Goal: Information Seeking & Learning: Compare options

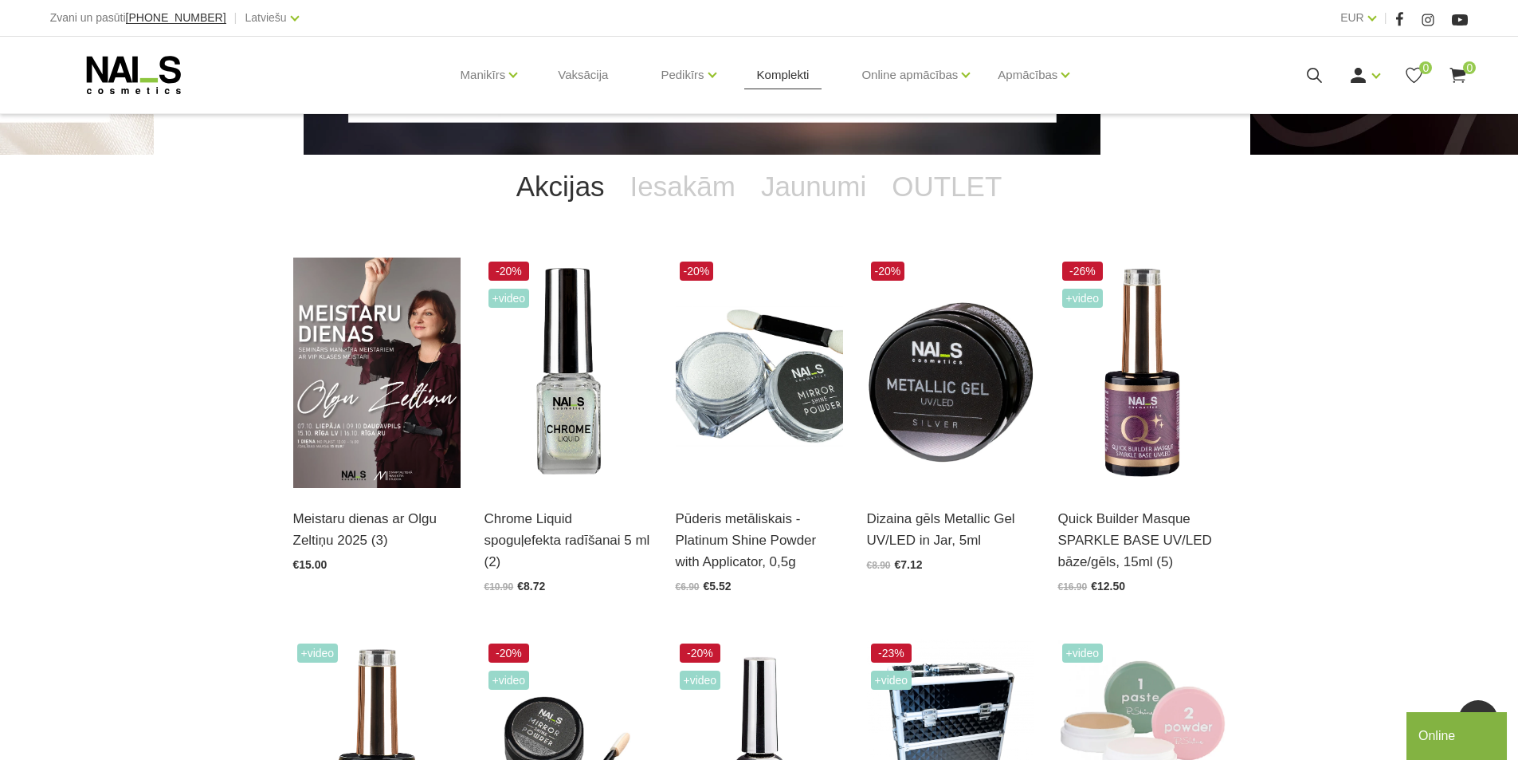
scroll to position [319, 0]
click at [756, 81] on link "Komplekti" at bounding box center [783, 75] width 78 height 77
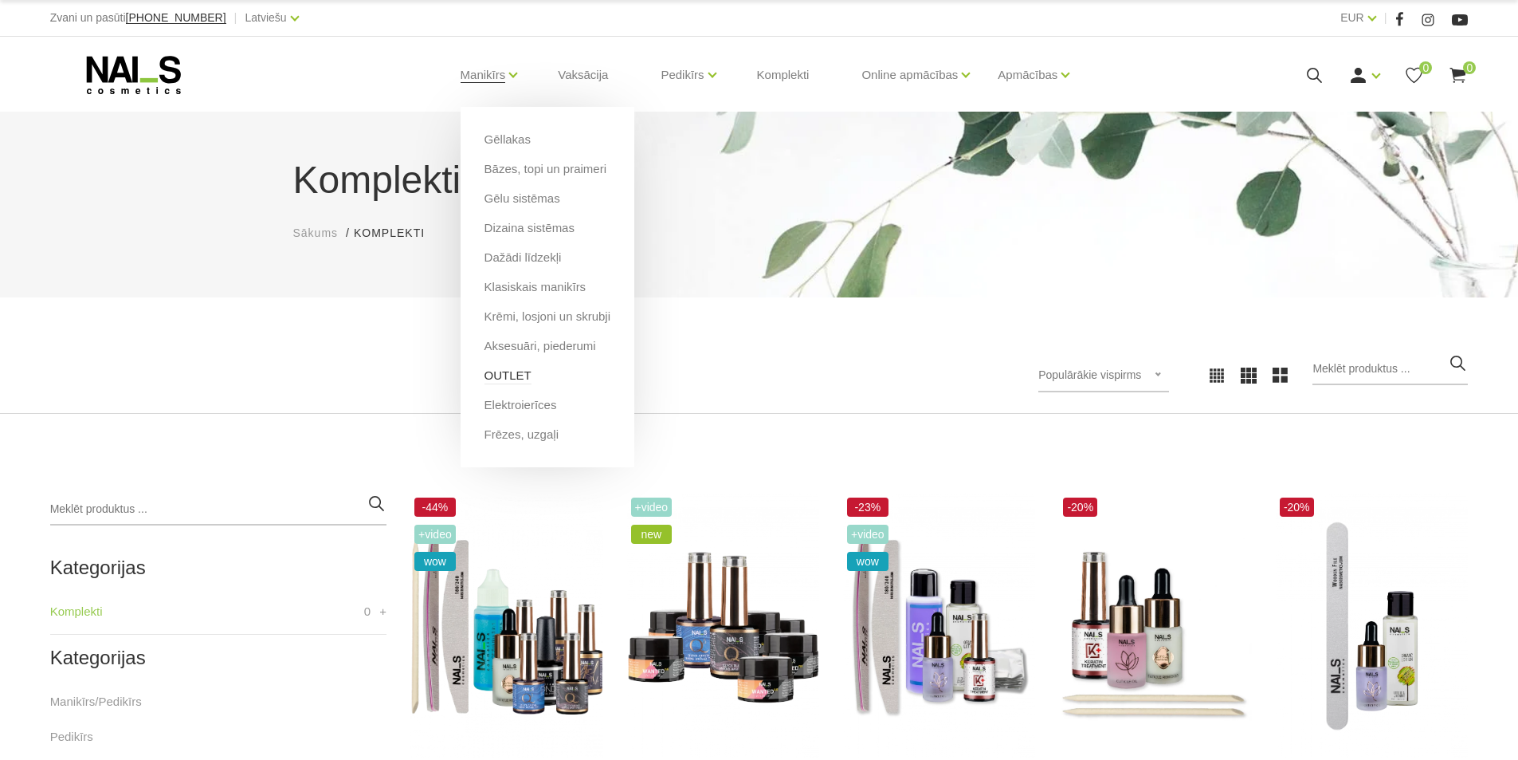
click at [519, 373] on link "OUTLET" at bounding box center [508, 376] width 47 height 18
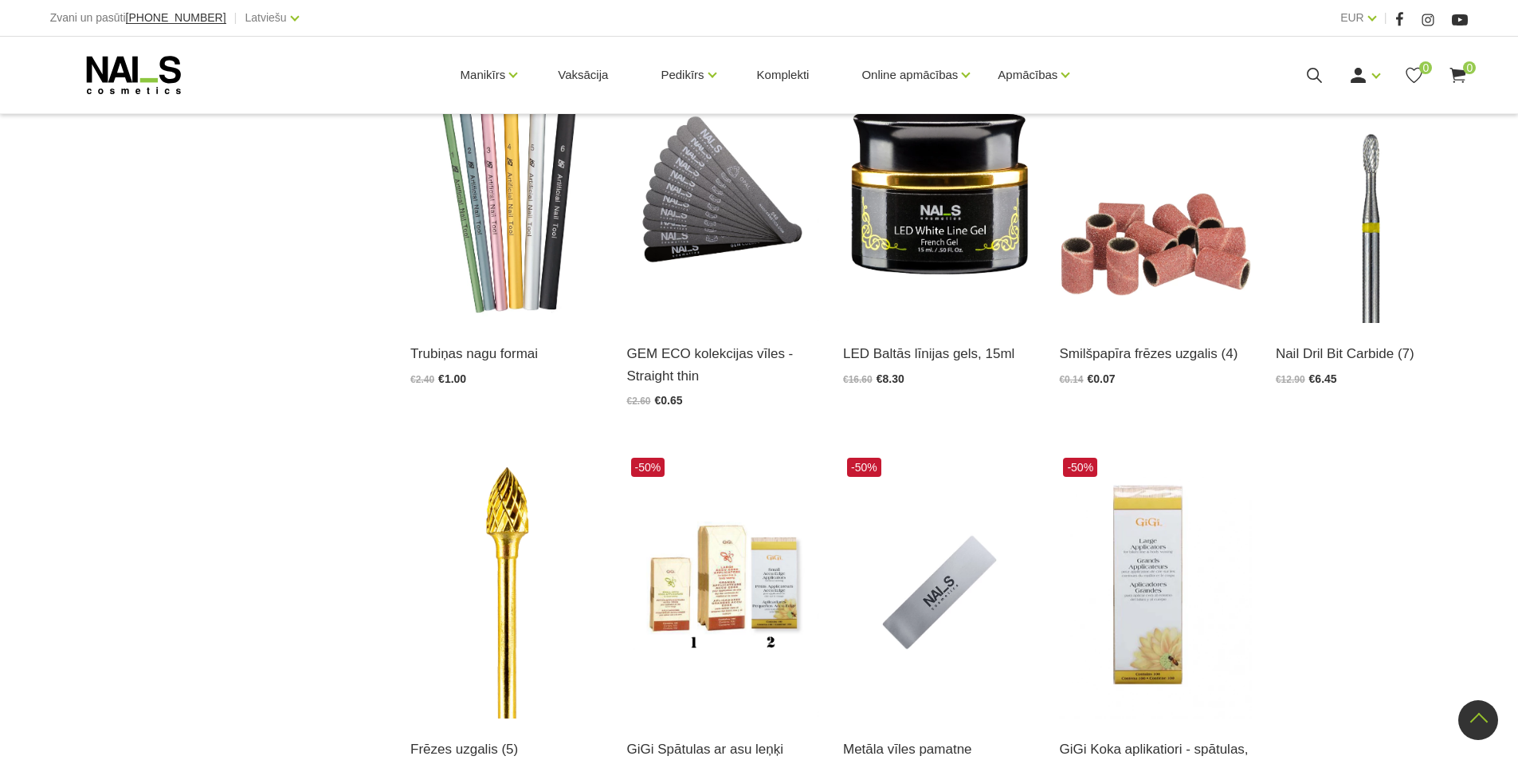
scroll to position [1913, 0]
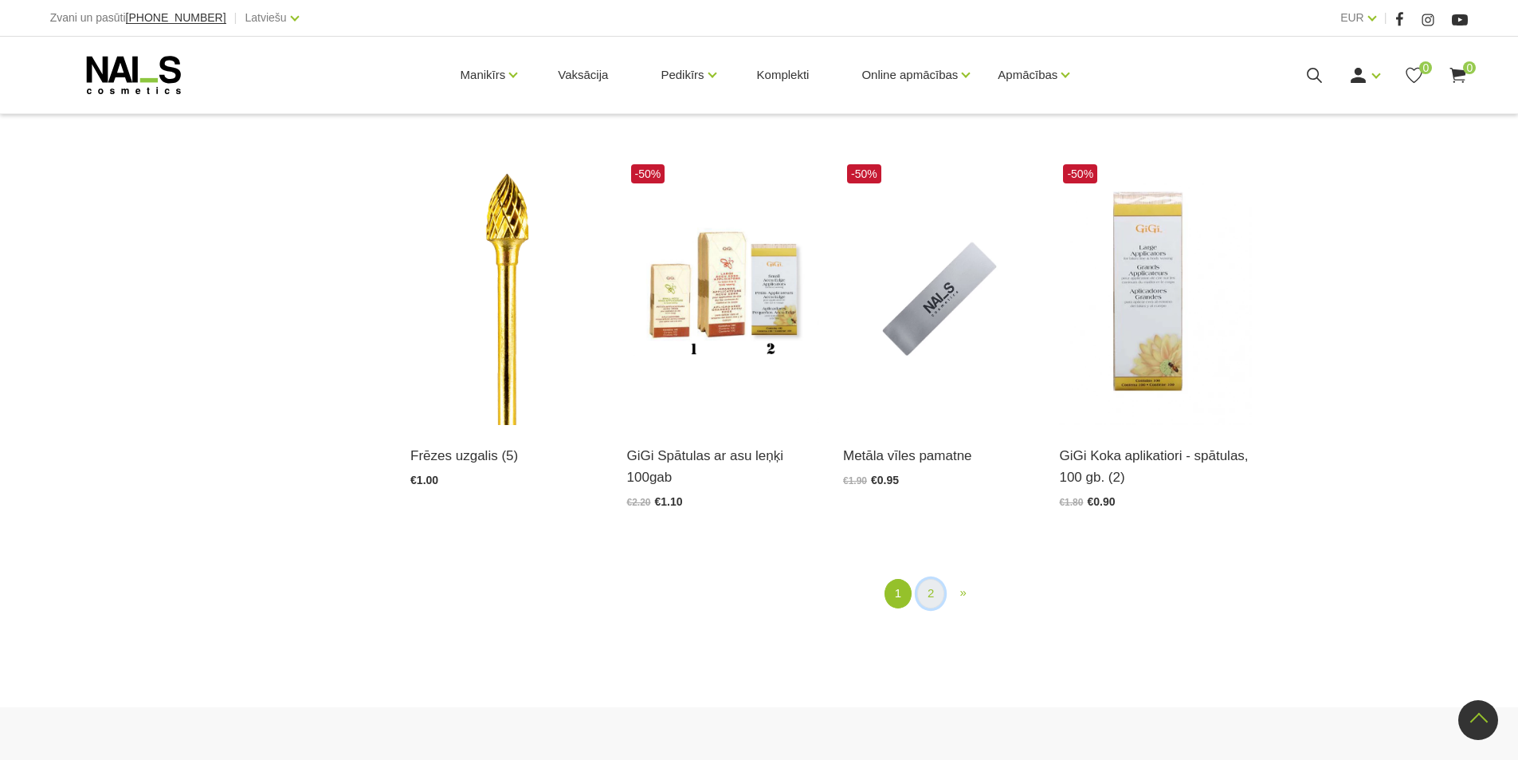
click at [931, 587] on link "2" at bounding box center [930, 593] width 27 height 29
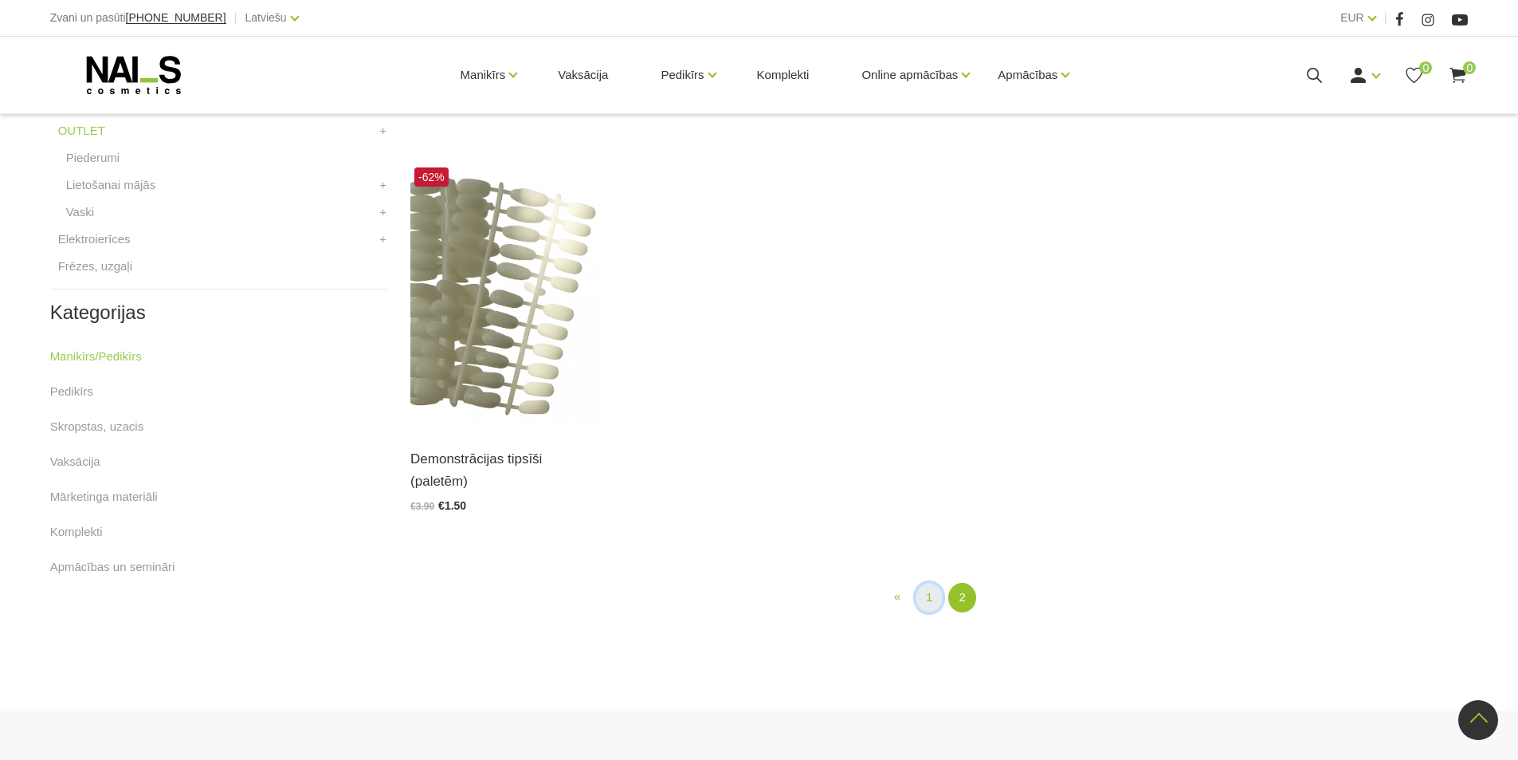
click at [936, 583] on link "1" at bounding box center [929, 597] width 27 height 29
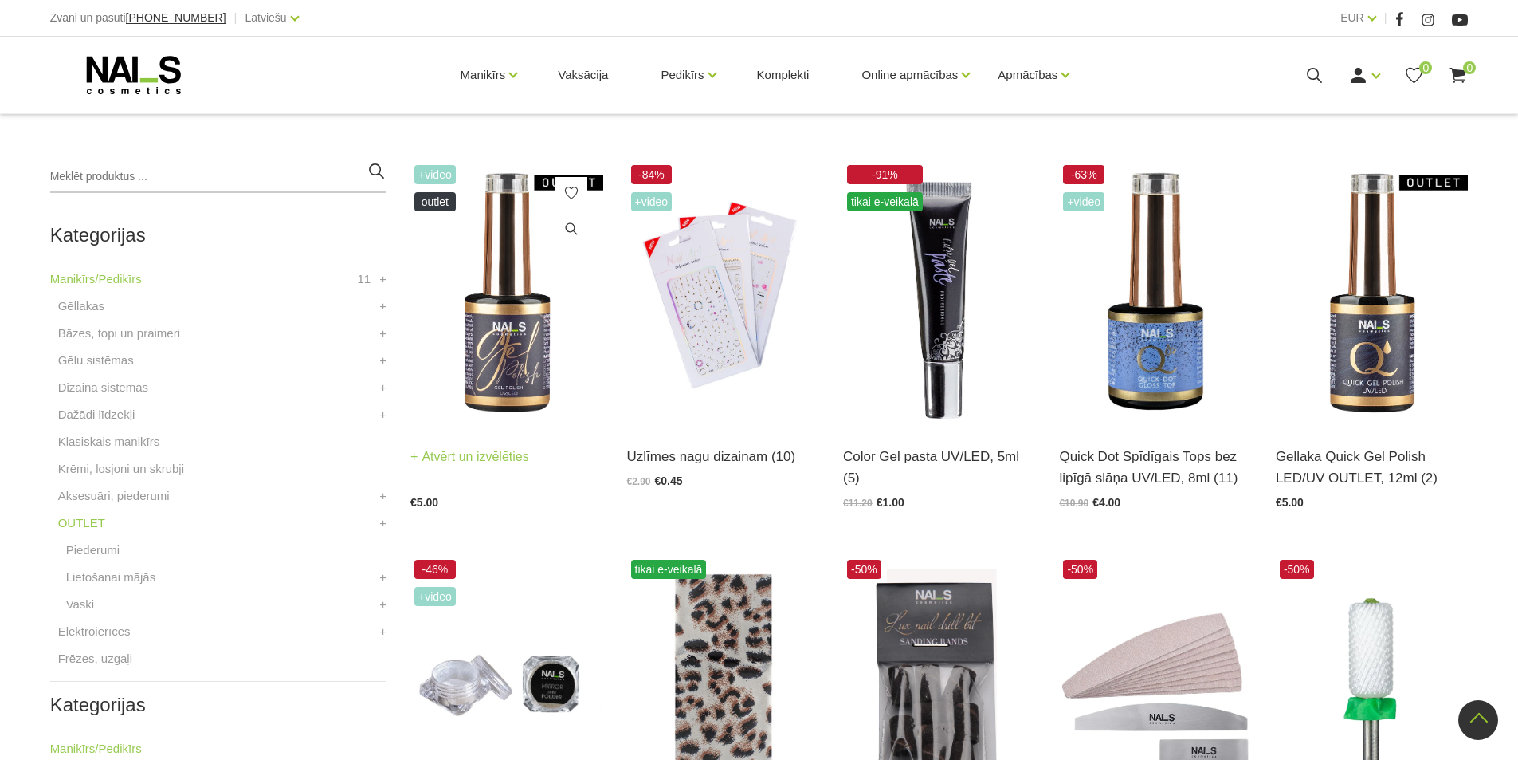
scroll to position [326, 0]
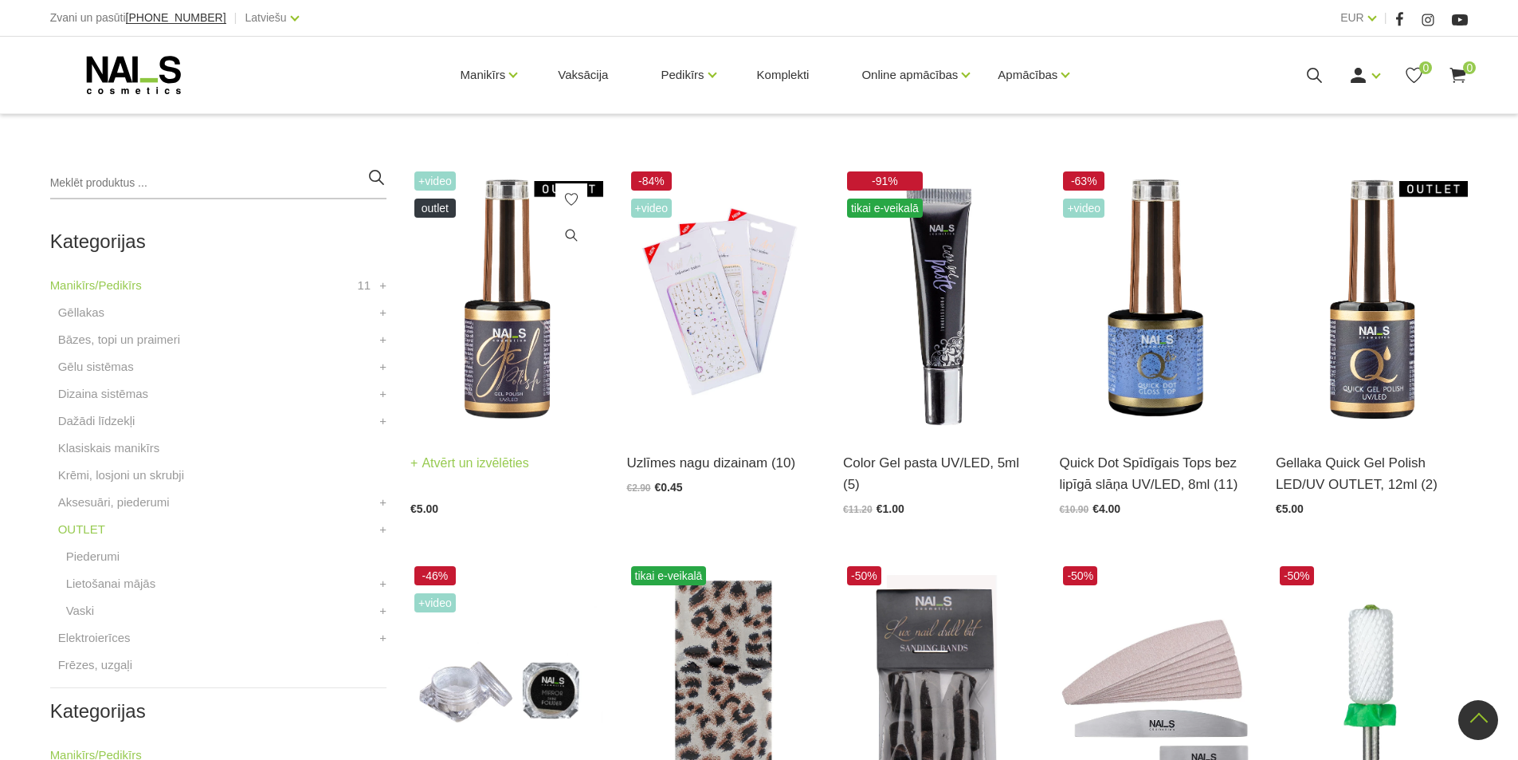
click at [459, 291] on img at bounding box center [506, 299] width 192 height 265
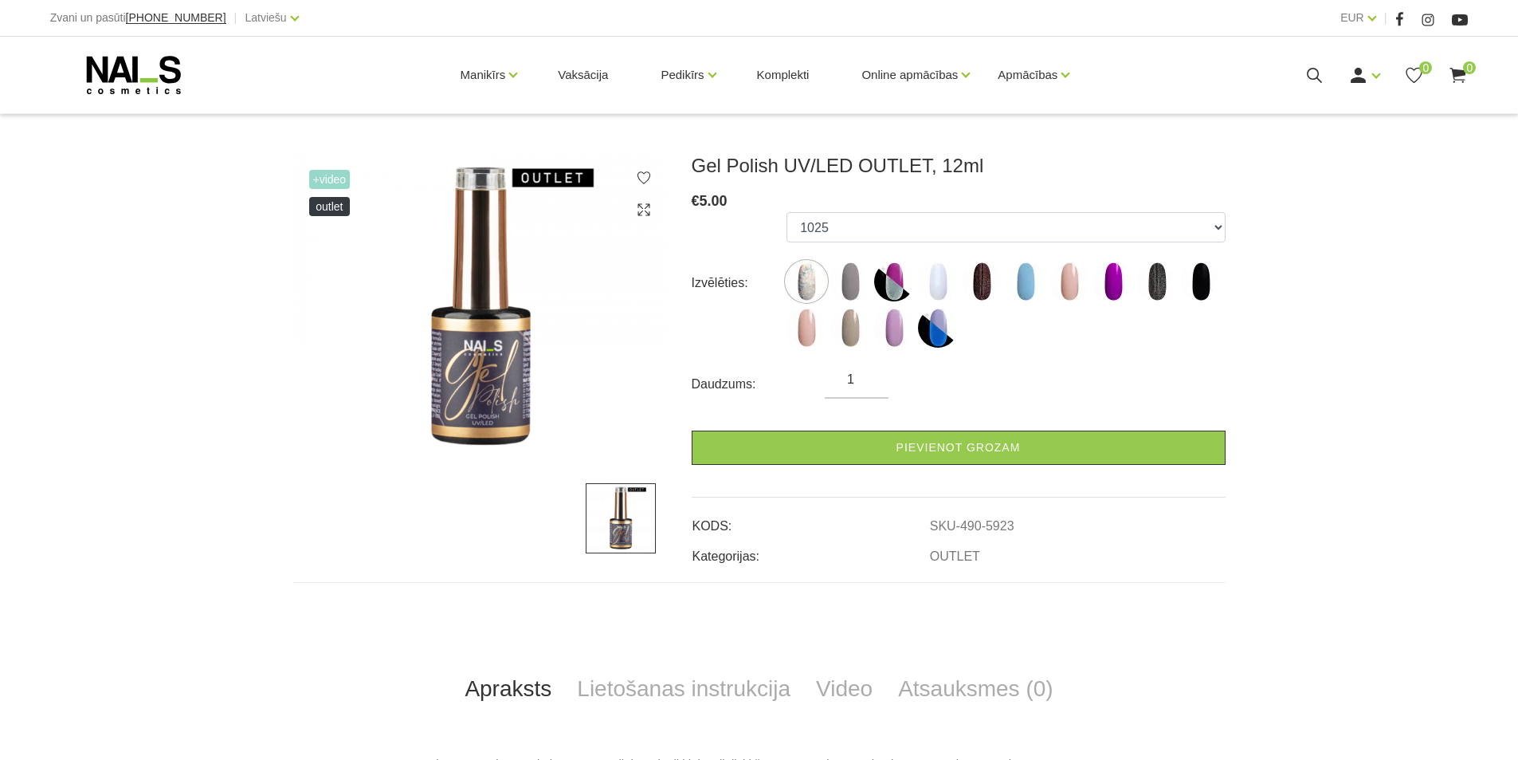
scroll to position [239, 0]
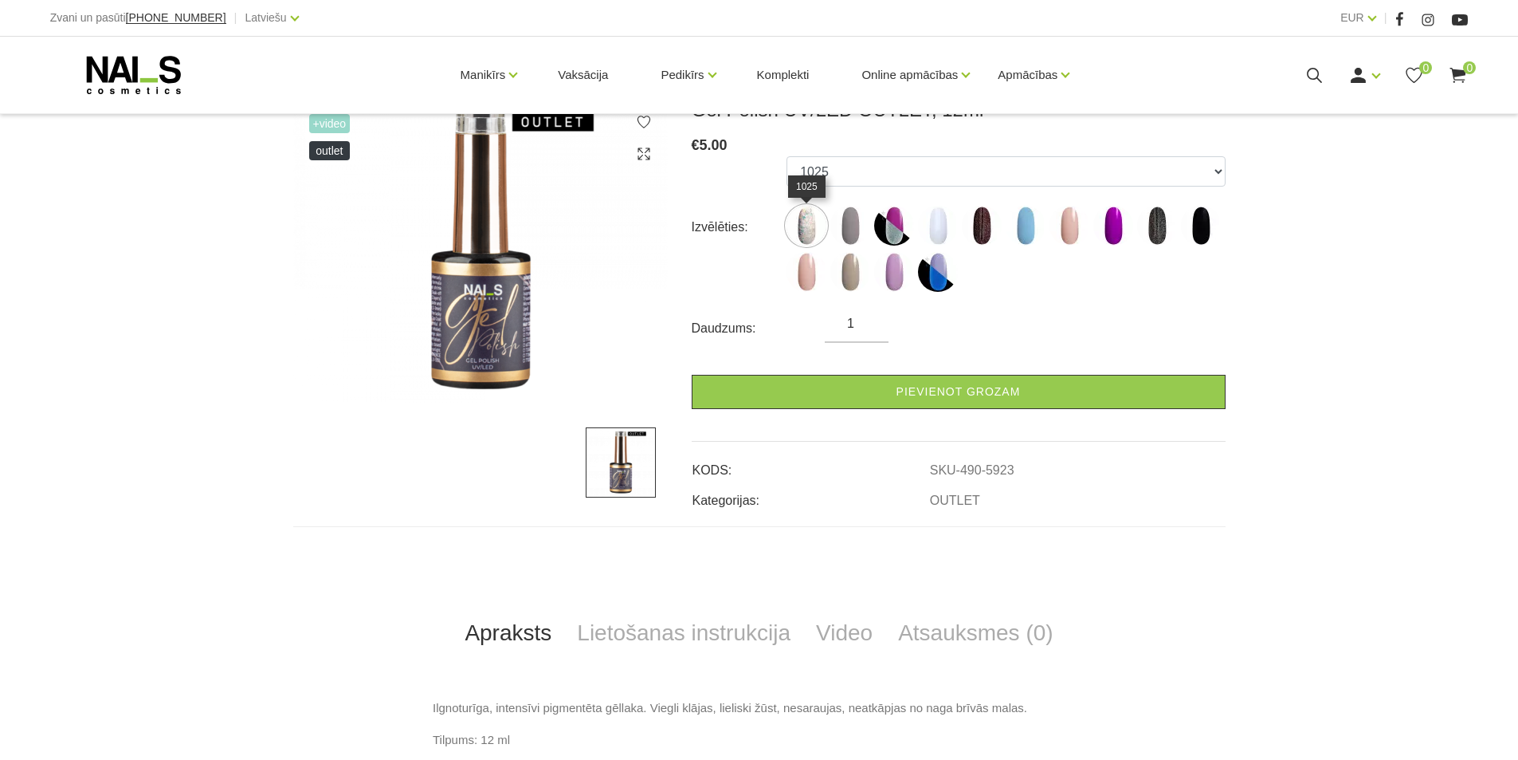
click at [809, 227] on img at bounding box center [807, 226] width 40 height 40
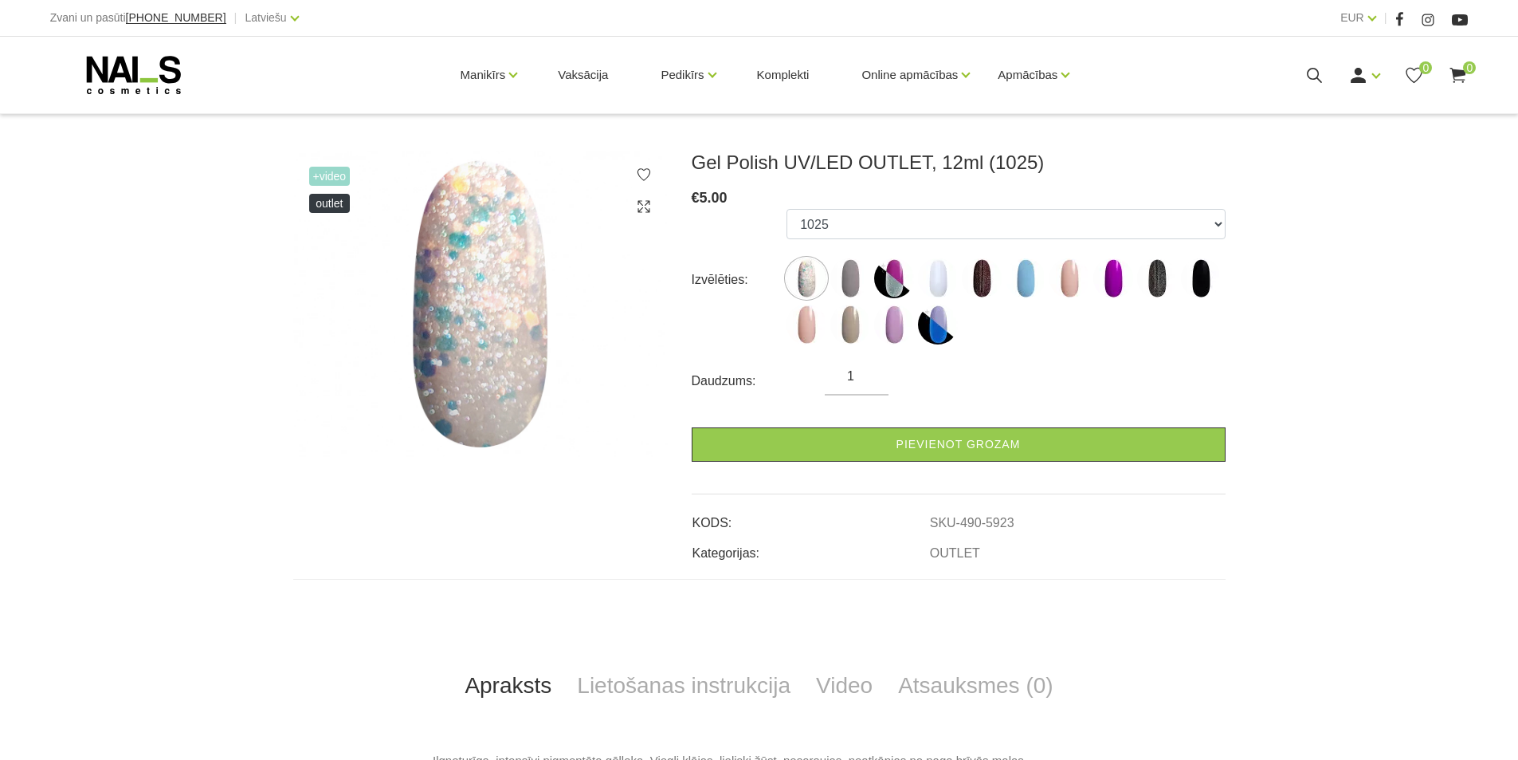
scroll to position [159, 0]
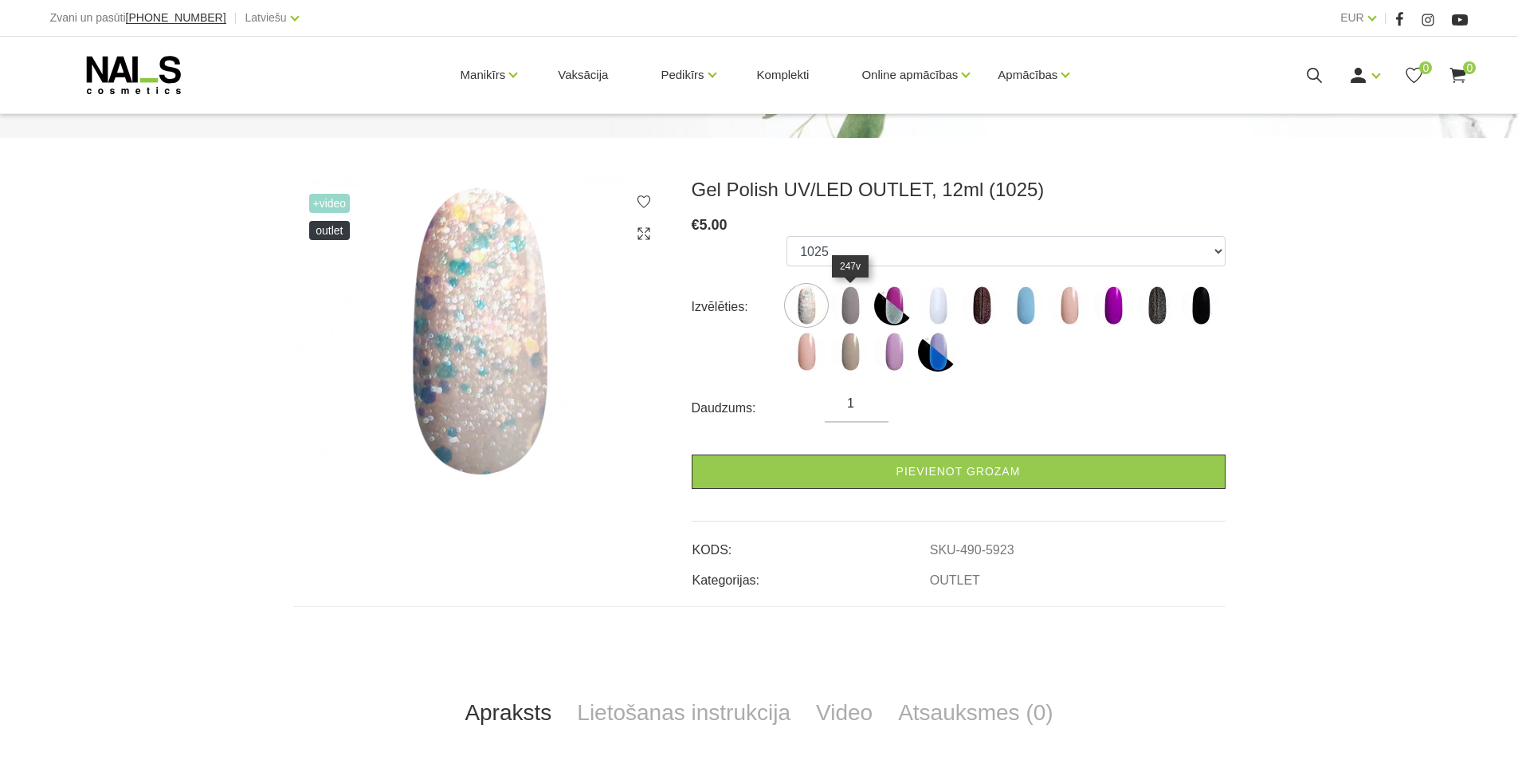
click at [837, 312] on img at bounding box center [850, 305] width 40 height 40
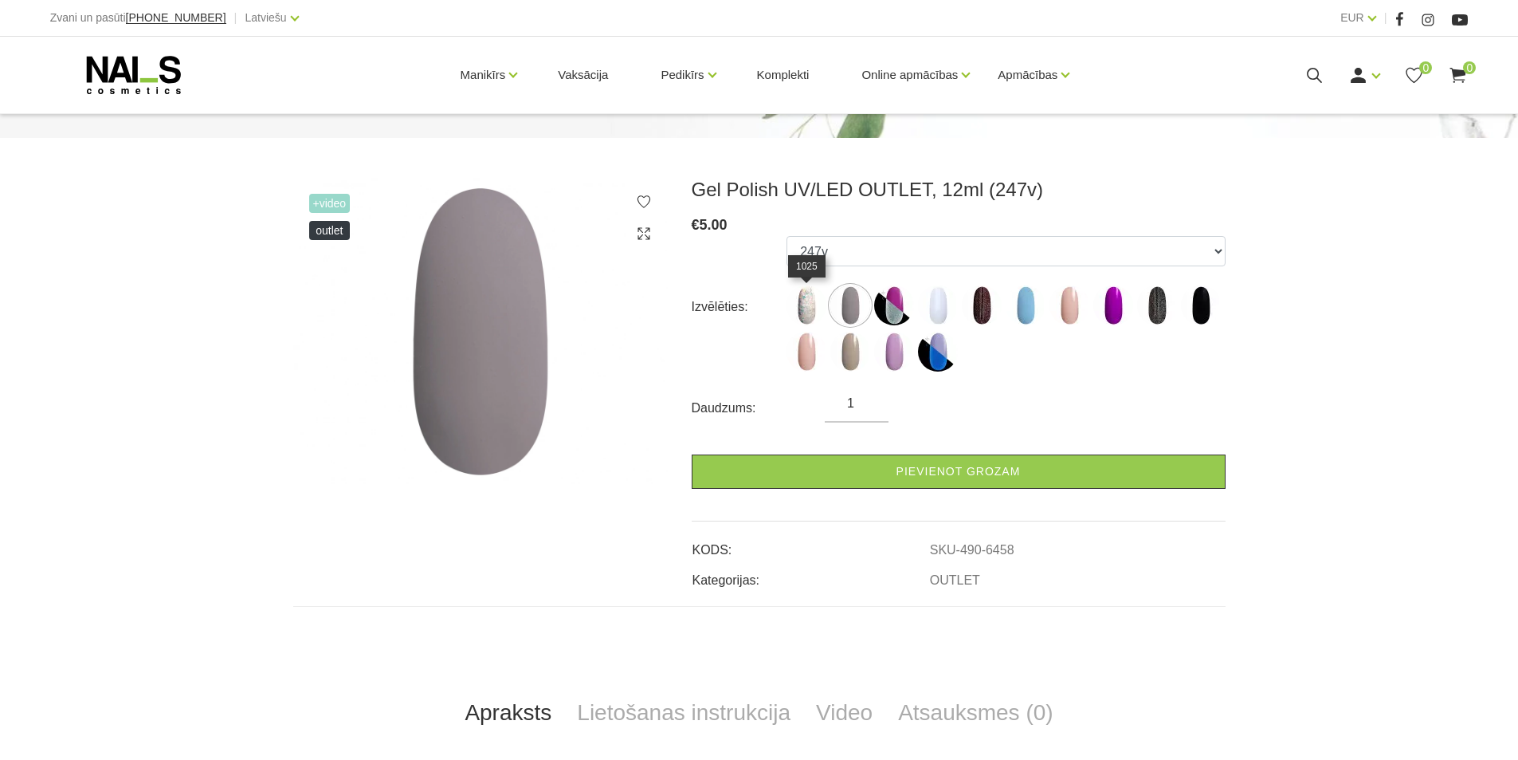
drag, startPoint x: 793, startPoint y: 304, endPoint x: 862, endPoint y: 293, distance: 70.2
click at [793, 302] on img at bounding box center [807, 305] width 40 height 40
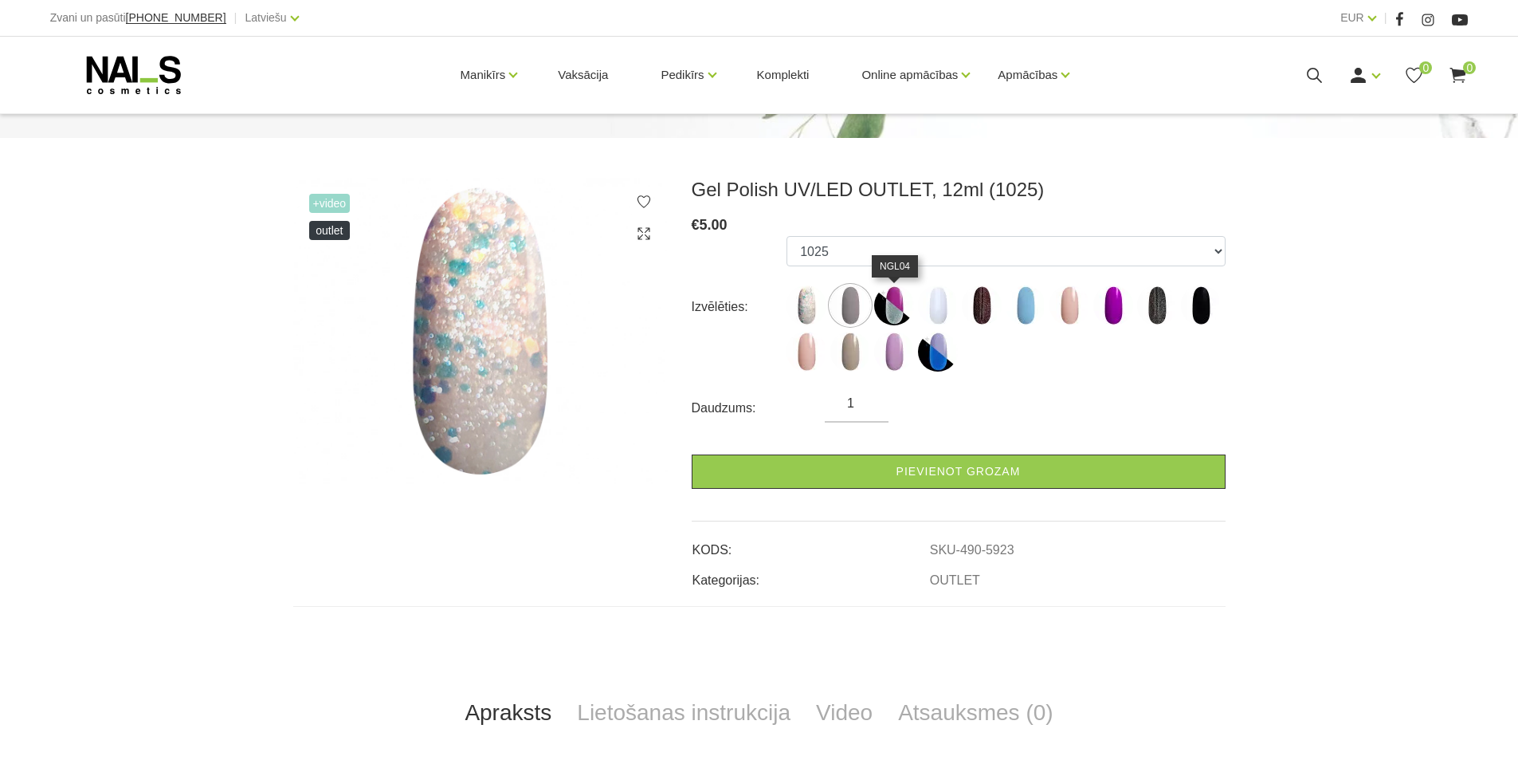
click at [899, 298] on img at bounding box center [894, 305] width 40 height 40
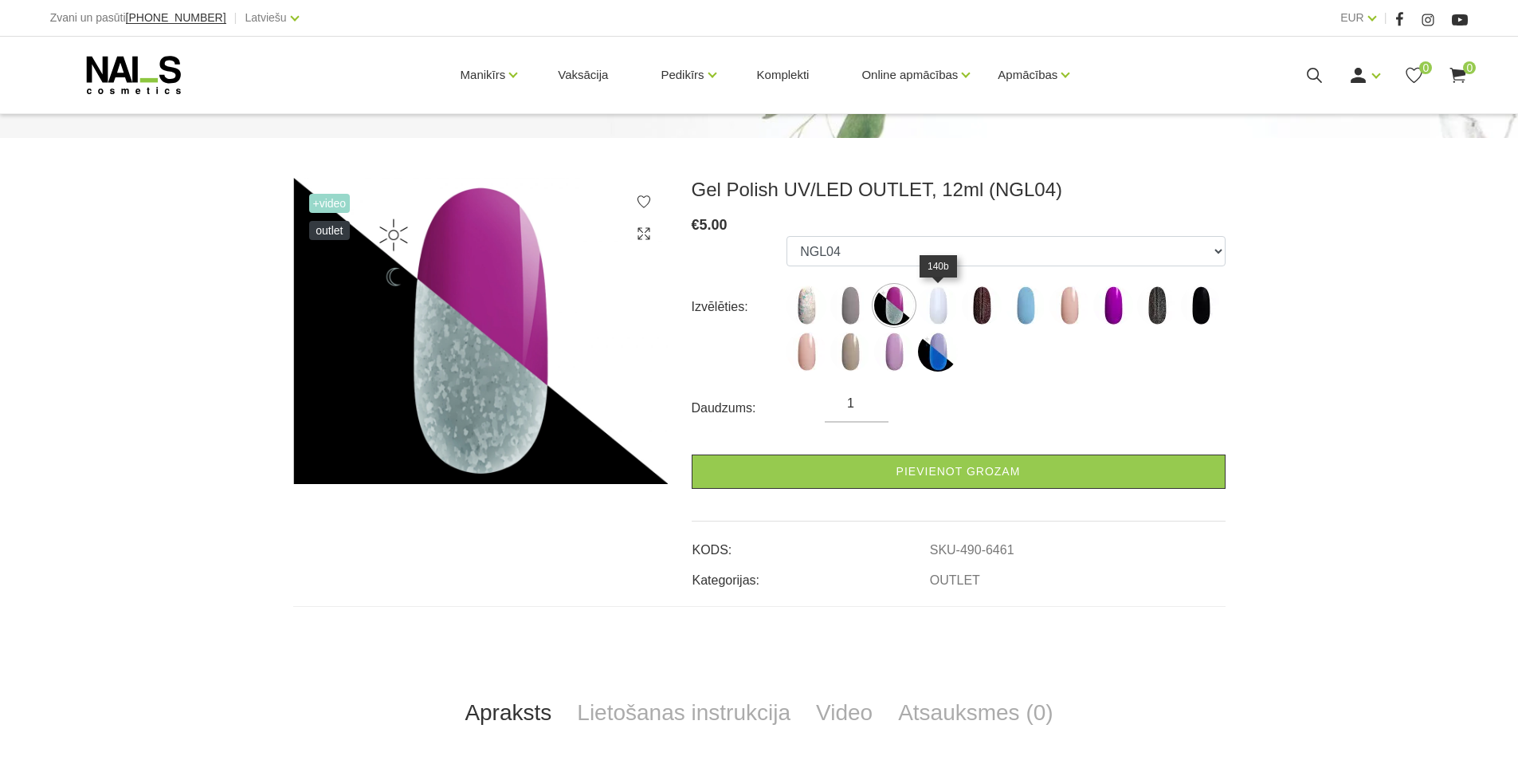
click at [954, 299] on img at bounding box center [938, 305] width 40 height 40
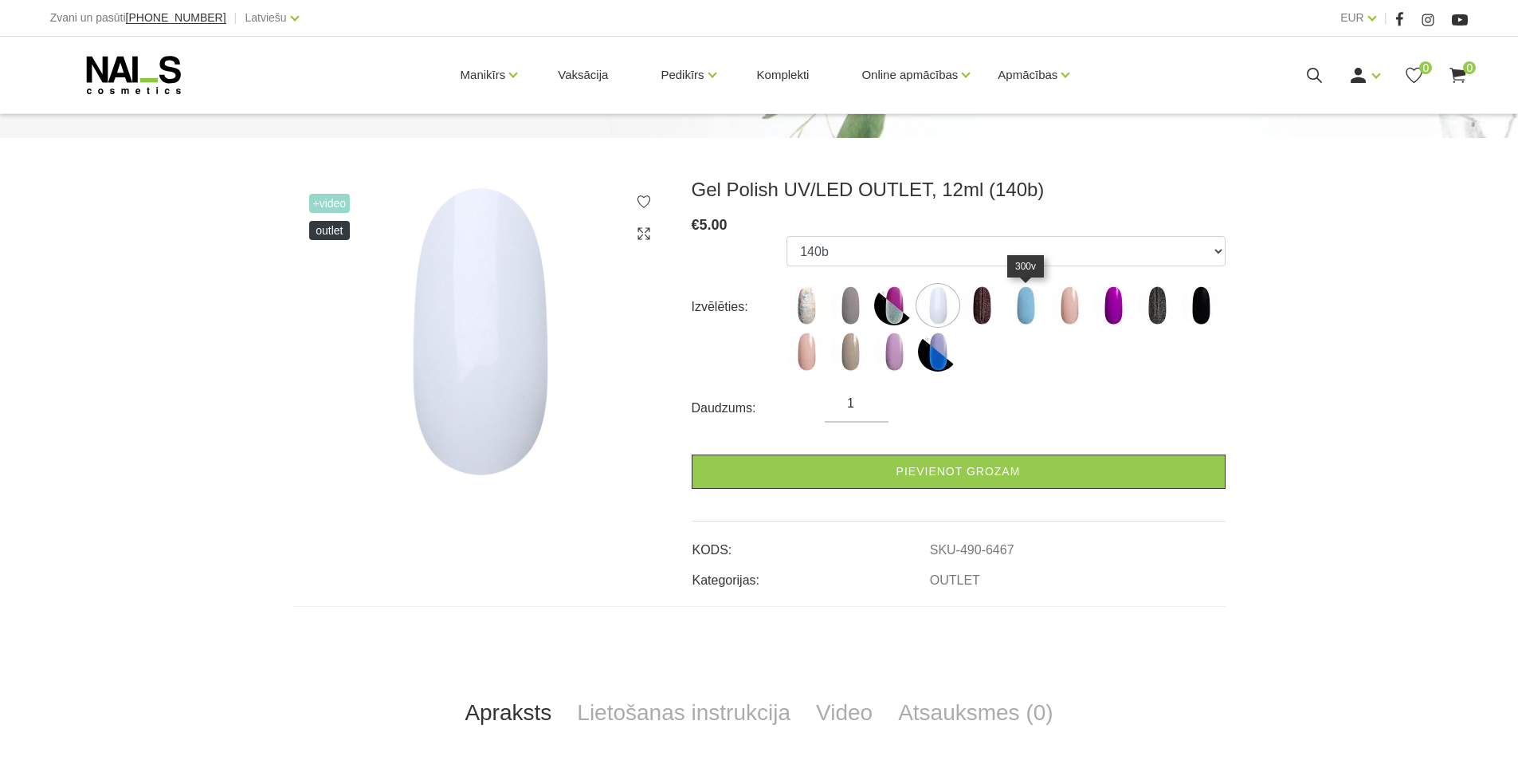
click at [1010, 307] on img at bounding box center [1026, 305] width 40 height 40
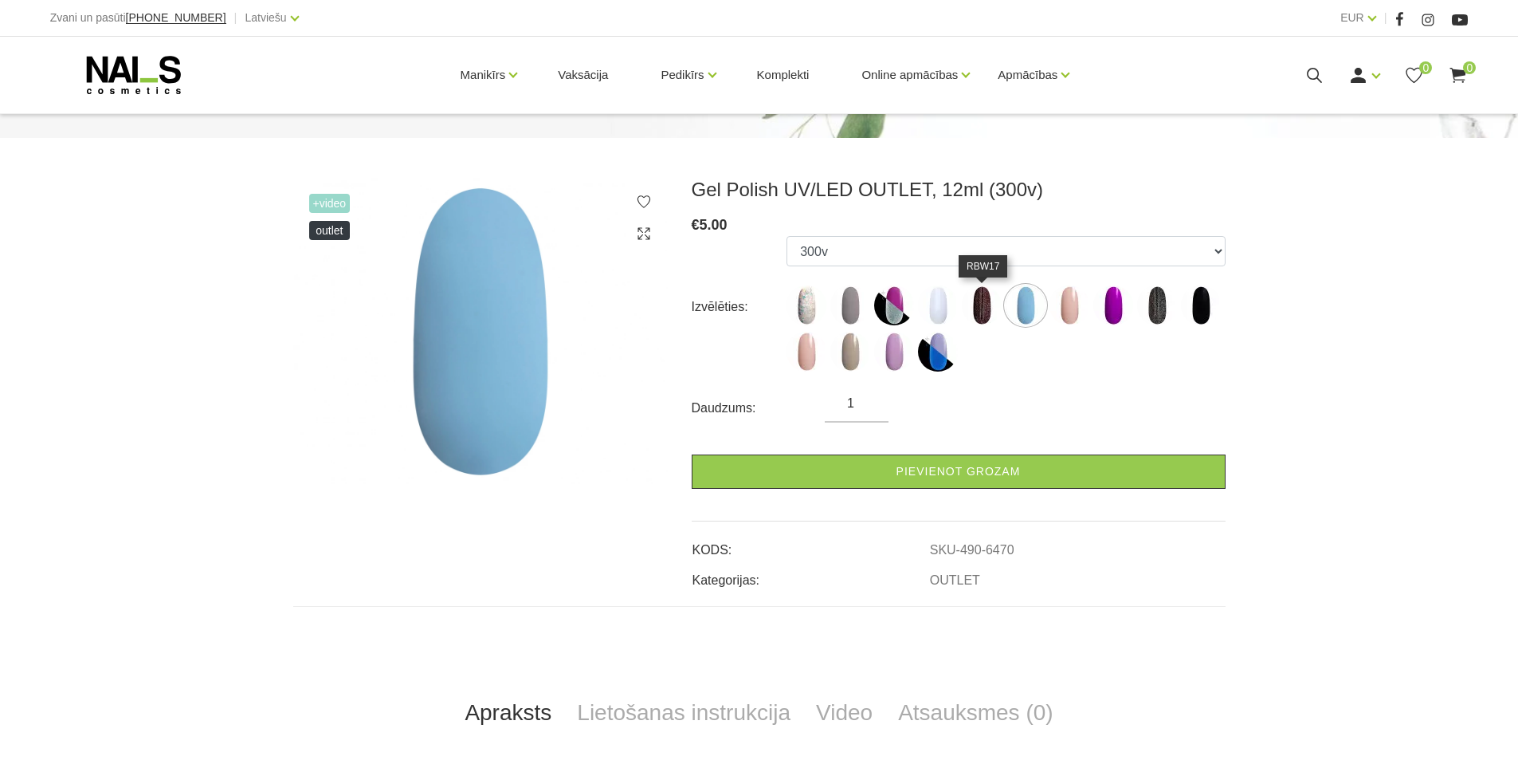
click at [982, 309] on img at bounding box center [982, 305] width 40 height 40
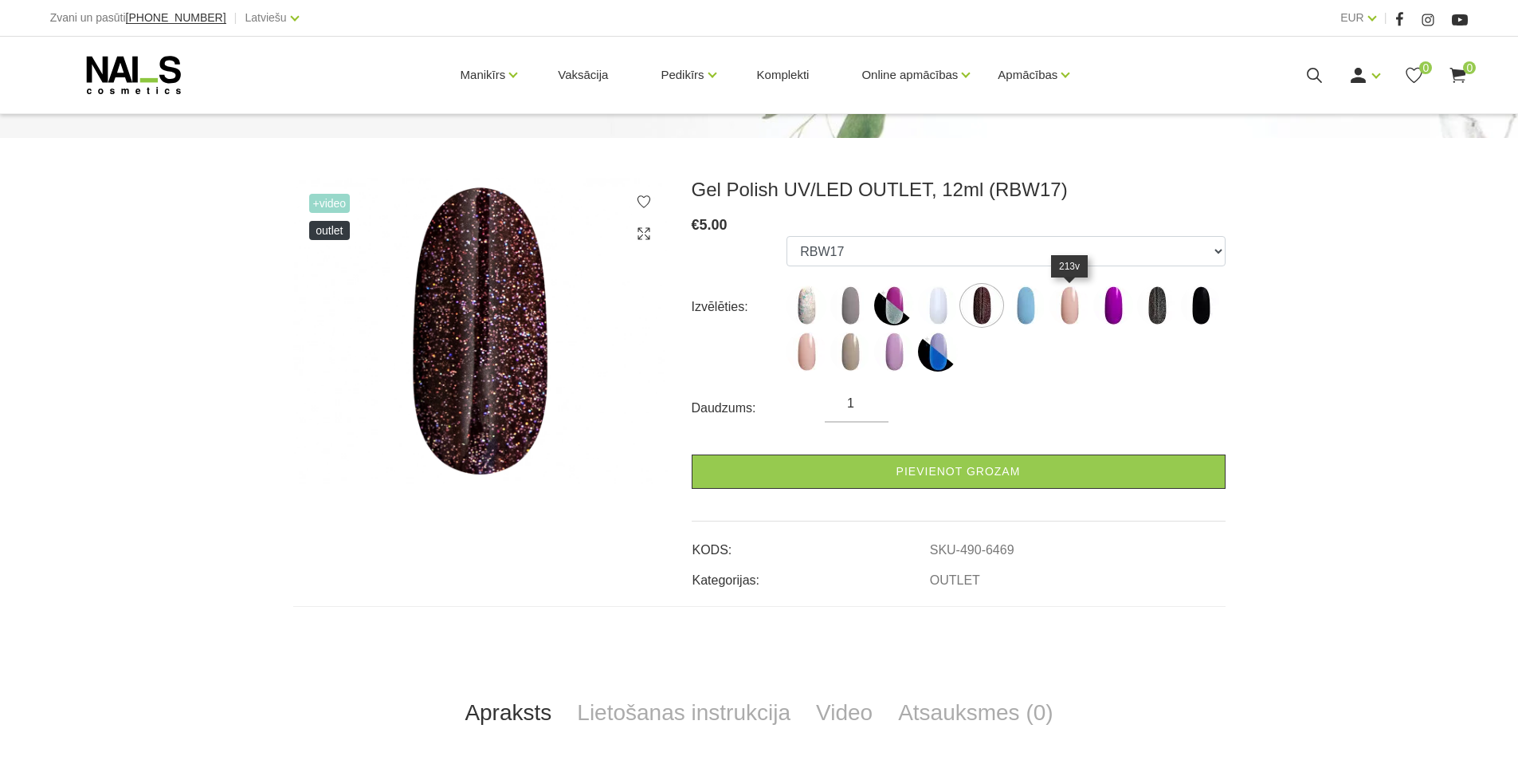
click at [1081, 308] on img at bounding box center [1070, 305] width 40 height 40
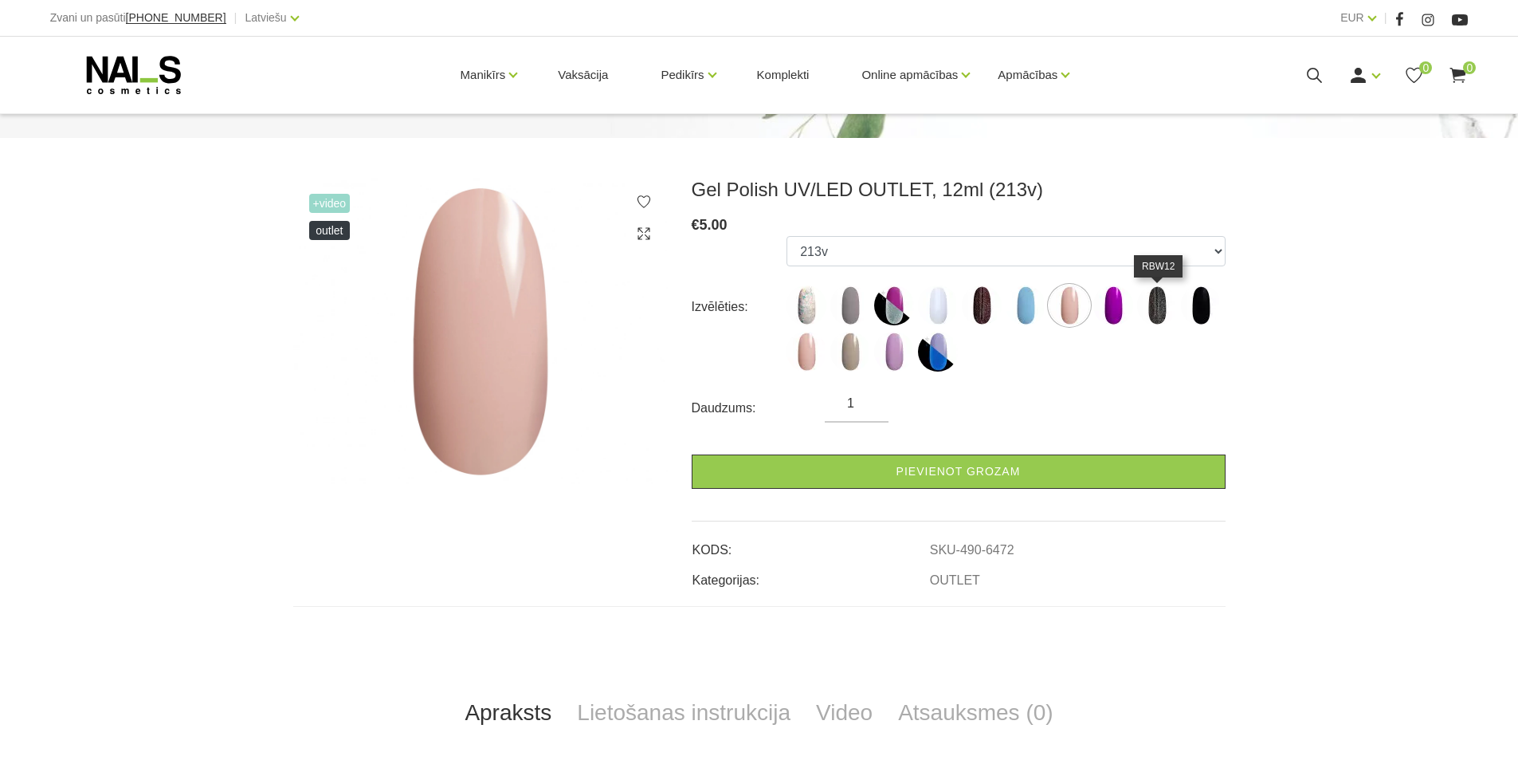
click at [1145, 313] on img at bounding box center [1157, 305] width 40 height 40
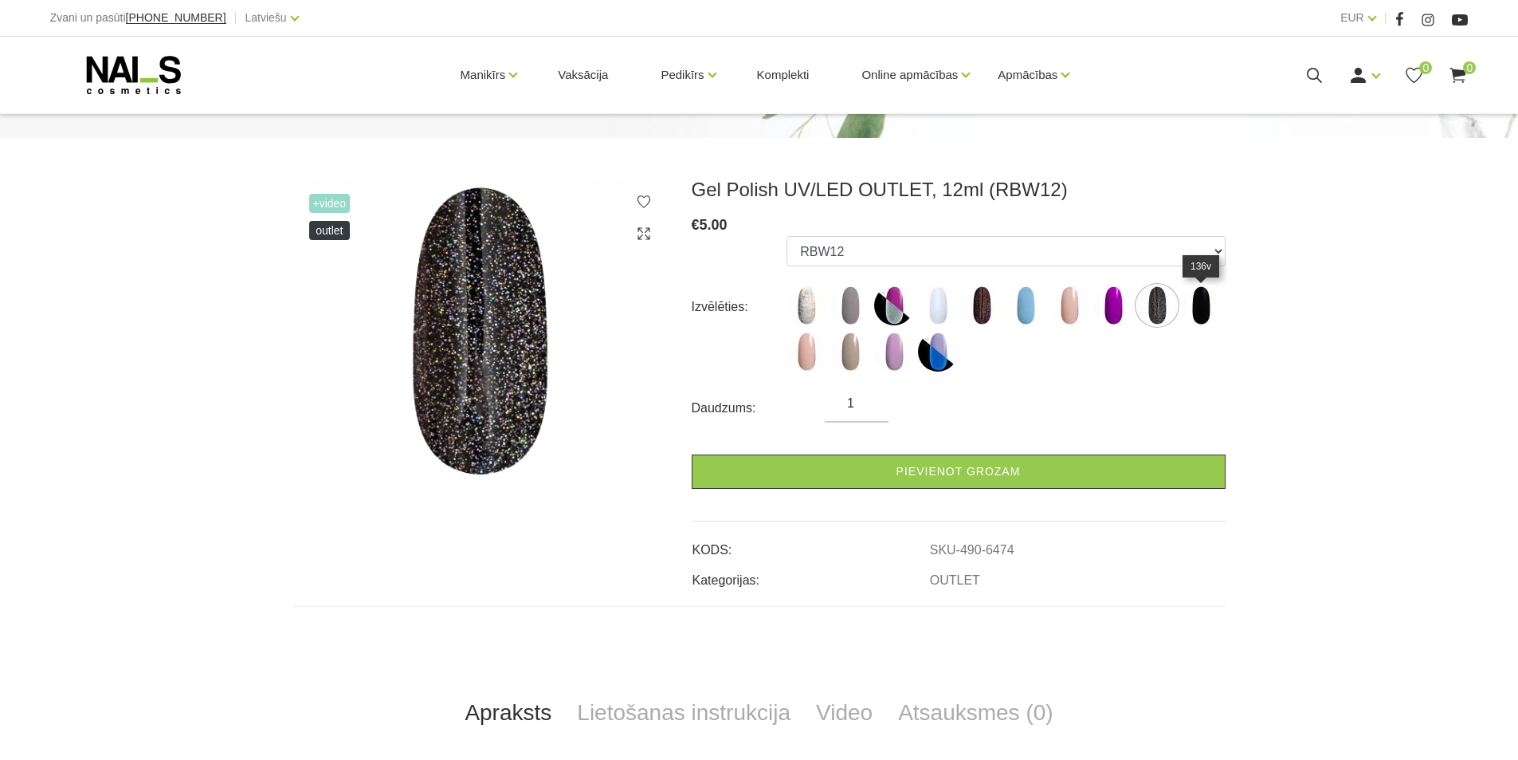
drag, startPoint x: 1199, startPoint y: 307, endPoint x: 1175, endPoint y: 316, distance: 25.5
click at [1199, 309] on img at bounding box center [1201, 305] width 40 height 40
select select "6475"
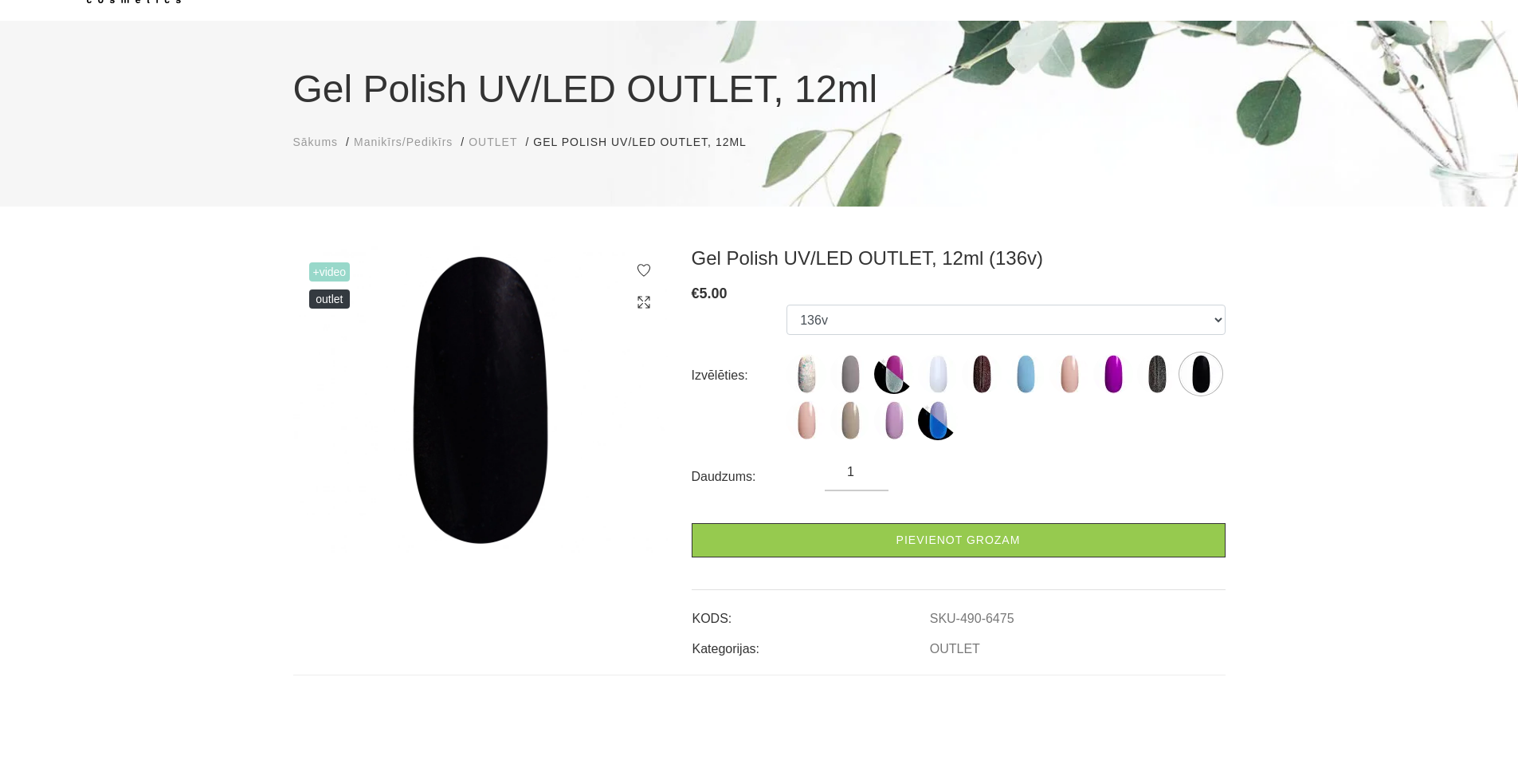
scroll to position [0, 0]
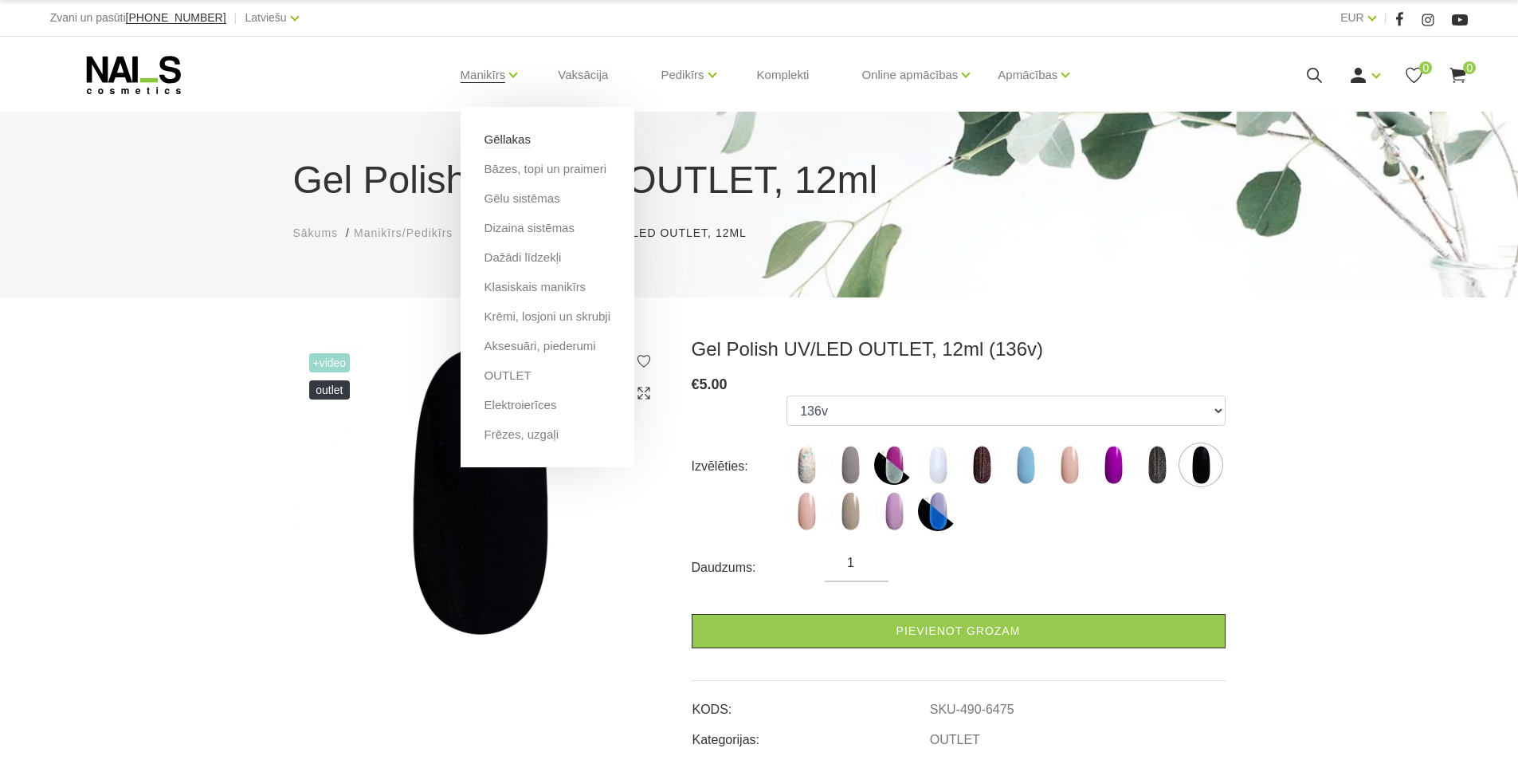
click at [510, 143] on link "Gēllakas" at bounding box center [508, 140] width 46 height 18
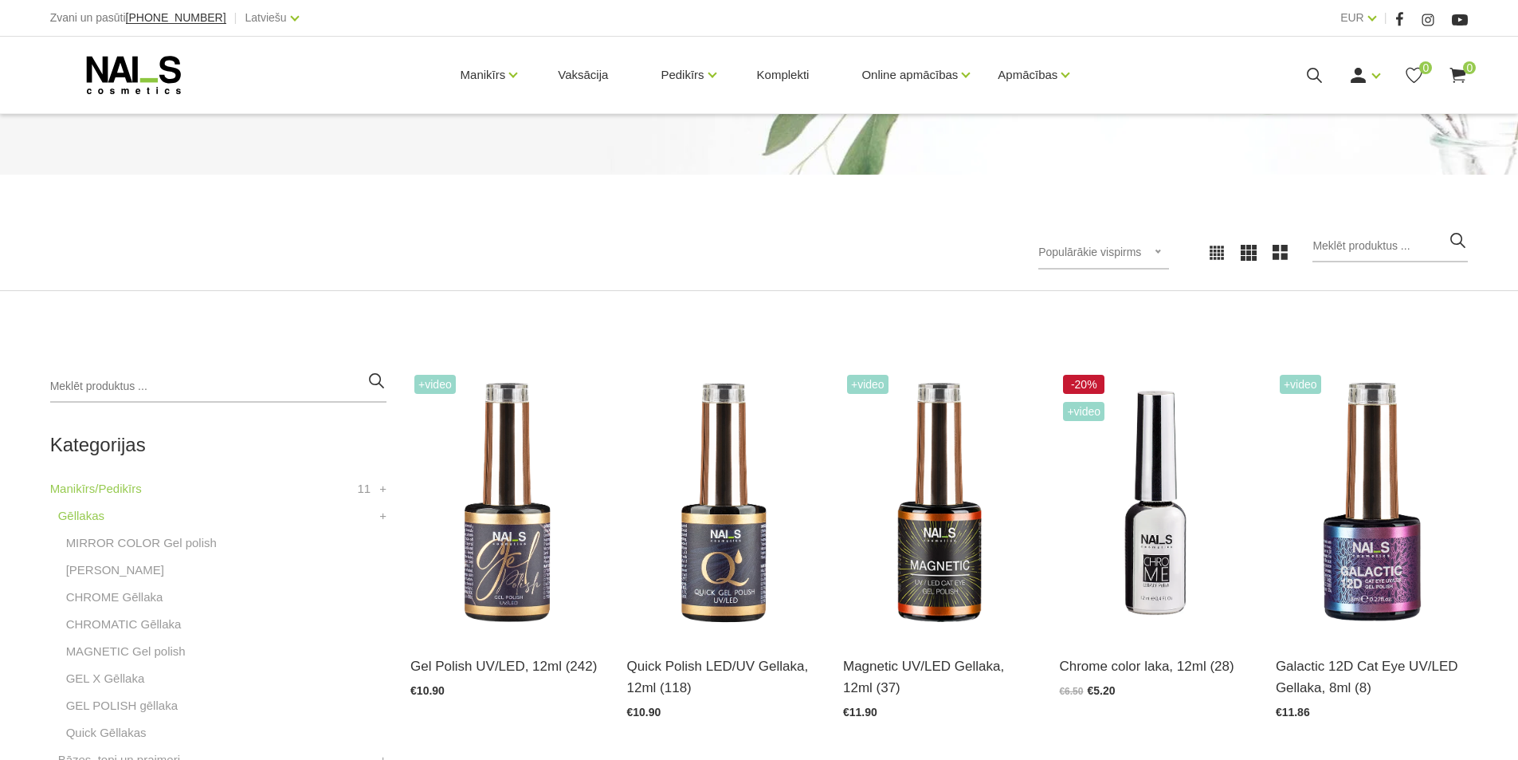
scroll to position [239, 0]
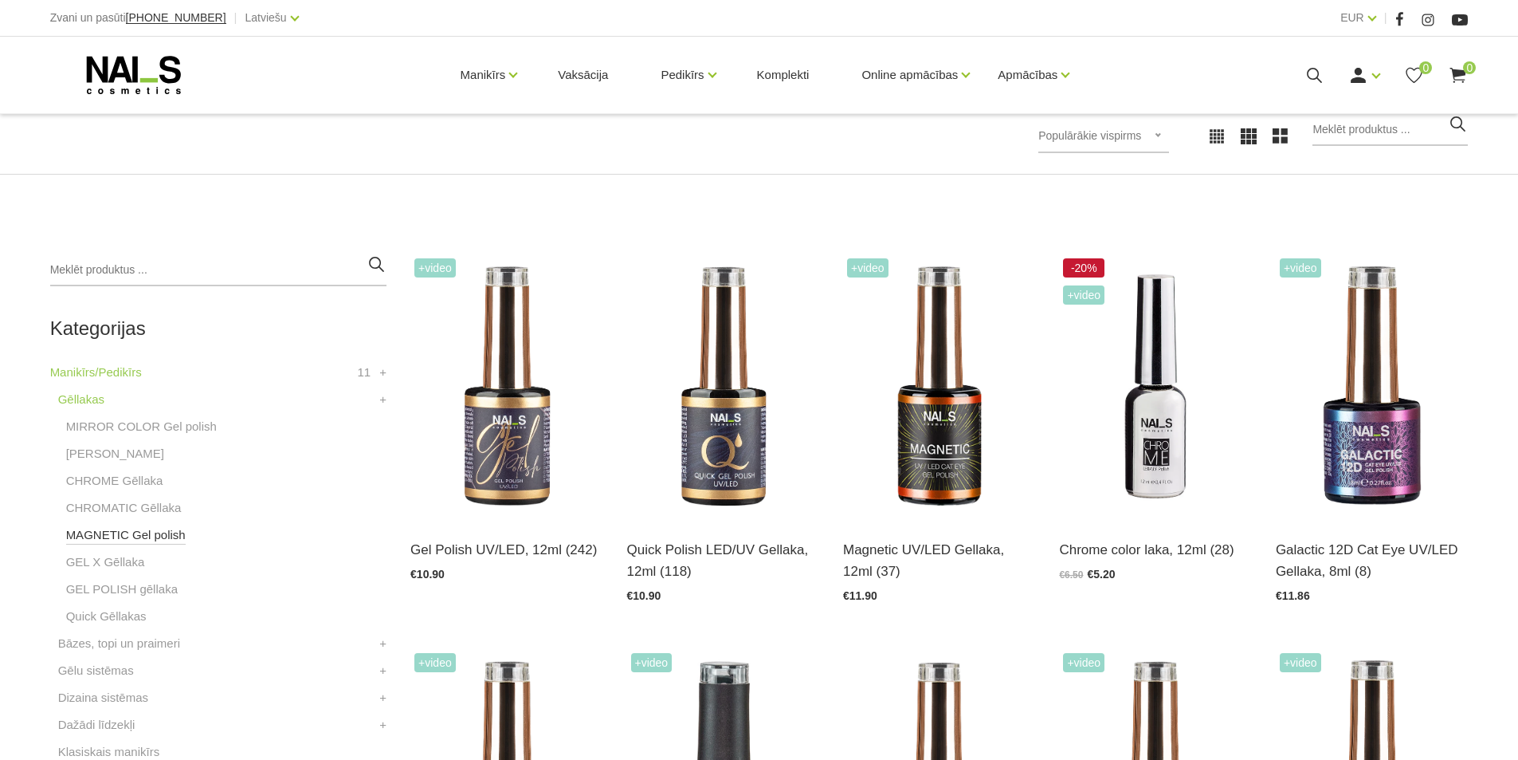
click at [91, 528] on link "MAGNETIC Gel polish" at bounding box center [126, 534] width 120 height 19
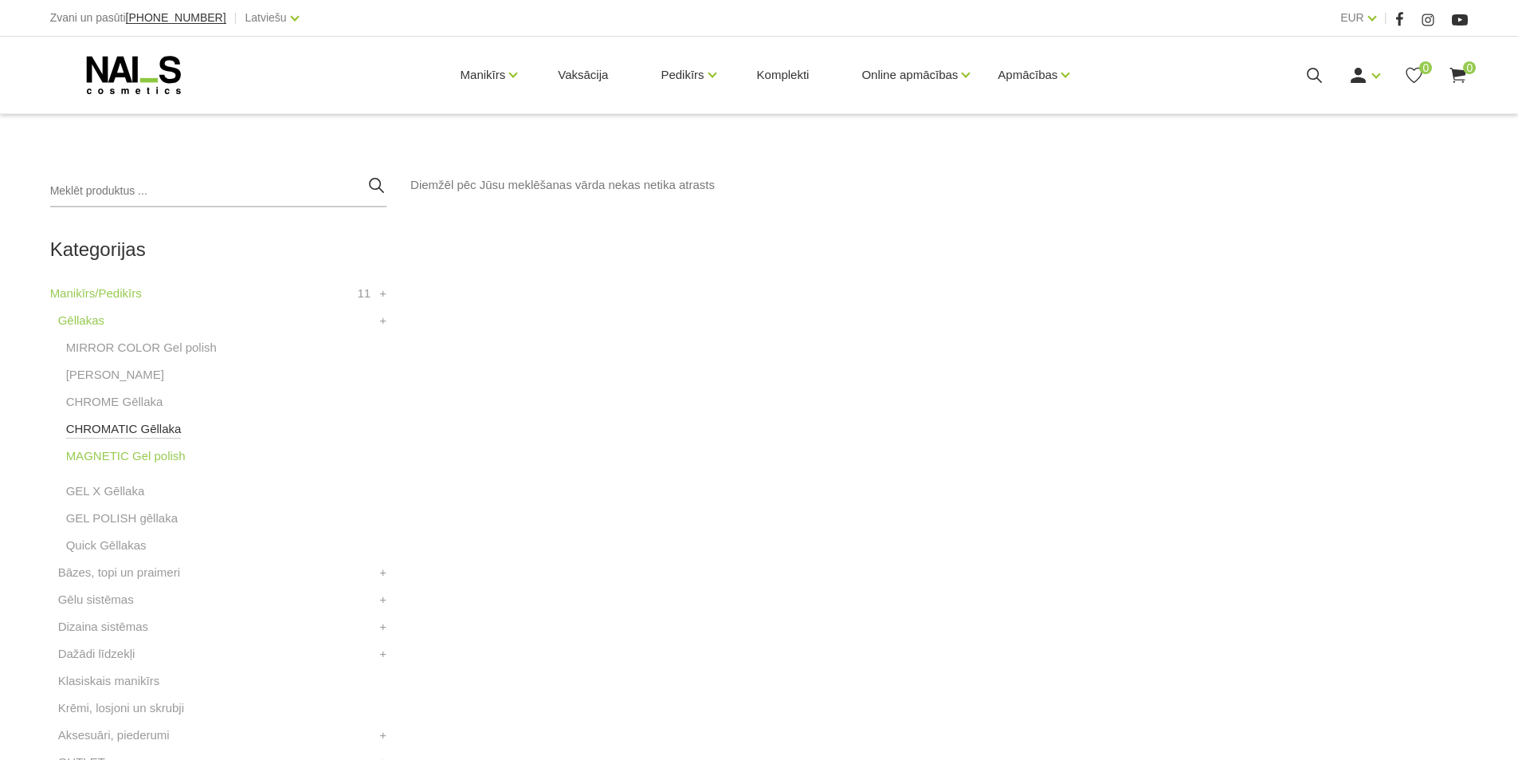
scroll to position [319, 0]
click at [93, 345] on link "MIRROR COLOR Gel polish" at bounding box center [141, 346] width 151 height 19
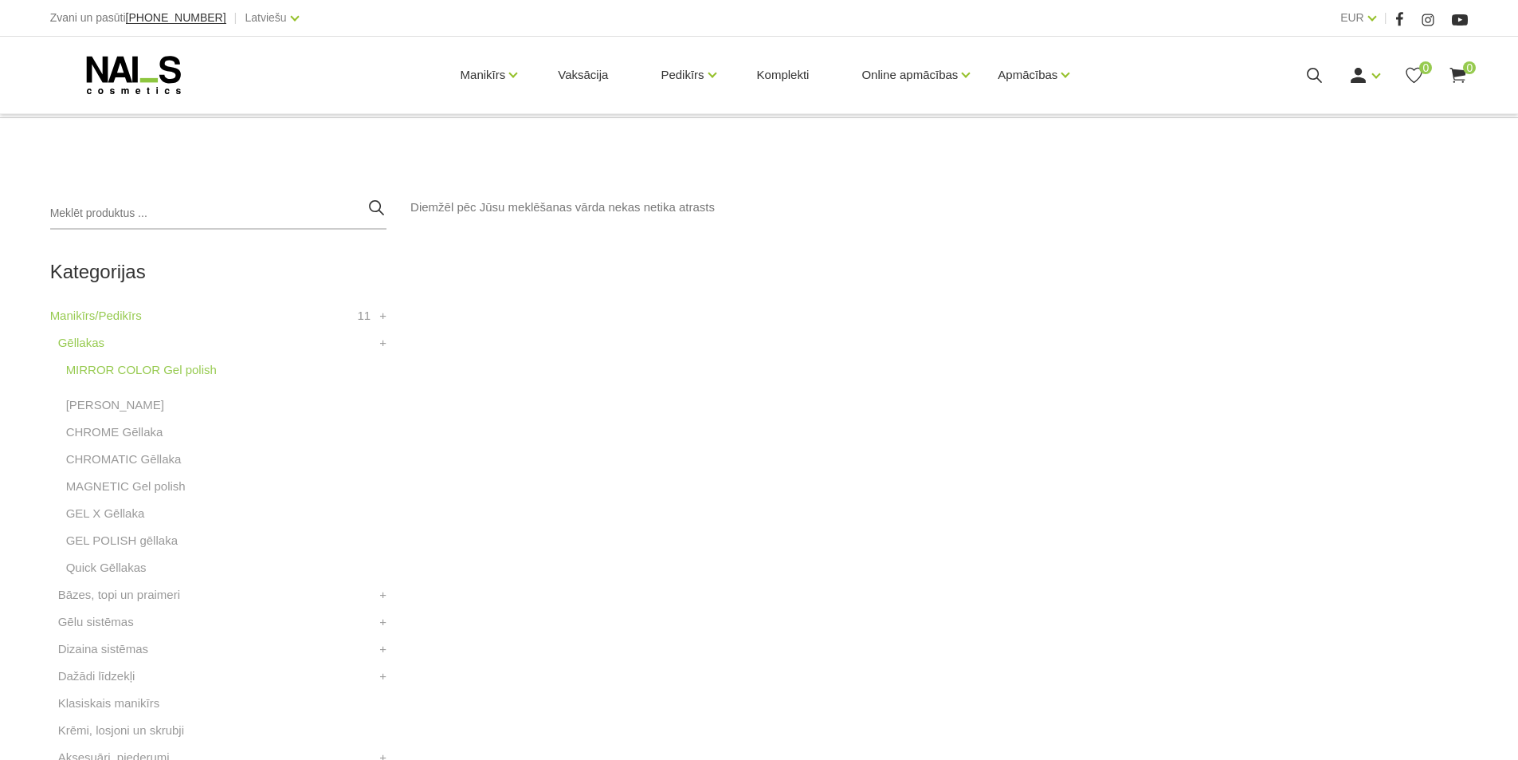
scroll to position [319, 0]
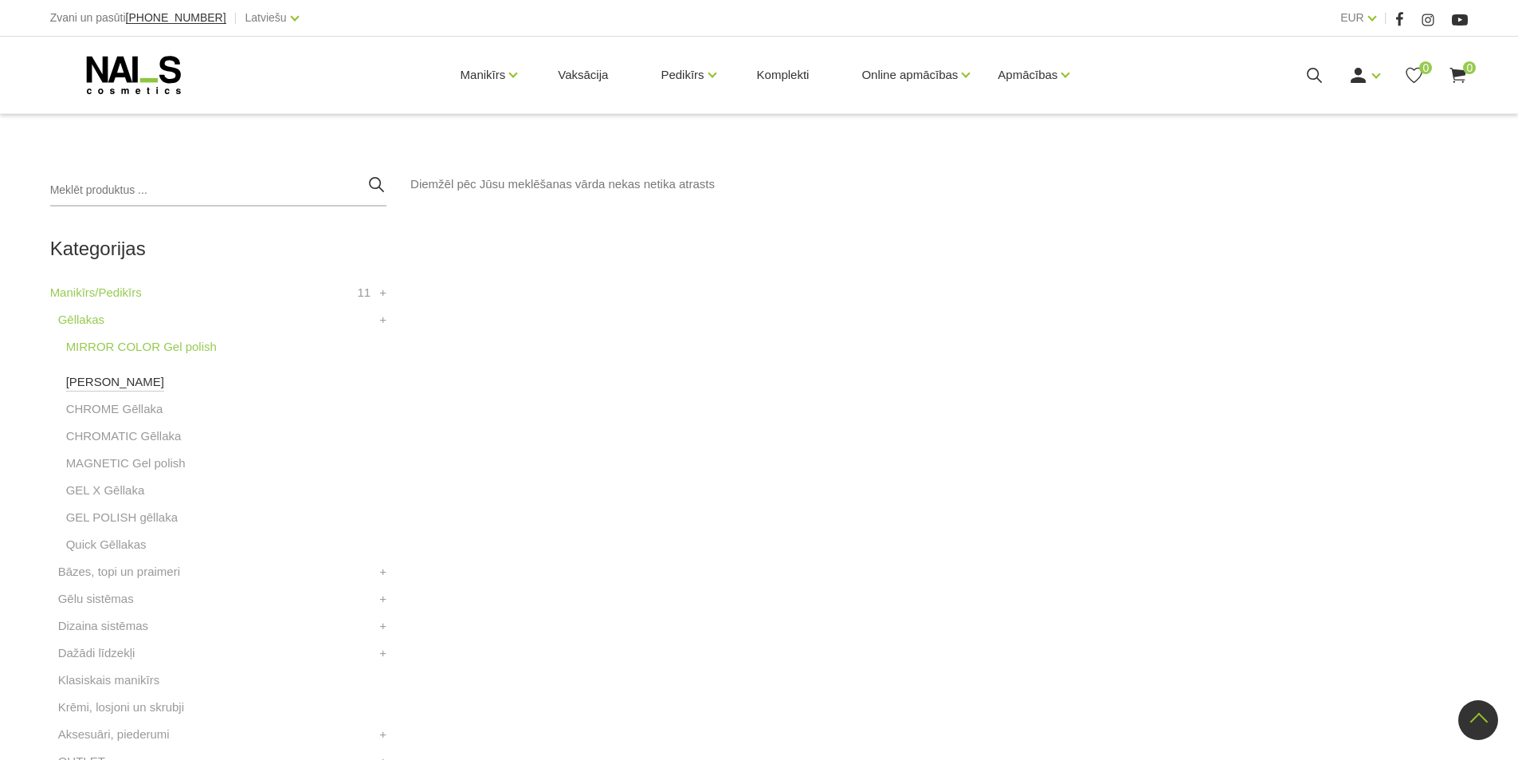
click at [96, 373] on link "[PERSON_NAME]" at bounding box center [115, 381] width 98 height 19
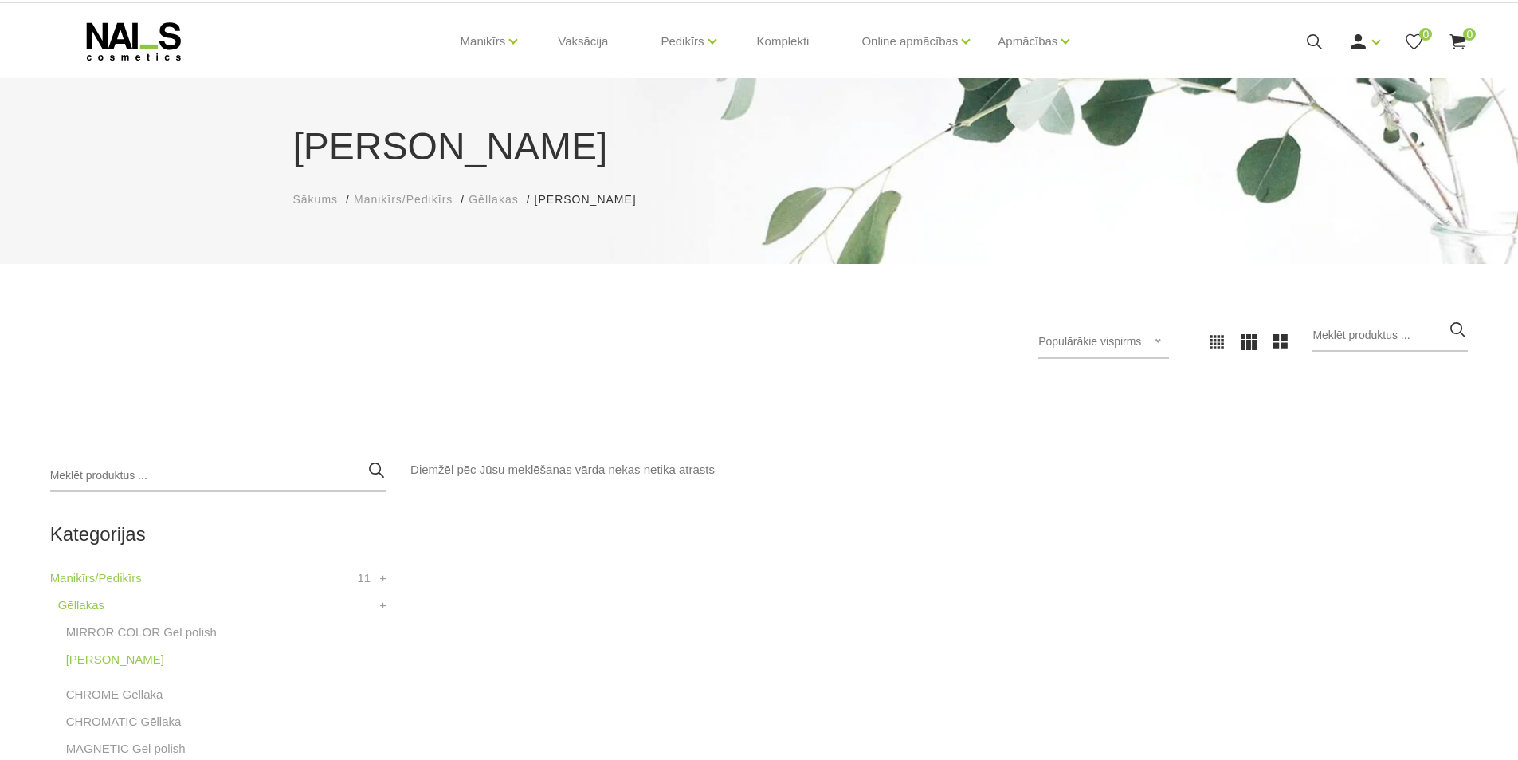
scroll to position [239, 0]
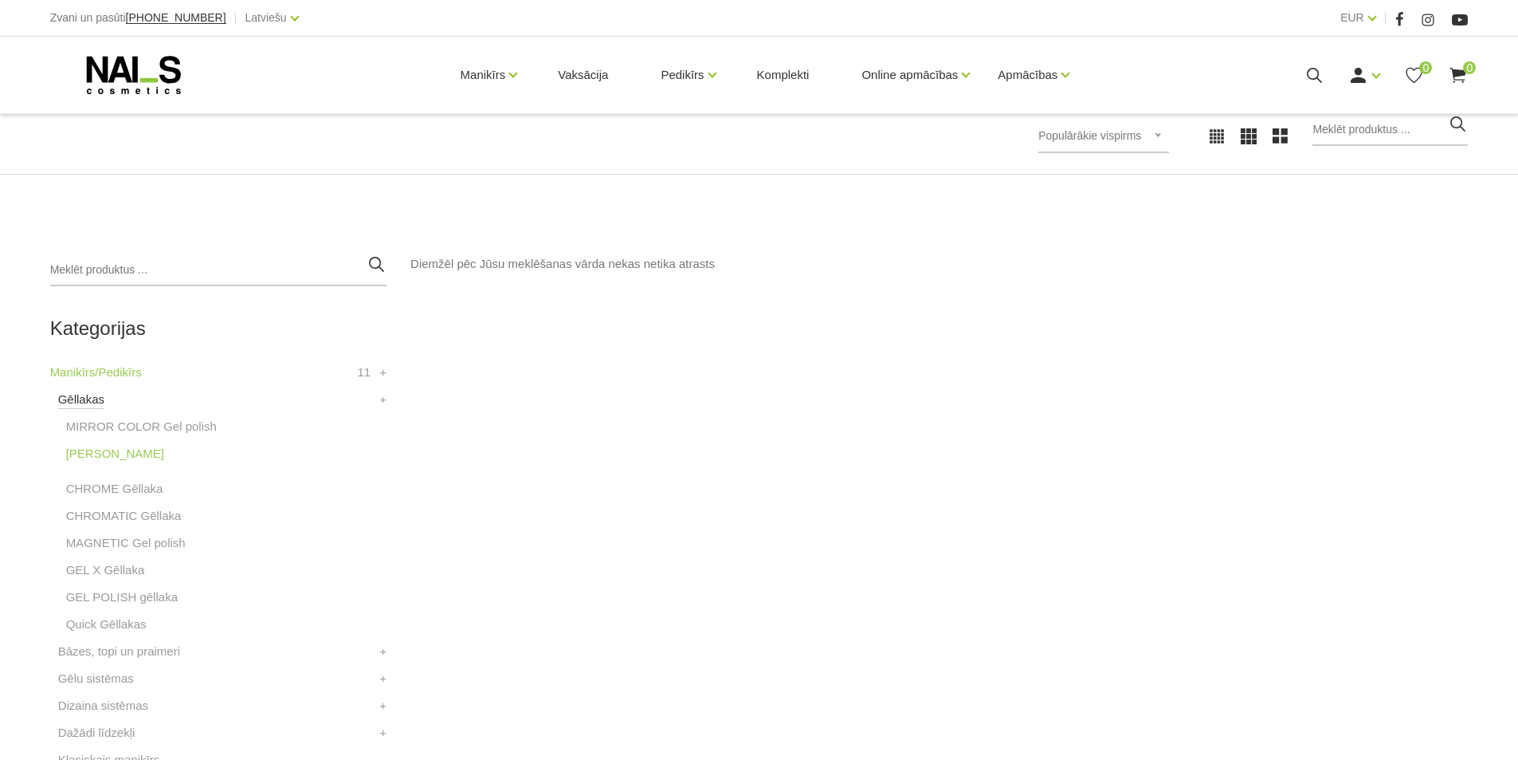
click at [90, 406] on link "Gēllakas" at bounding box center [81, 399] width 46 height 19
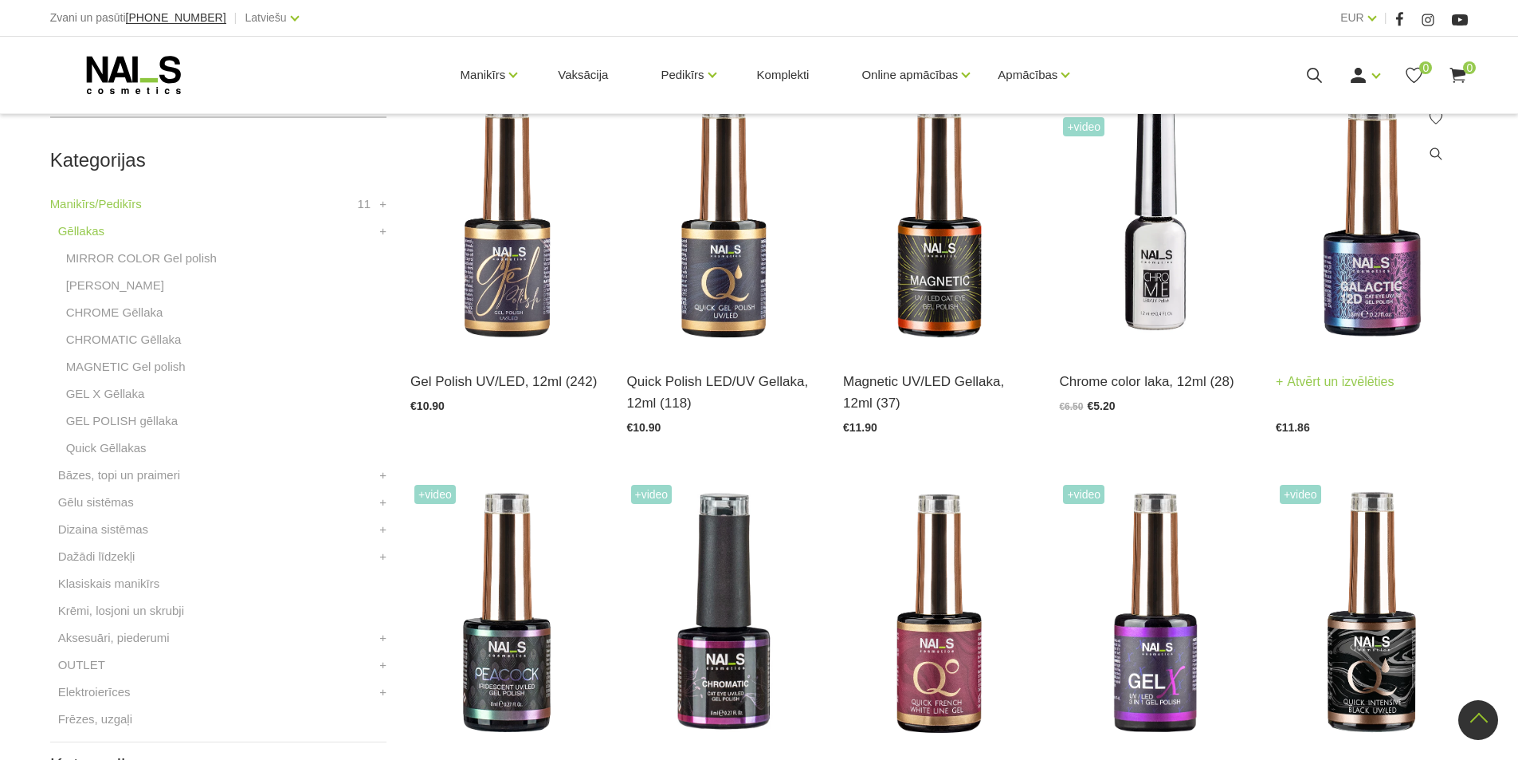
scroll to position [398, 0]
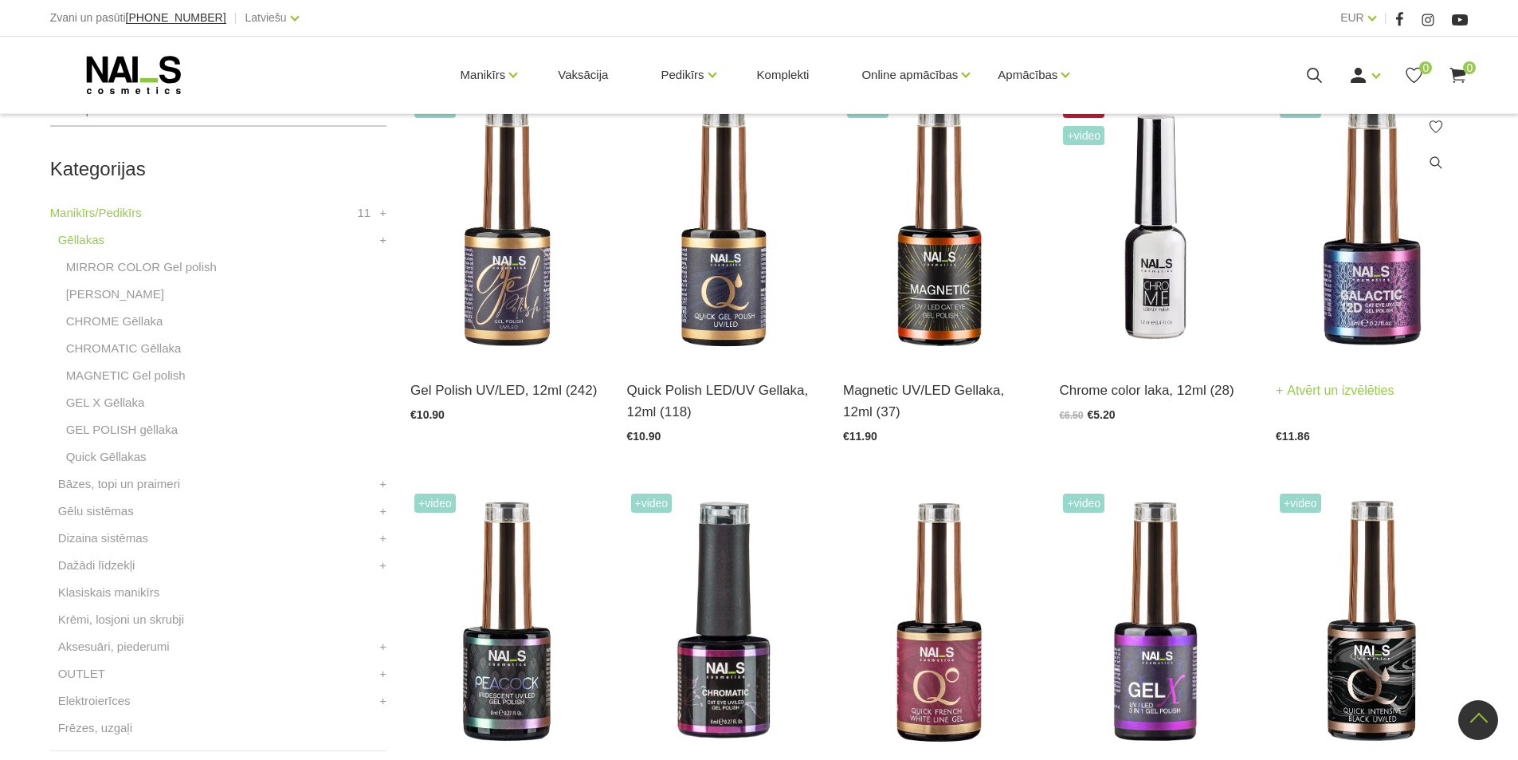
click at [1399, 210] on img at bounding box center [1372, 227] width 192 height 265
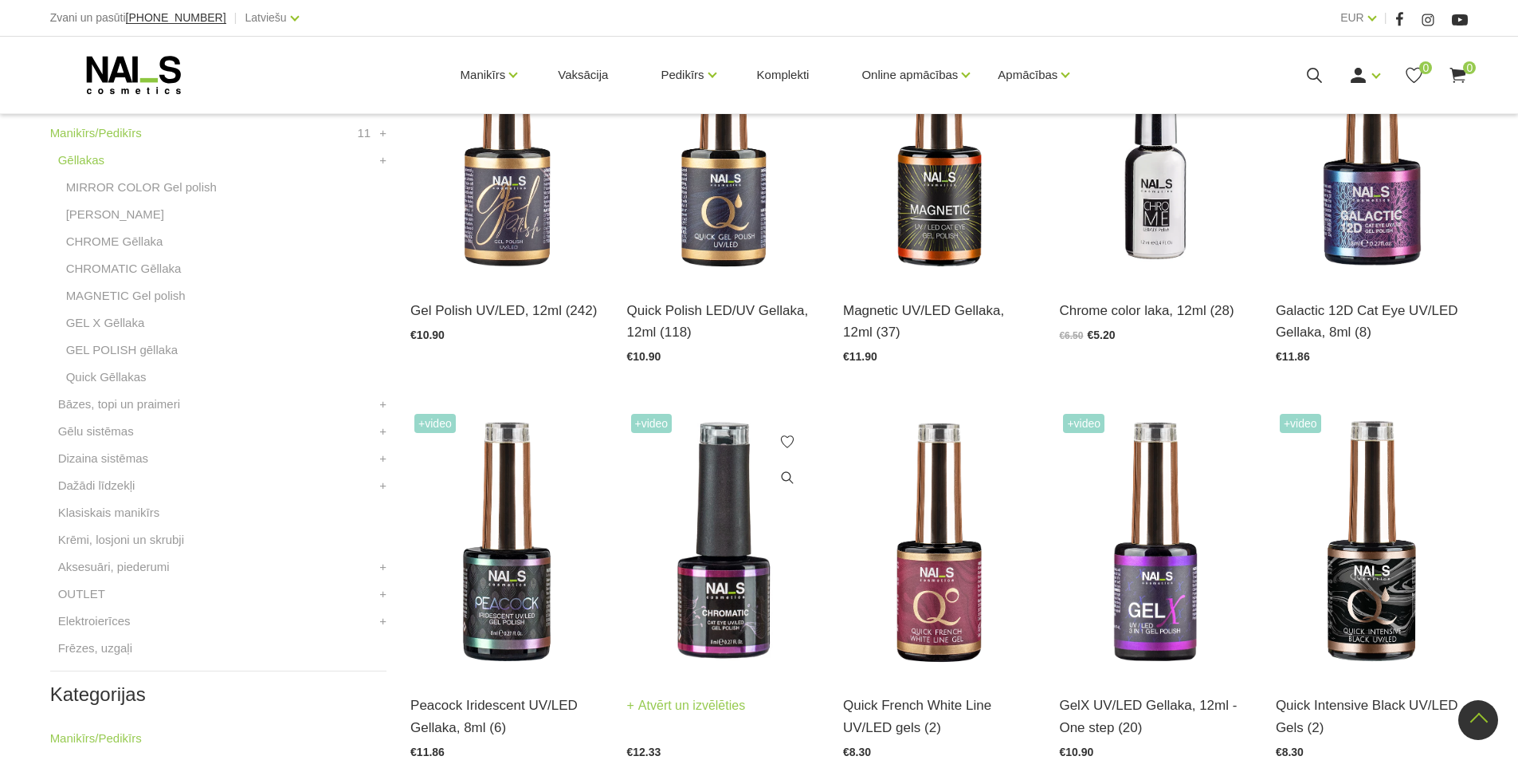
scroll to position [0, 0]
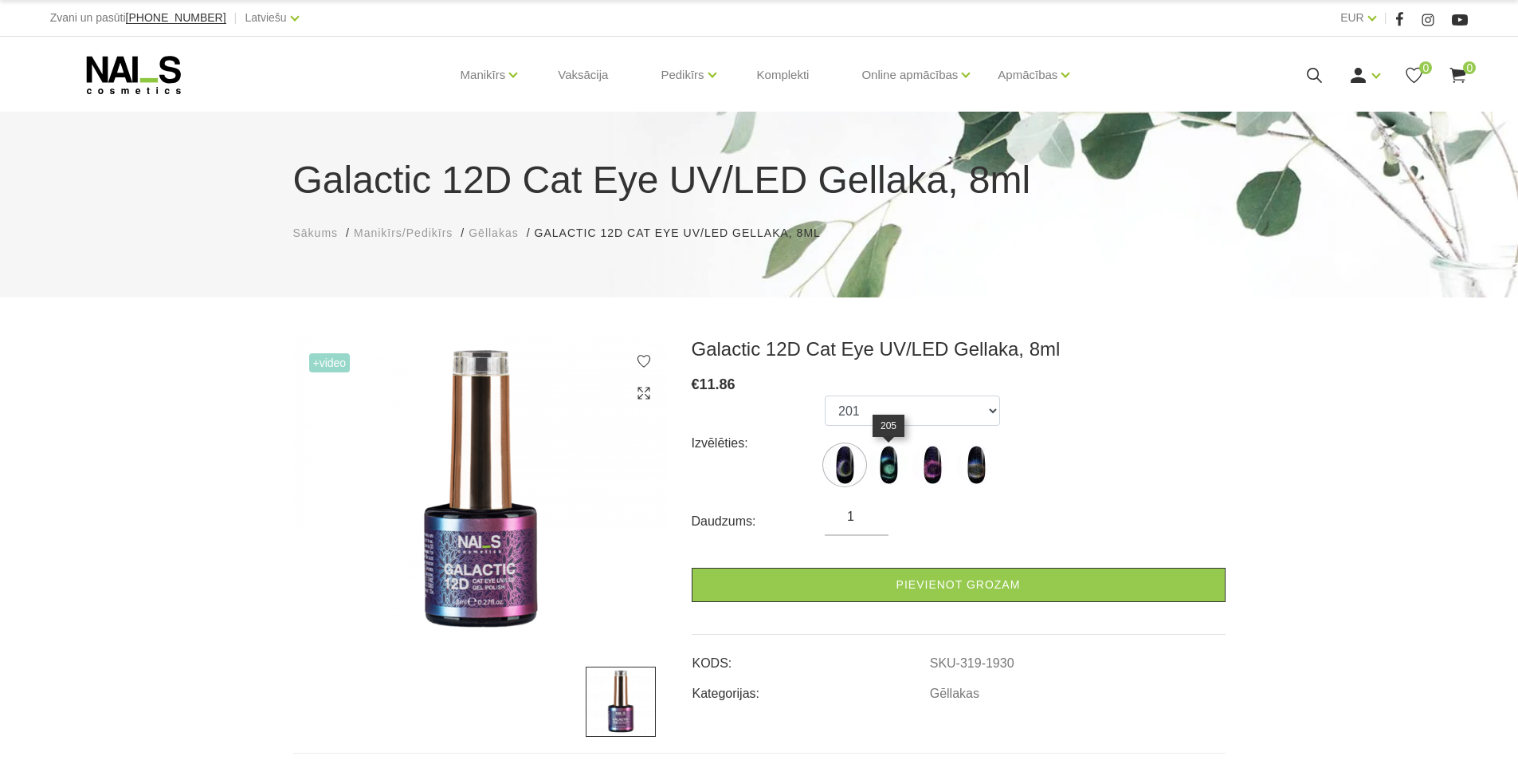
click at [892, 478] on img at bounding box center [889, 465] width 40 height 40
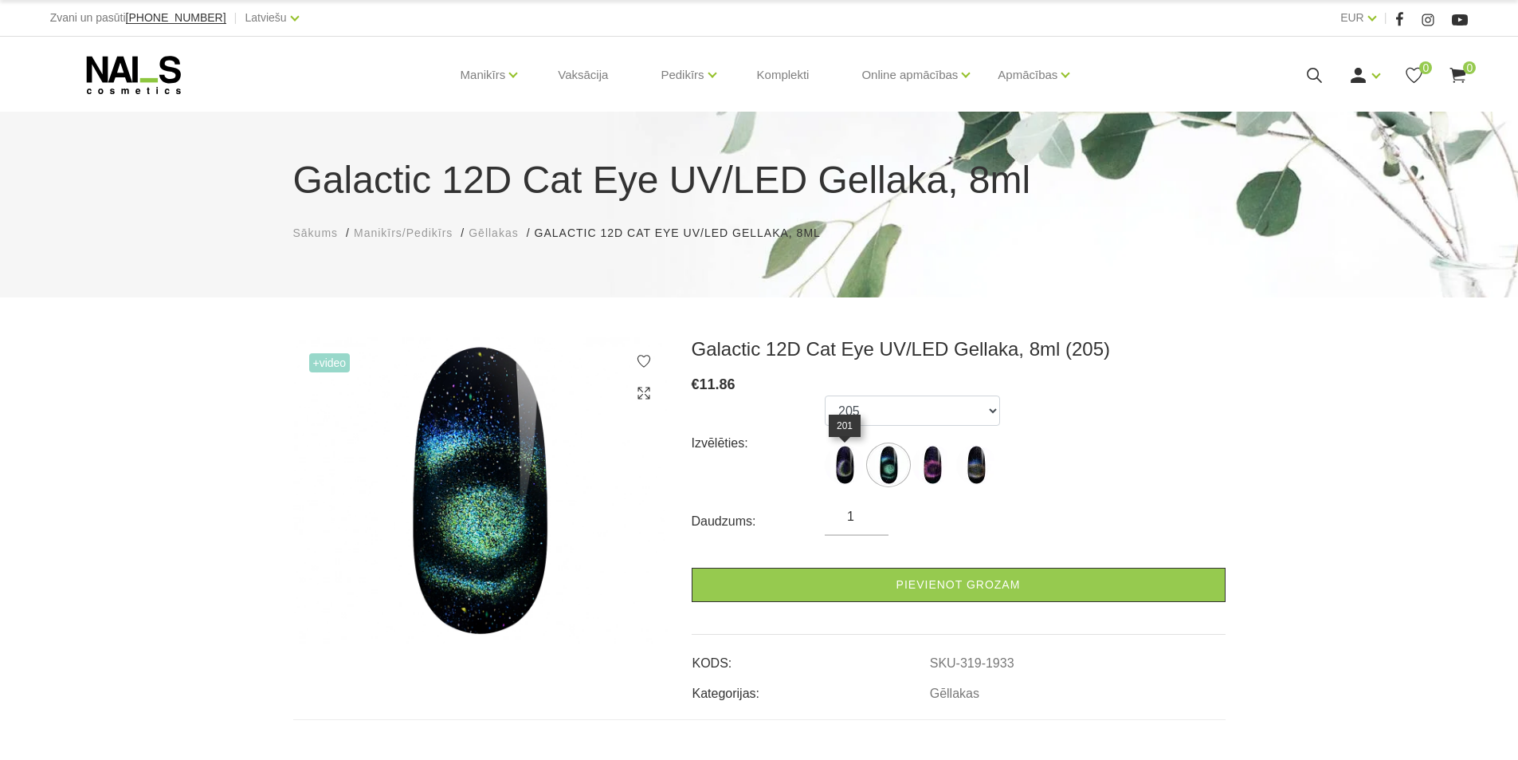
click at [841, 467] on img at bounding box center [845, 465] width 40 height 40
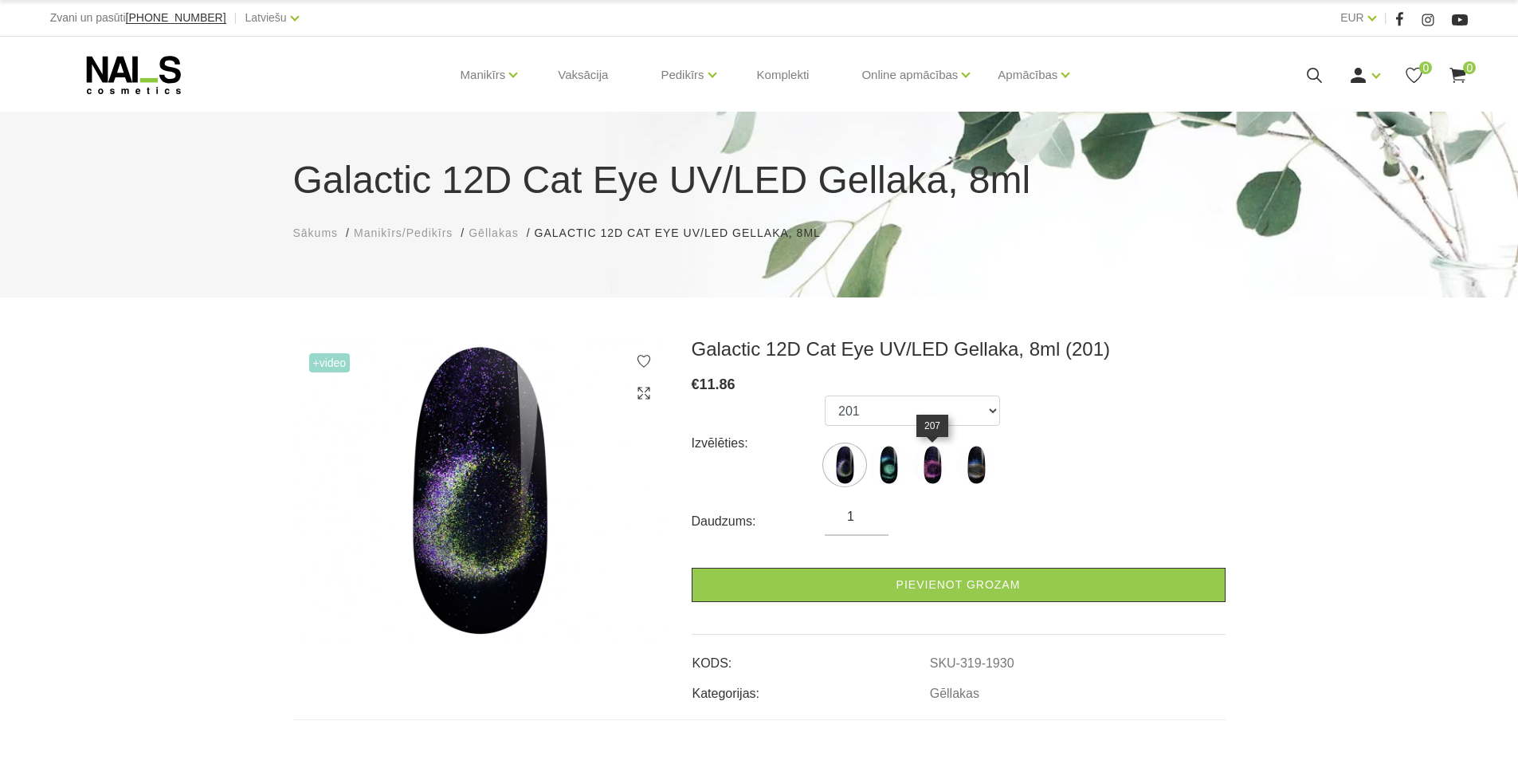
click at [940, 453] on img at bounding box center [933, 465] width 40 height 40
select select "1934"
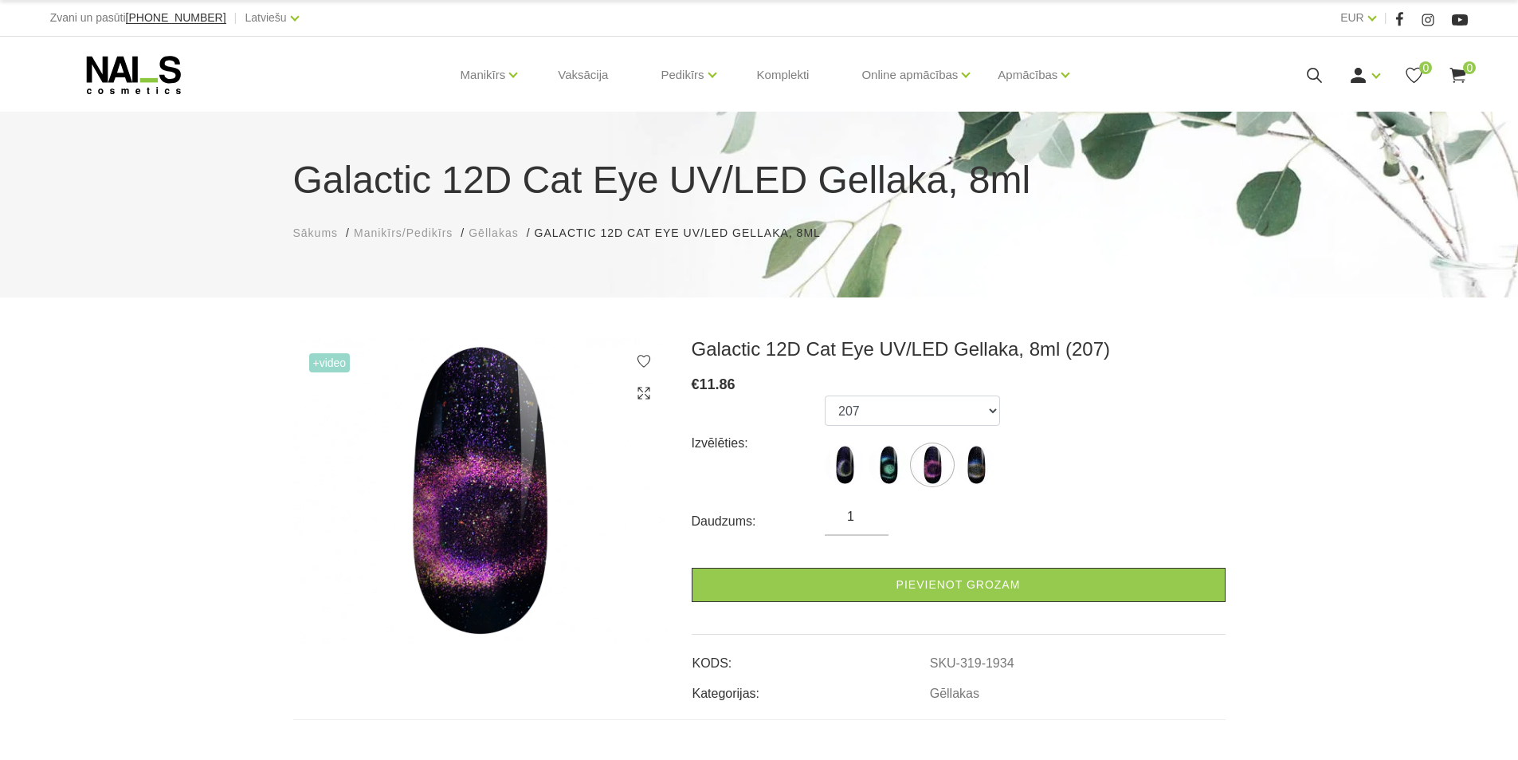
click at [999, 453] on ul "201 205 207 212" at bounding box center [912, 443] width 175 height 96
click at [997, 457] on ul "201 205 207 212" at bounding box center [912, 443] width 175 height 96
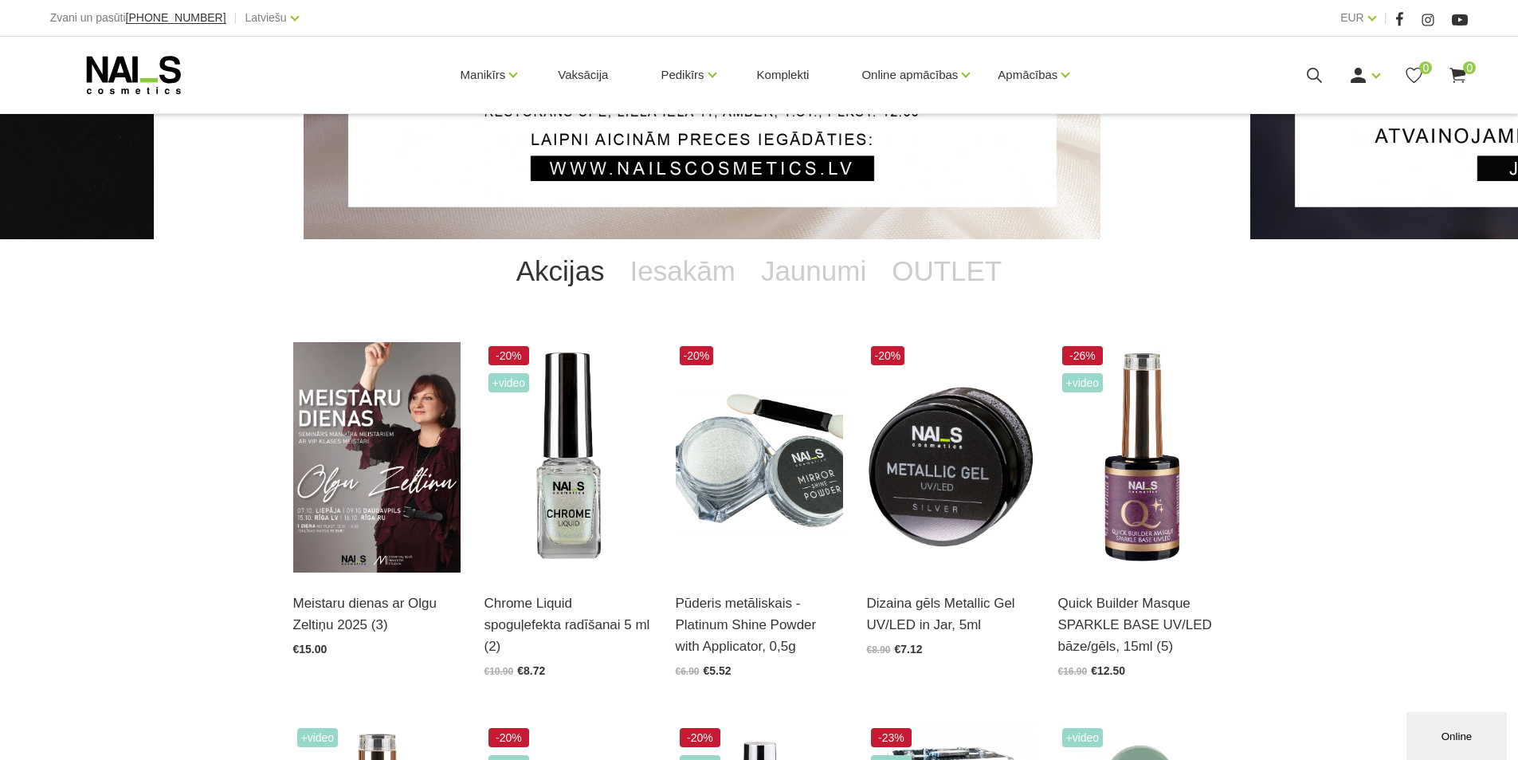
scroll to position [239, 0]
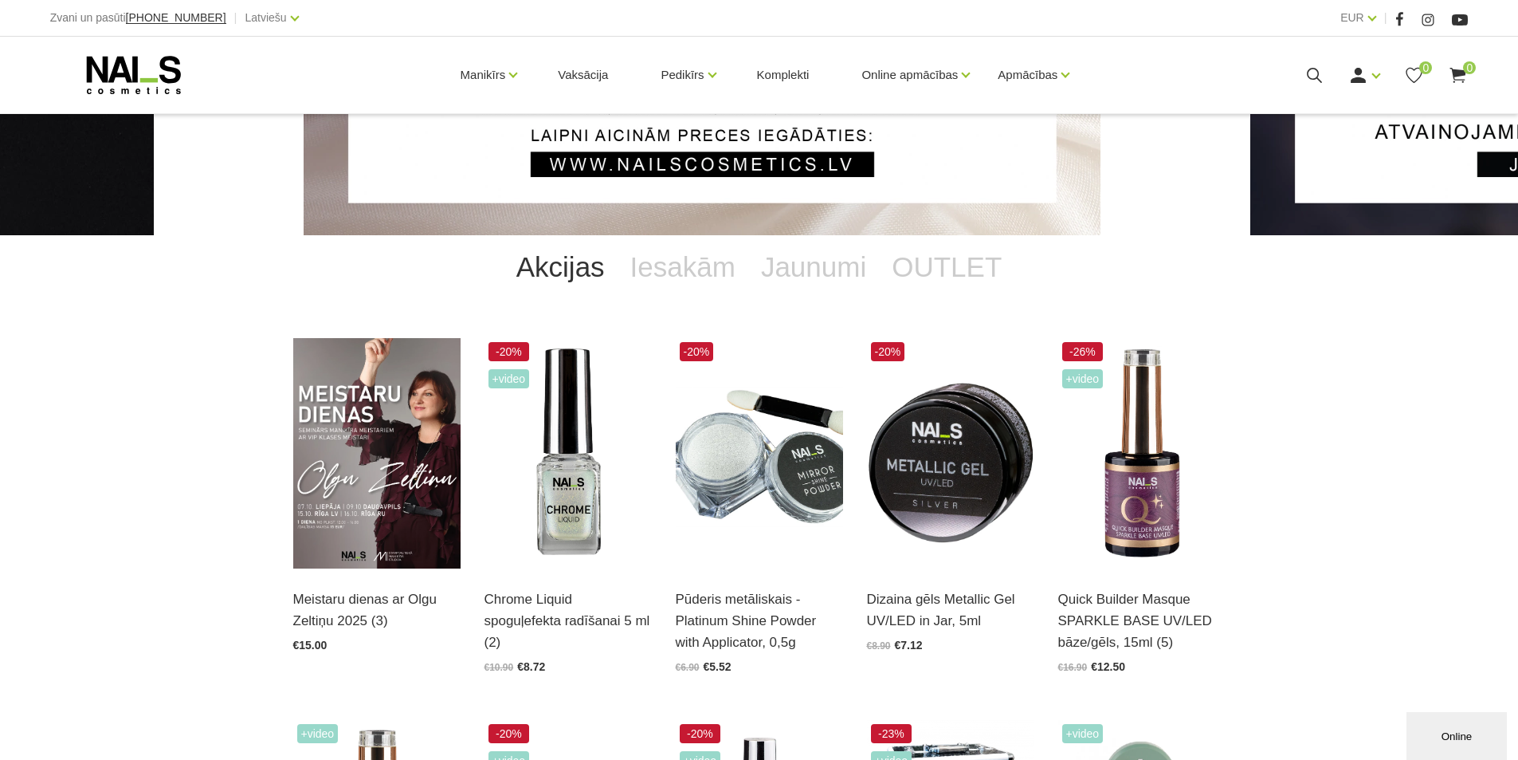
click at [553, 316] on div "Akcijas Iesakām Jaunumi OUTLET Meistaru dienas ar Olgu Zeltiņu 2025 (3) Atvērt …" at bounding box center [759, 703] width 956 height 937
click at [557, 288] on link "Akcijas" at bounding box center [561, 267] width 114 height 64
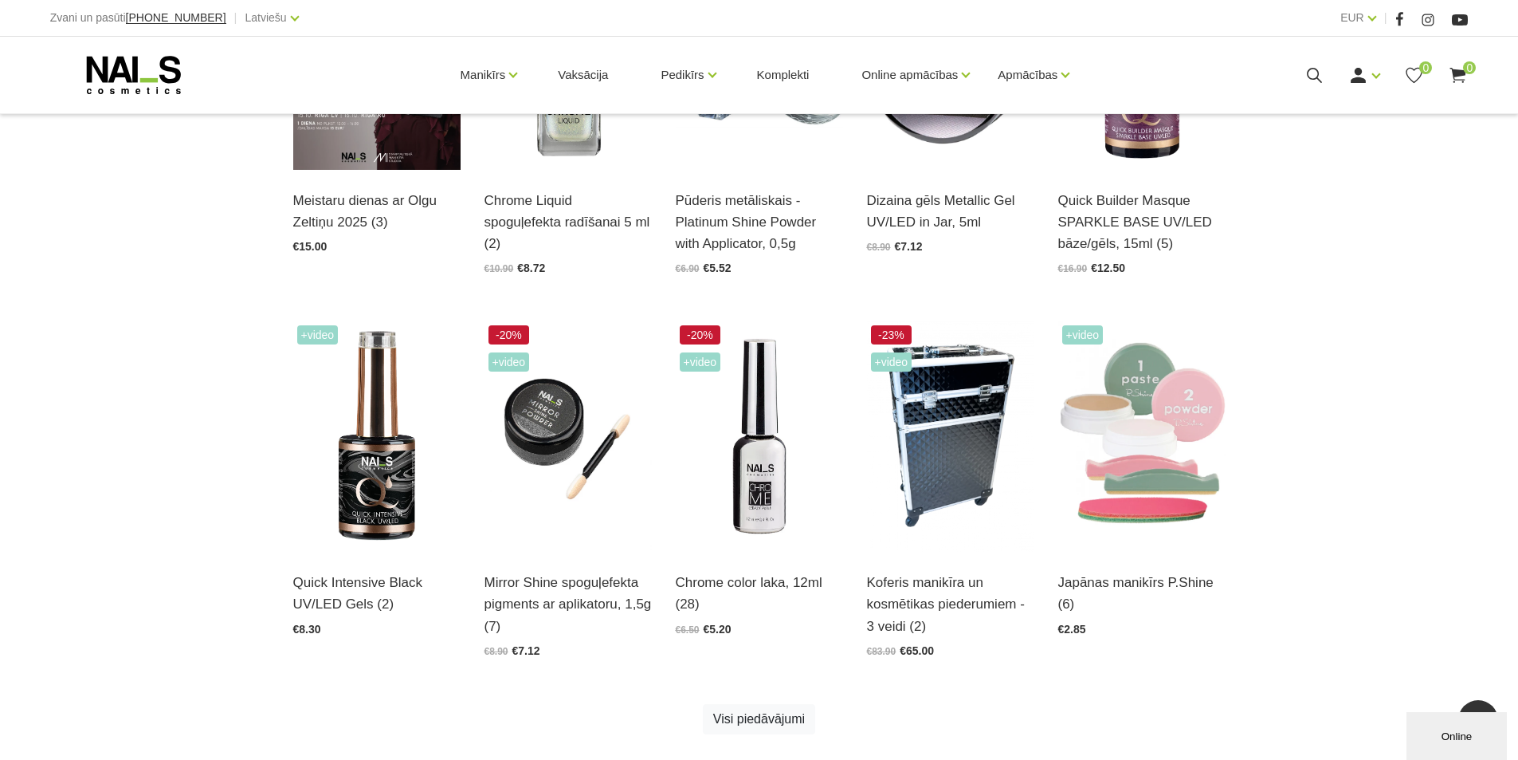
scroll to position [877, 0]
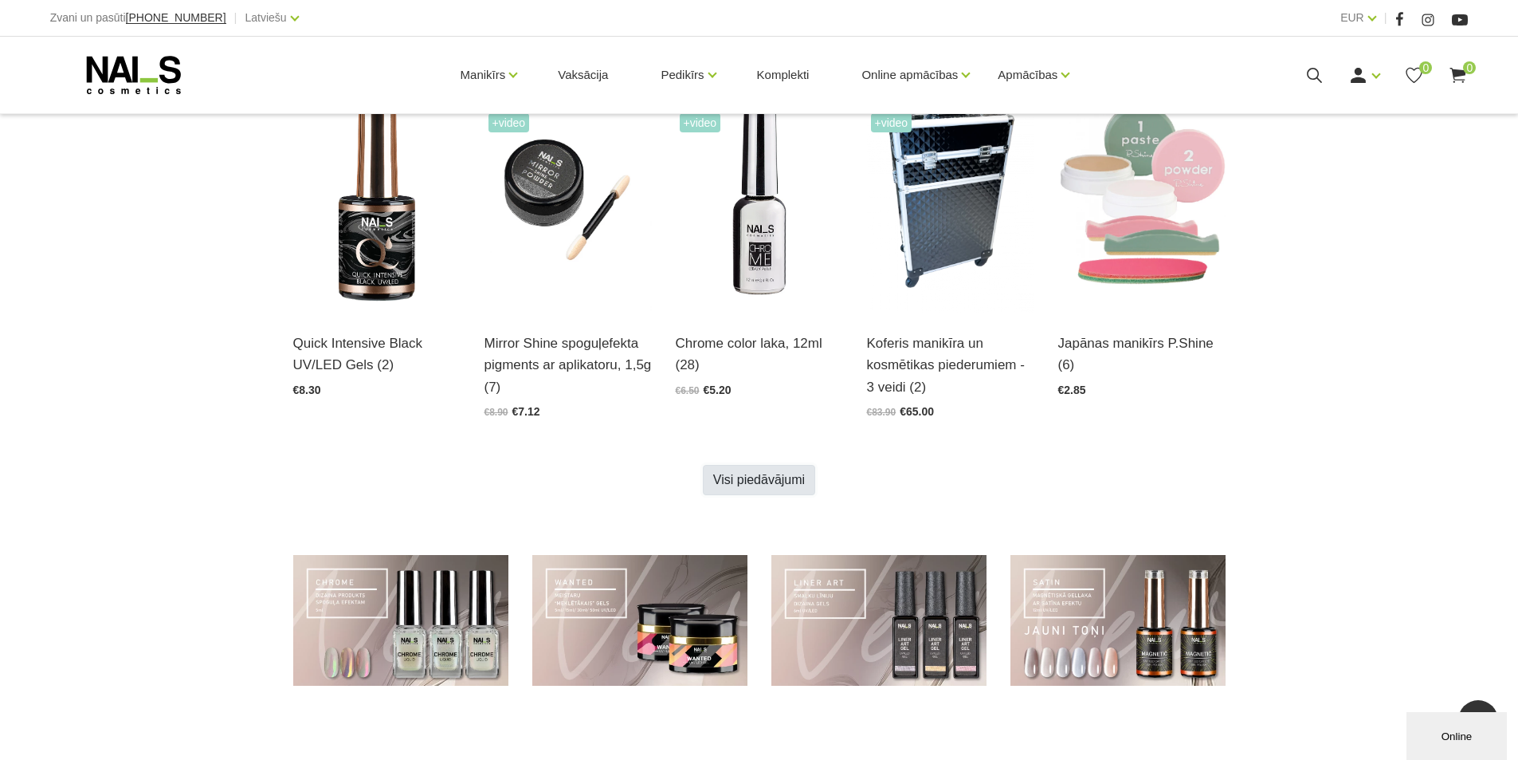
click at [721, 478] on link "Visi piedāvājumi" at bounding box center [759, 480] width 112 height 30
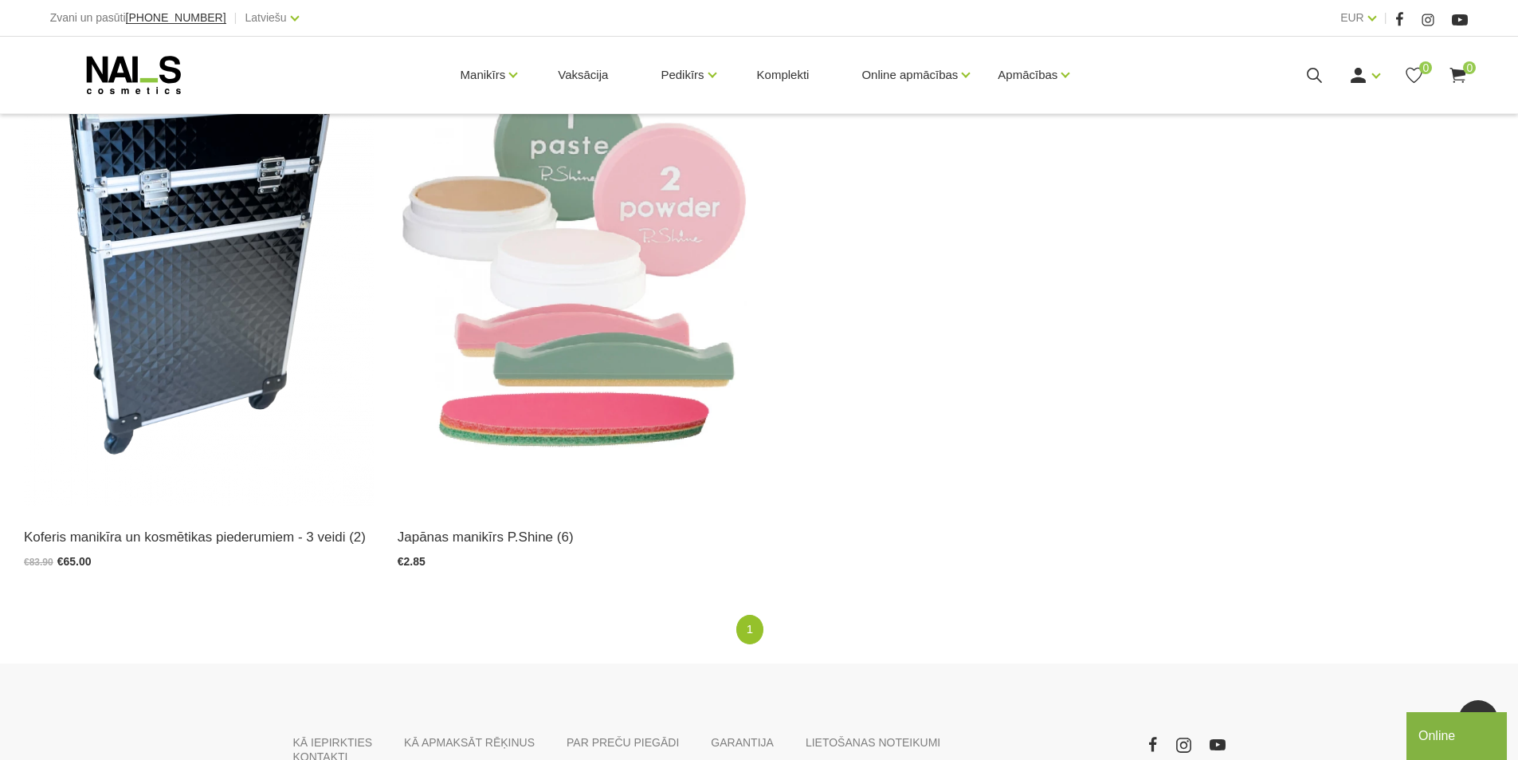
scroll to position [1752, 0]
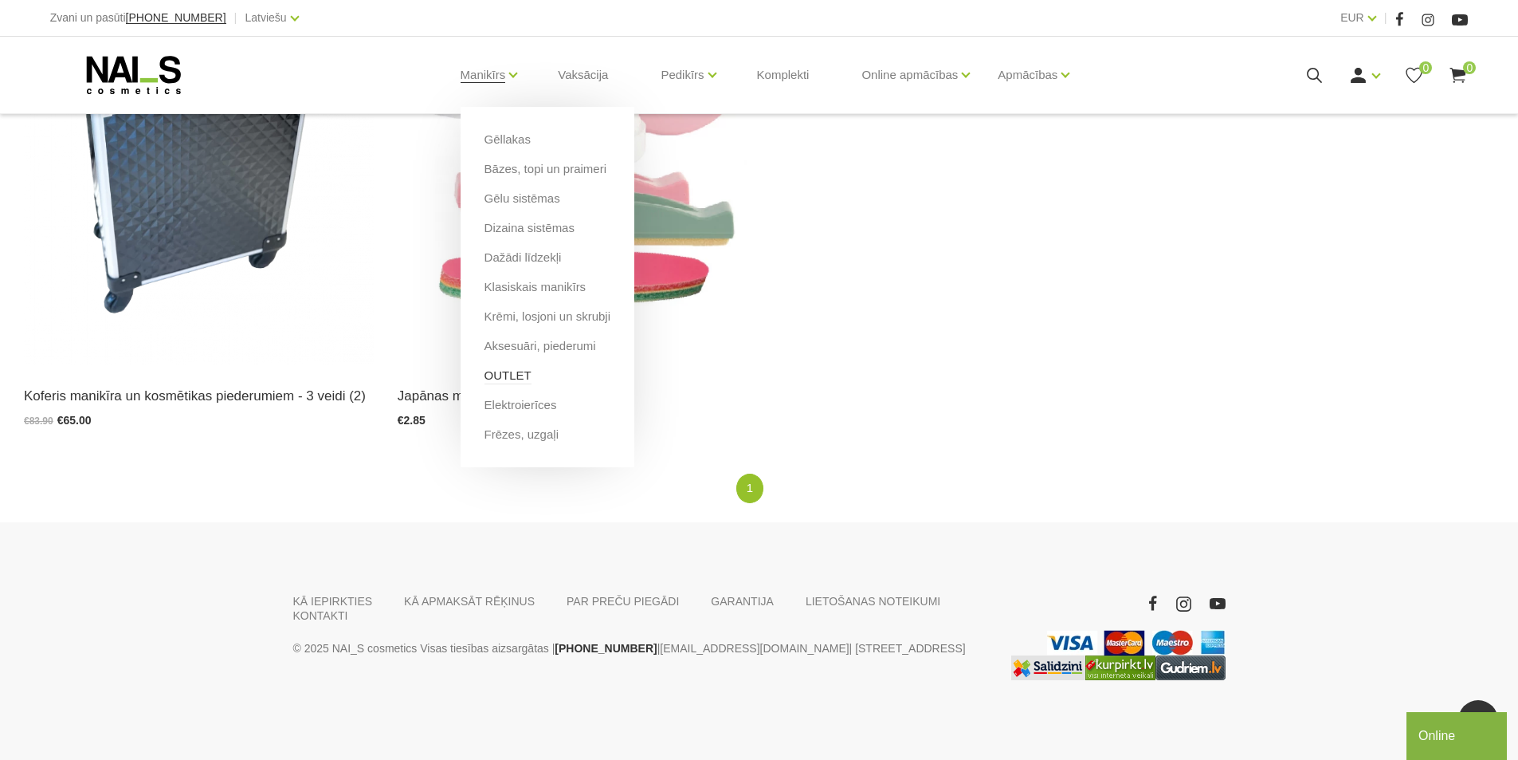
click at [503, 378] on link "OUTLET" at bounding box center [508, 376] width 47 height 18
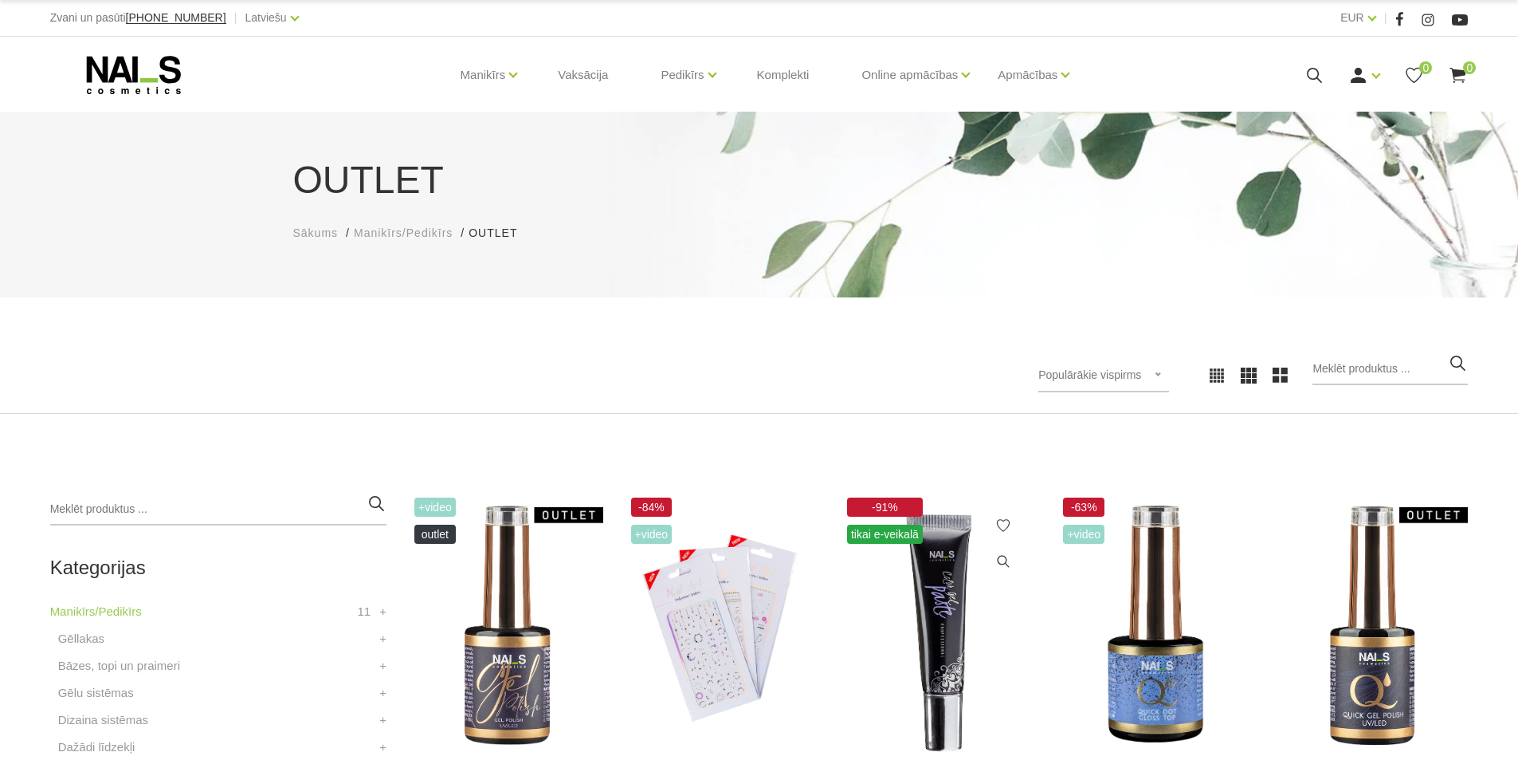
scroll to position [239, 0]
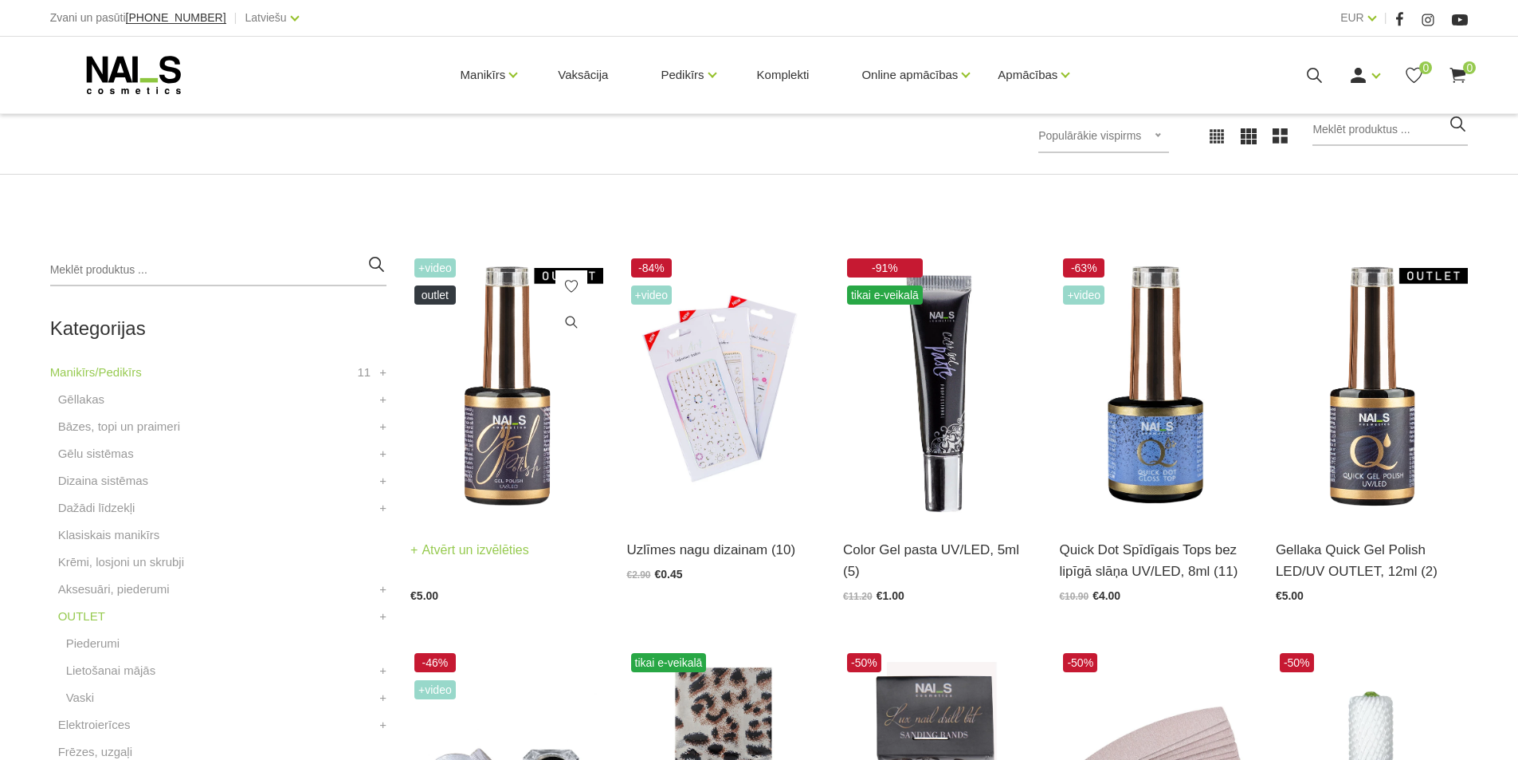
click at [522, 407] on img at bounding box center [506, 386] width 192 height 265
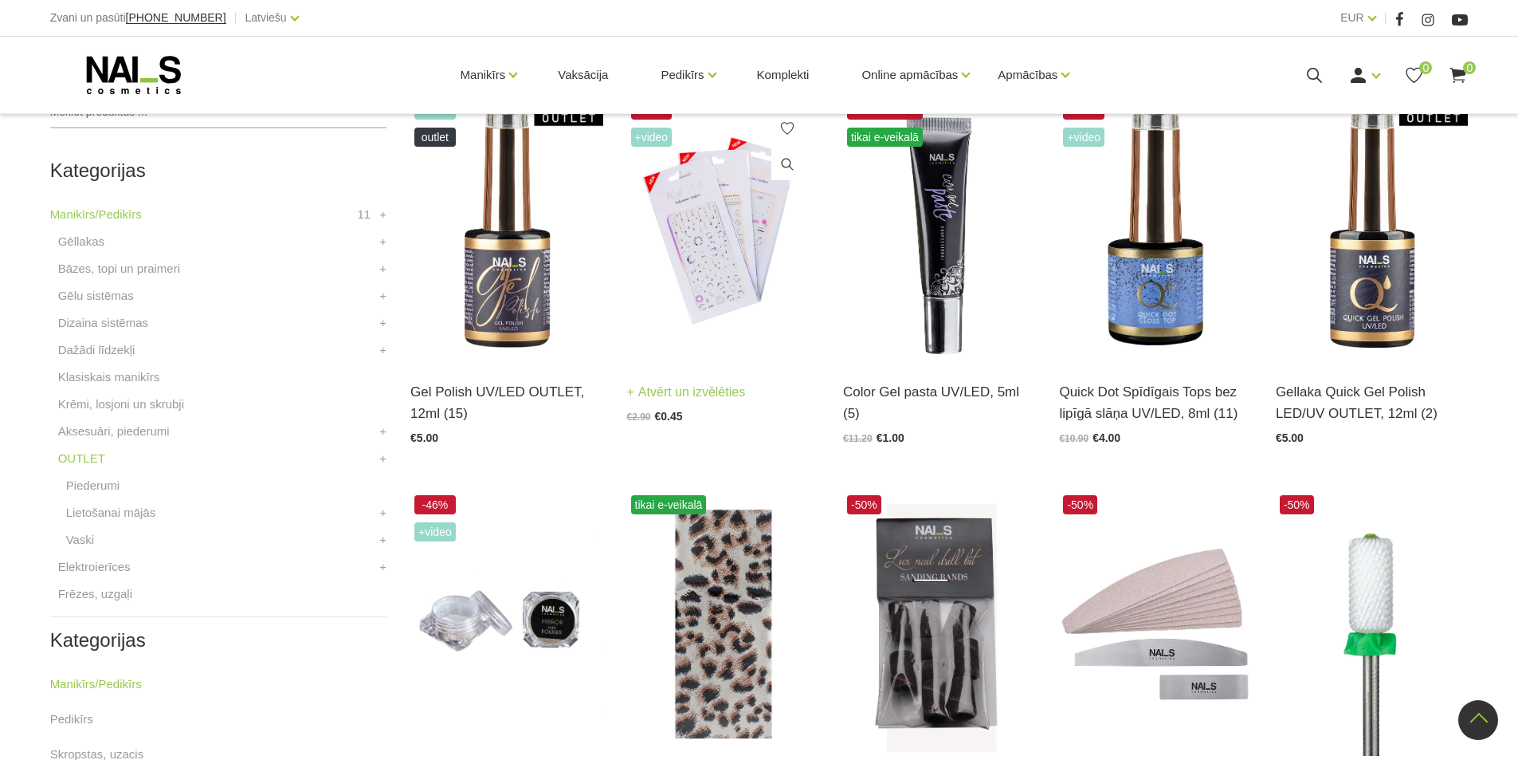
scroll to position [319, 0]
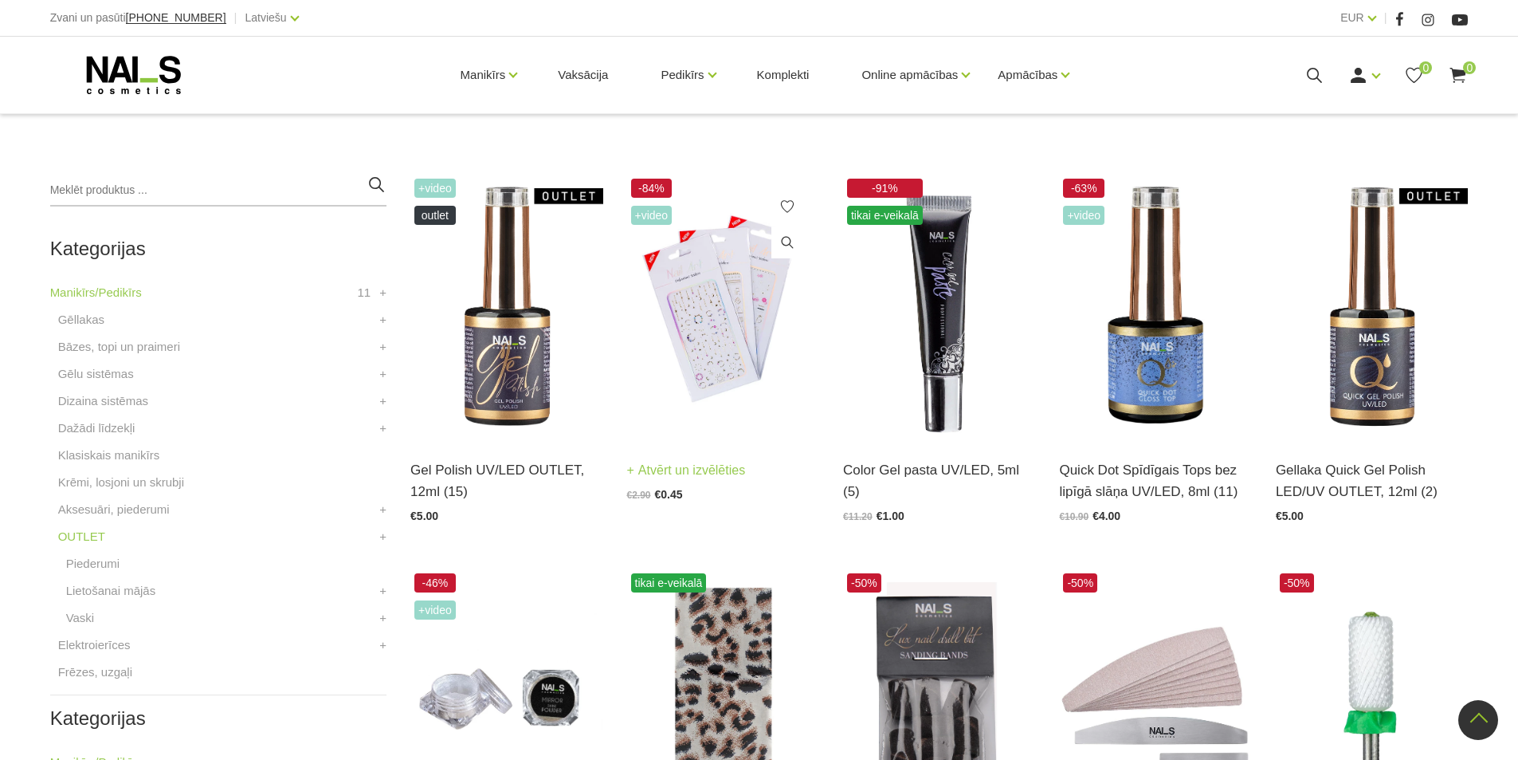
click at [635, 324] on img at bounding box center [723, 307] width 192 height 265
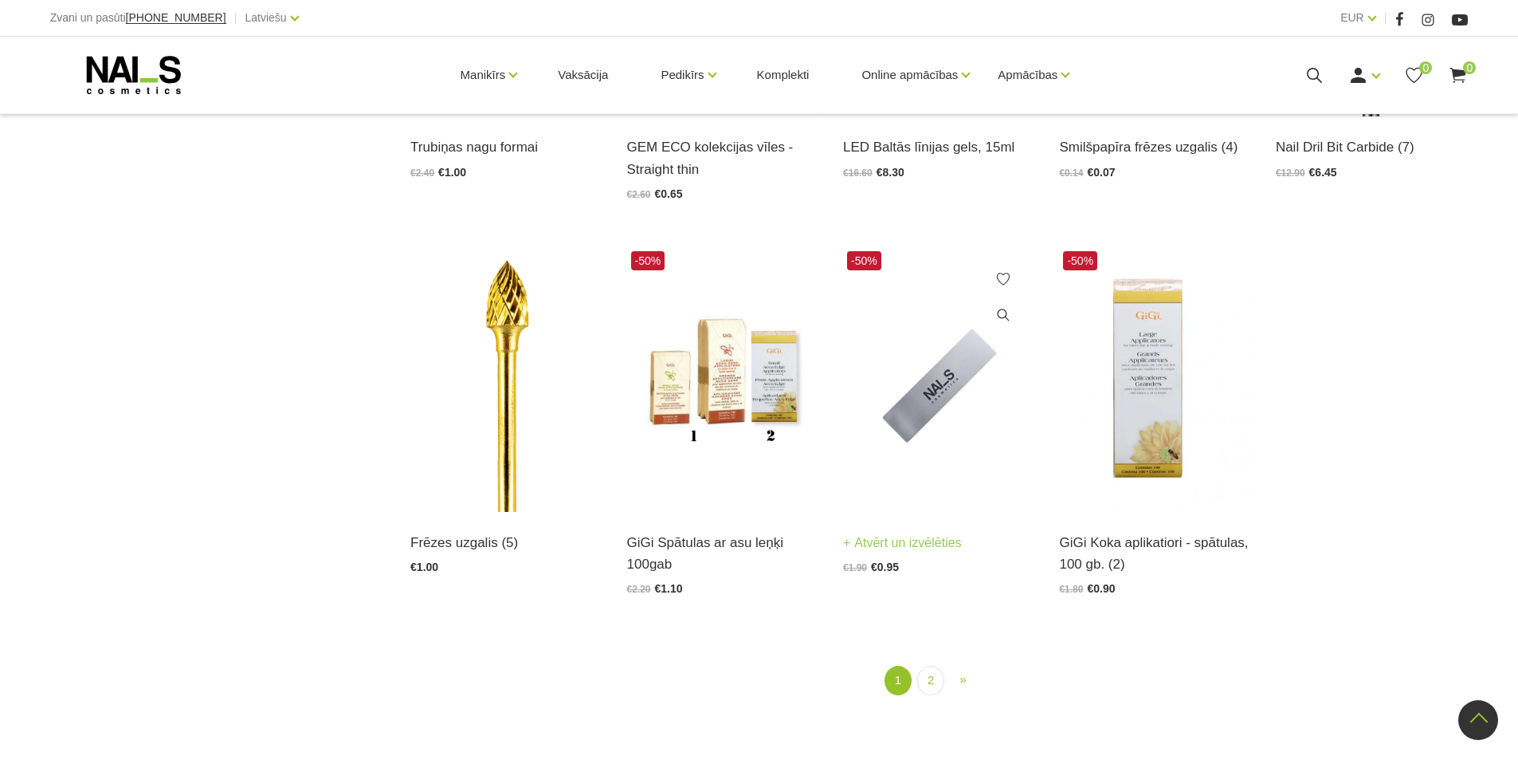
scroll to position [1992, 0]
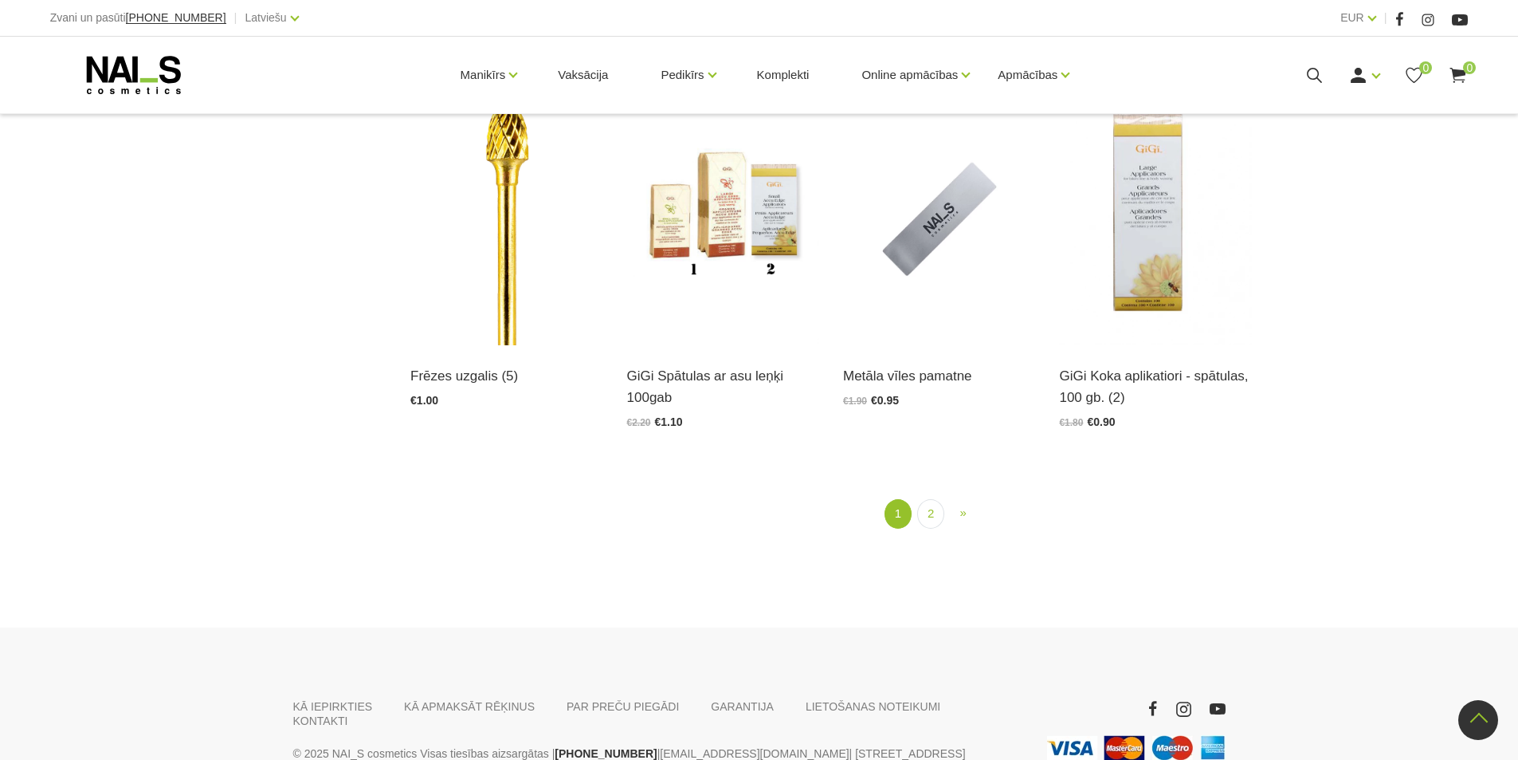
click at [946, 516] on ul "1 (current) 2 » Next" at bounding box center [939, 513] width 956 height 29
click at [923, 513] on link "2" at bounding box center [930, 513] width 27 height 29
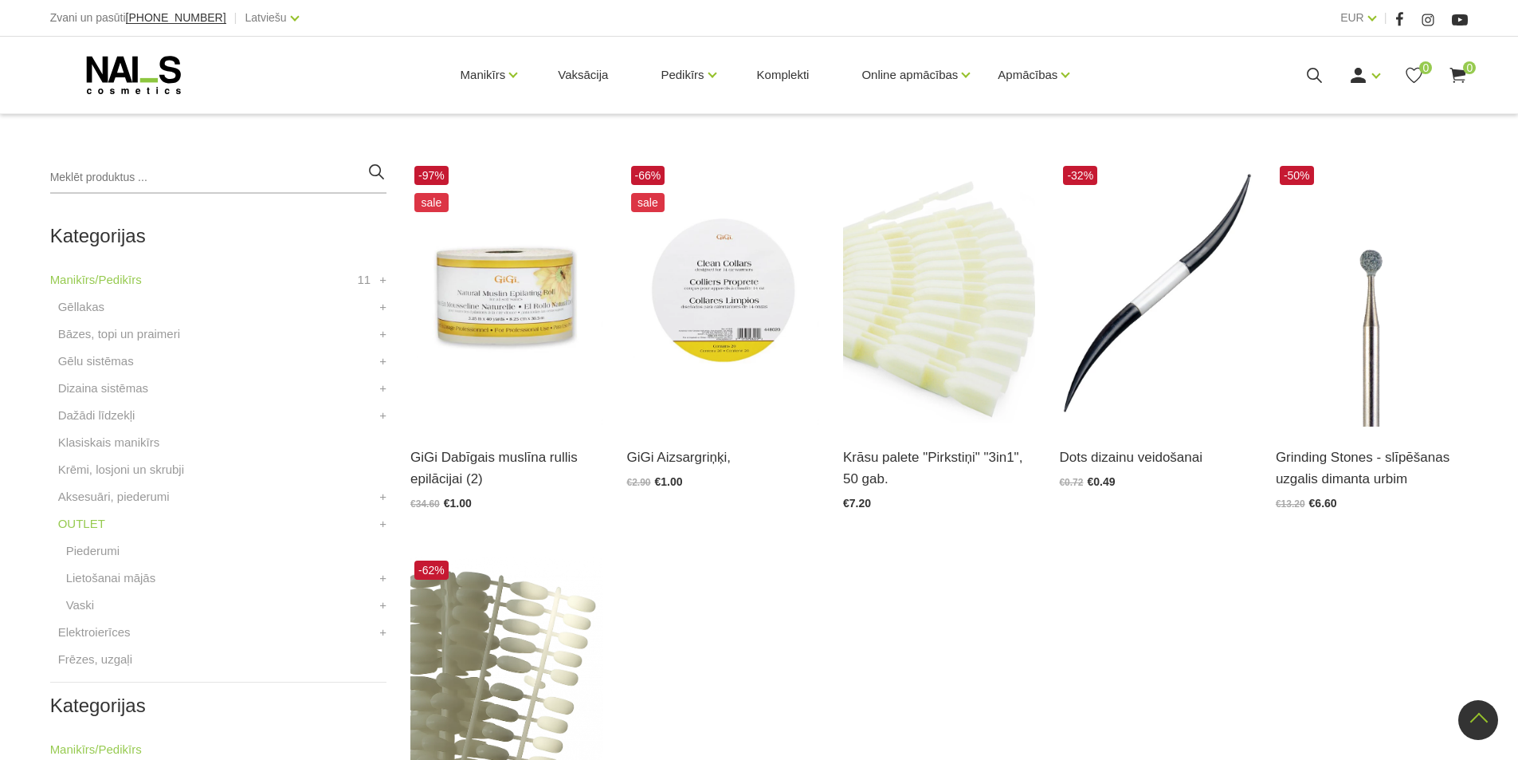
scroll to position [326, 0]
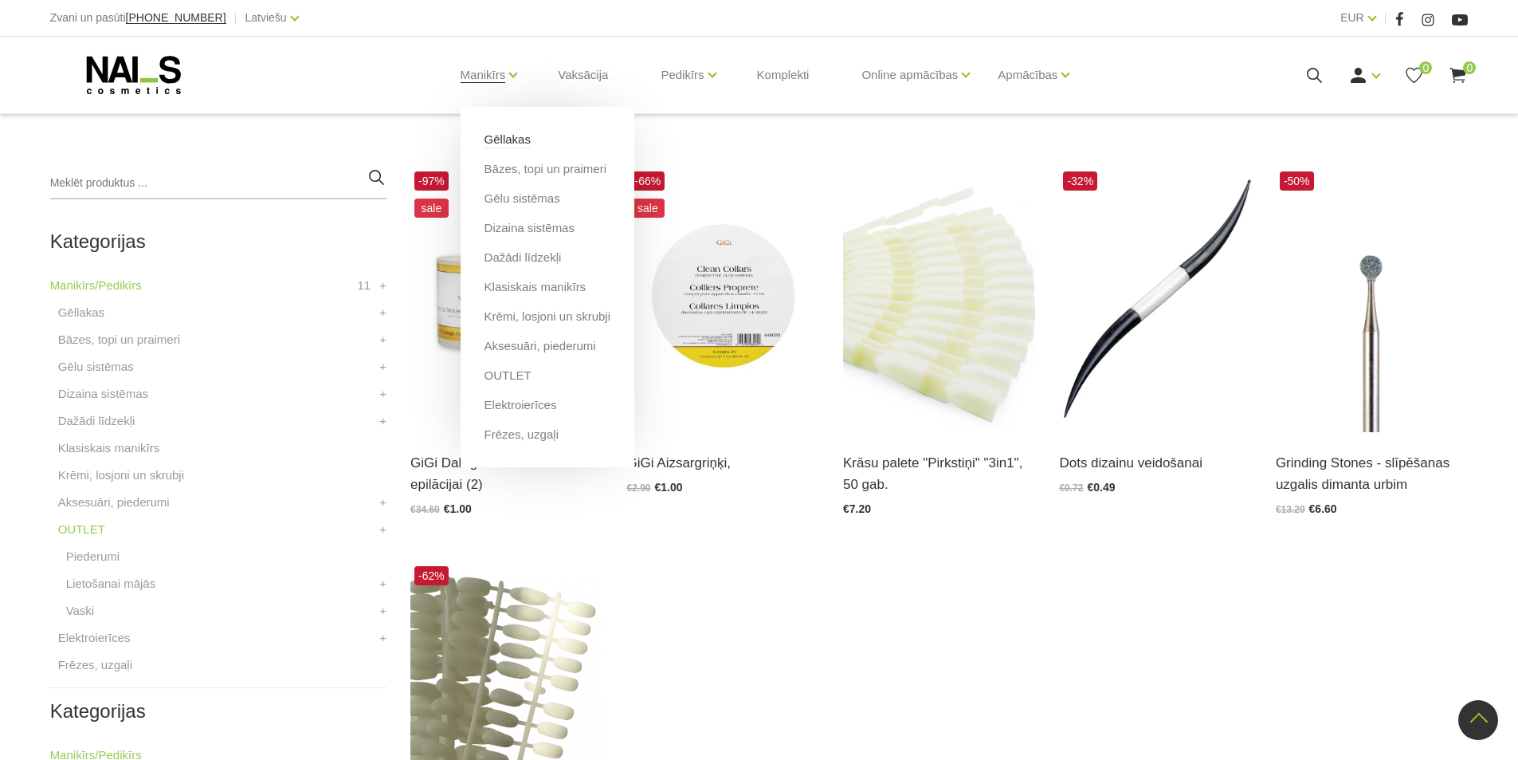
click at [502, 139] on link "Gēllakas" at bounding box center [508, 140] width 46 height 18
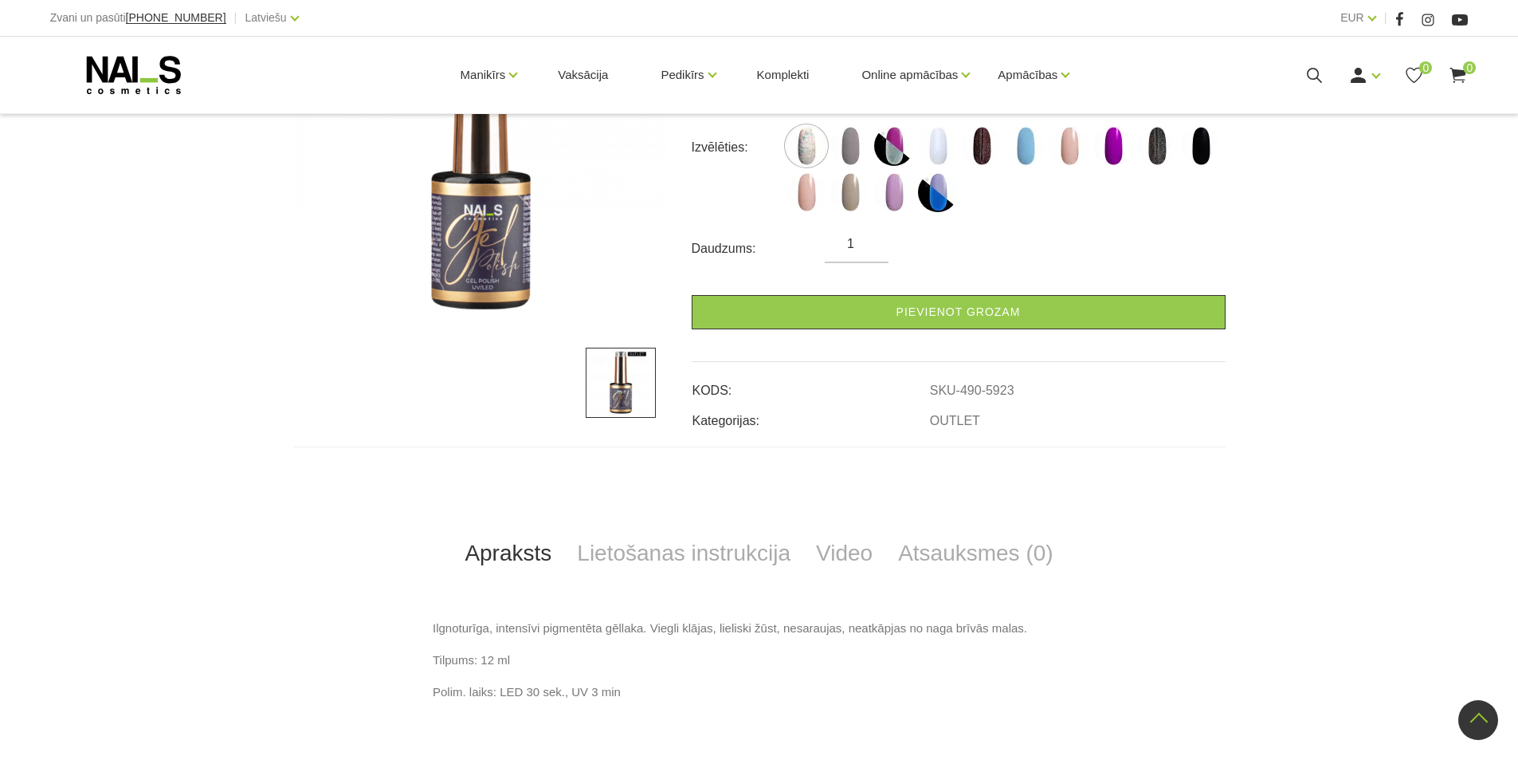
scroll to position [80, 0]
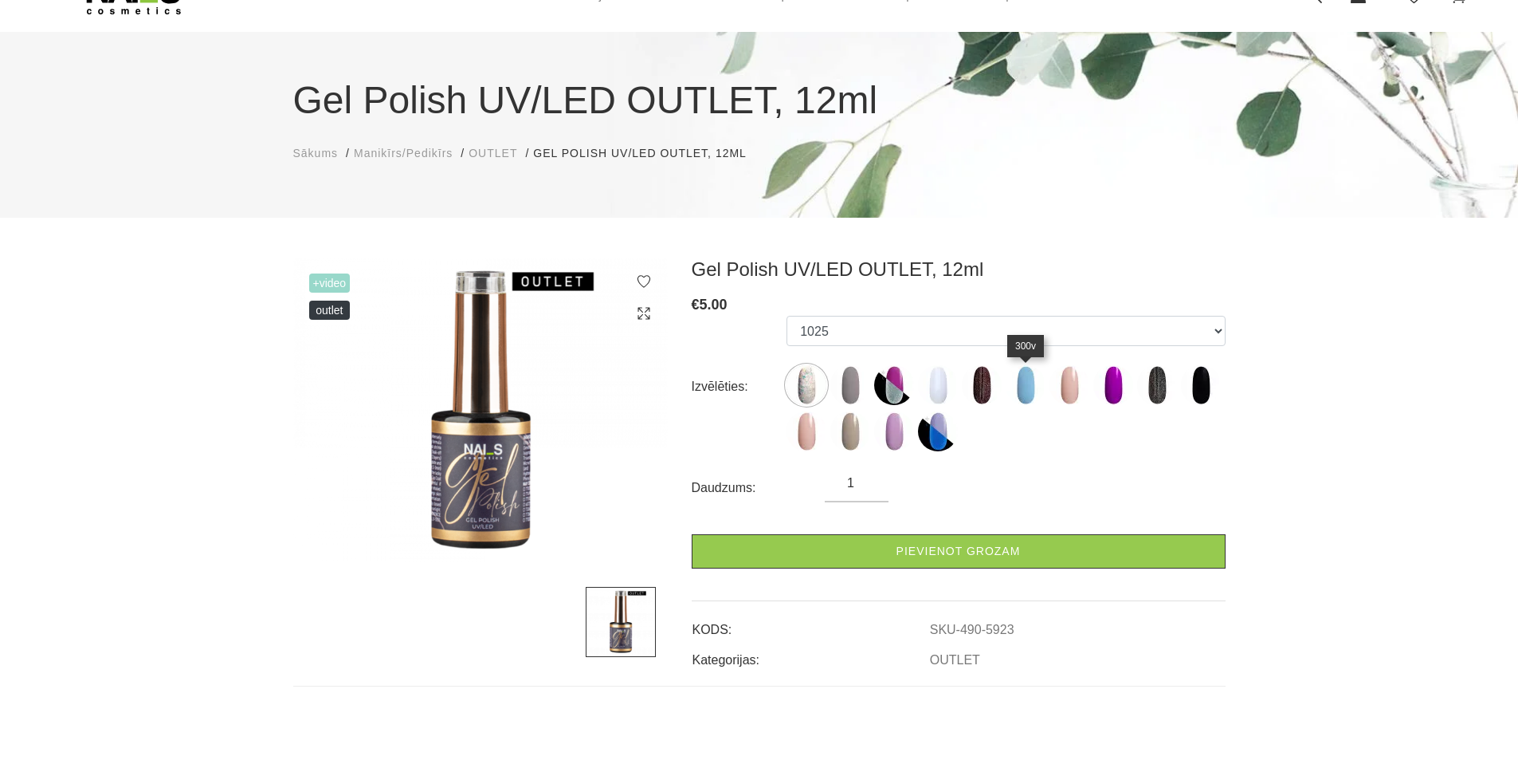
click at [1037, 384] on img at bounding box center [1026, 385] width 40 height 40
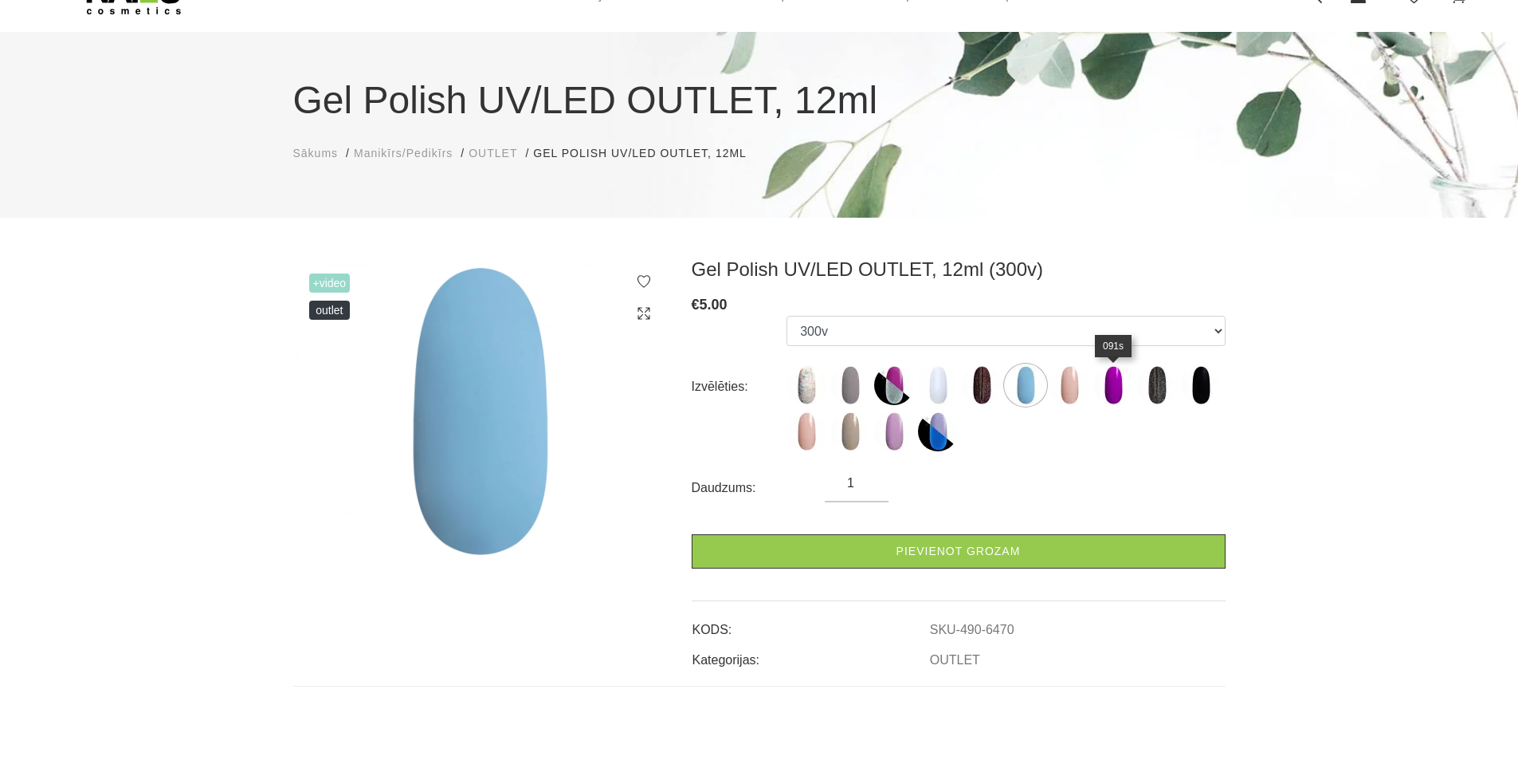
click at [1123, 382] on img at bounding box center [1113, 385] width 40 height 40
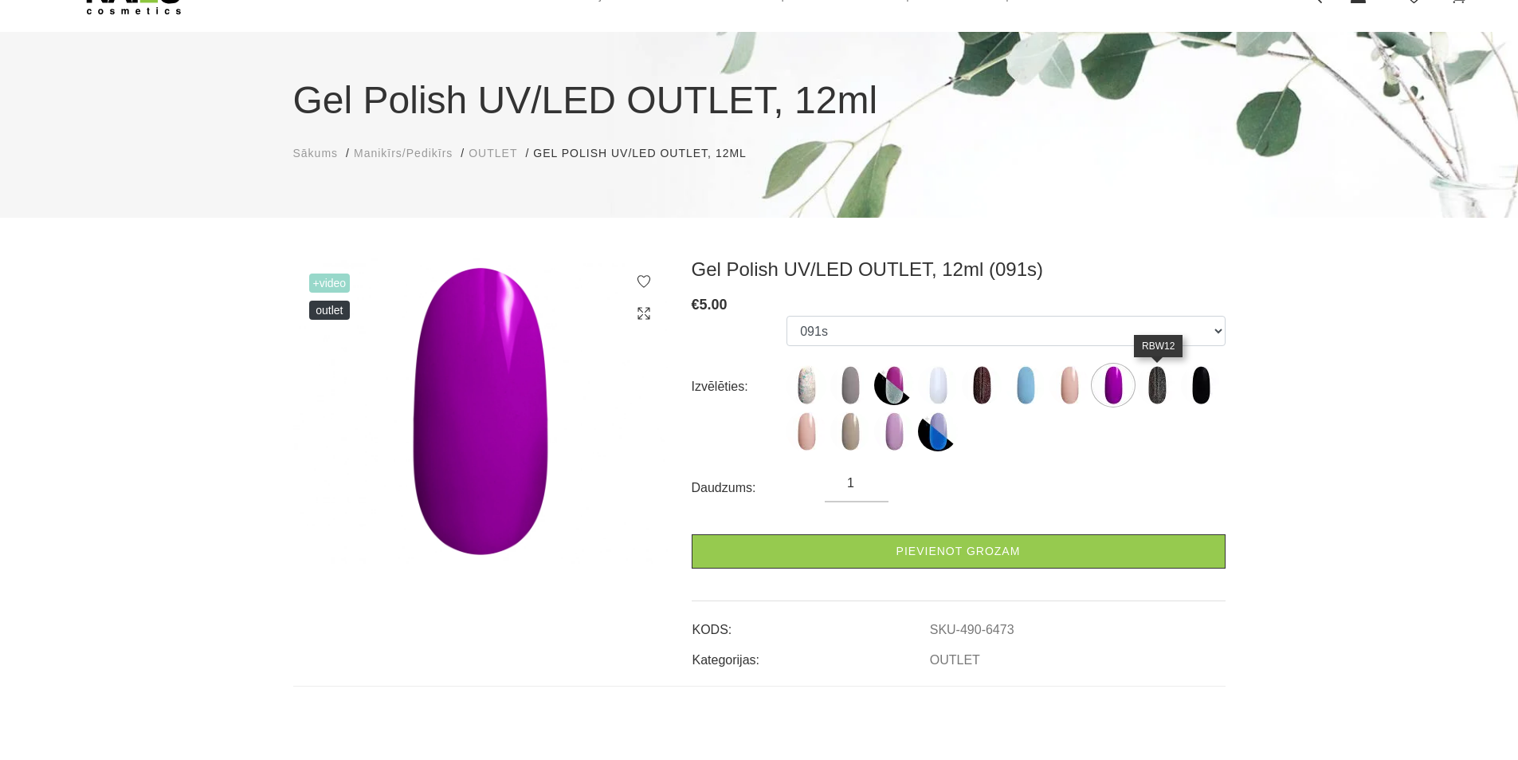
click at [1164, 372] on img at bounding box center [1157, 385] width 40 height 40
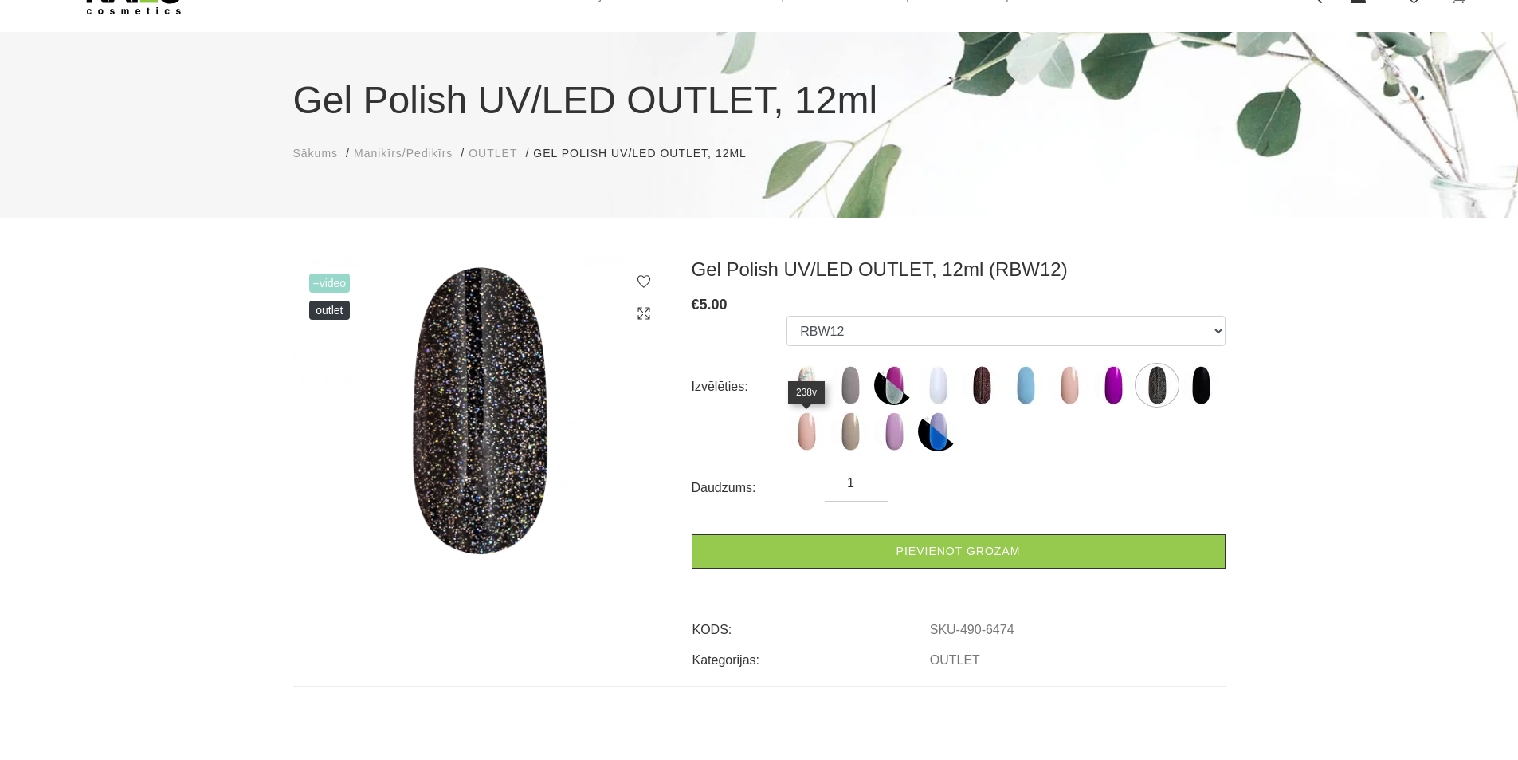
click at [801, 442] on img at bounding box center [807, 431] width 40 height 40
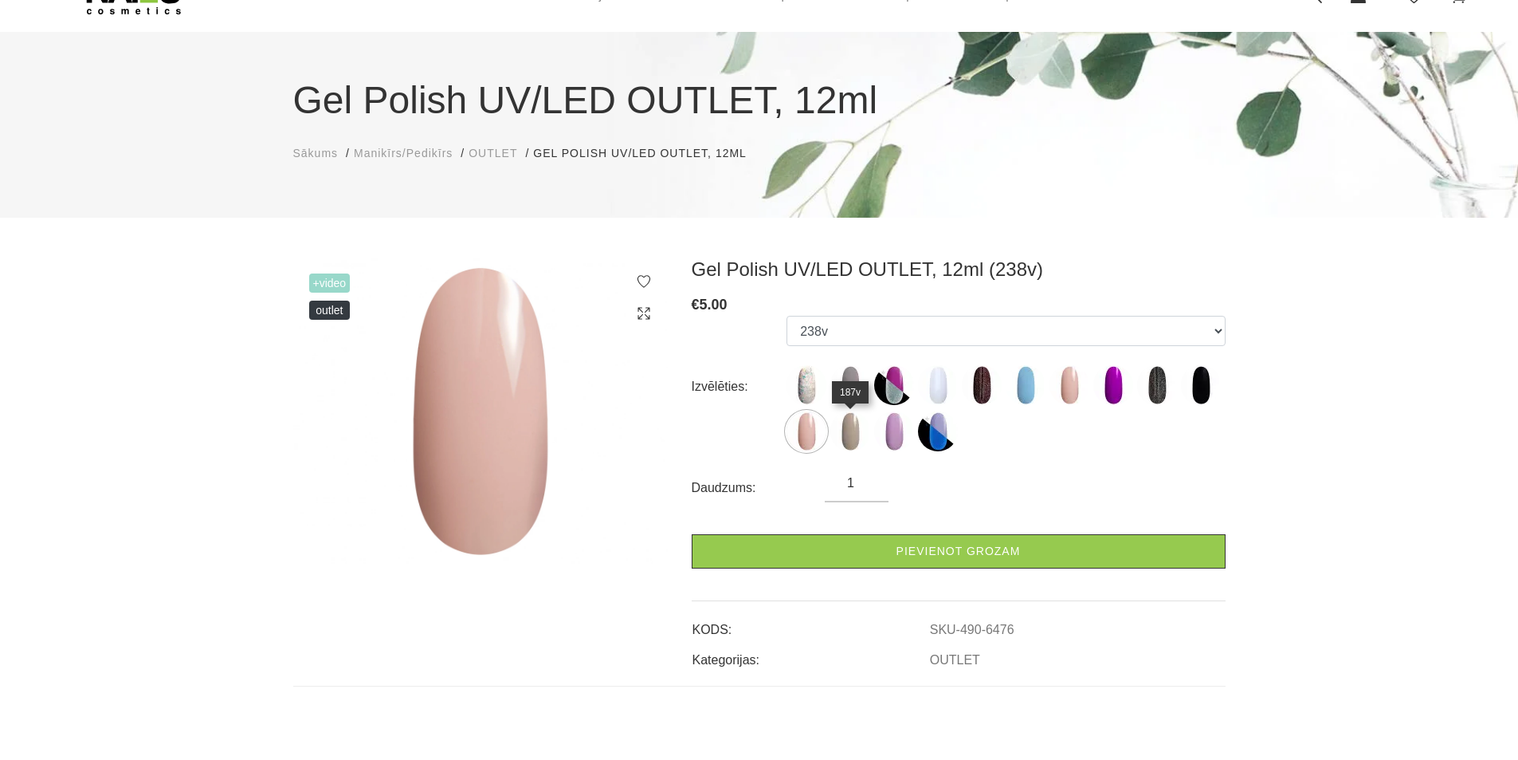
click at [854, 429] on img at bounding box center [850, 431] width 40 height 40
select select "6479"
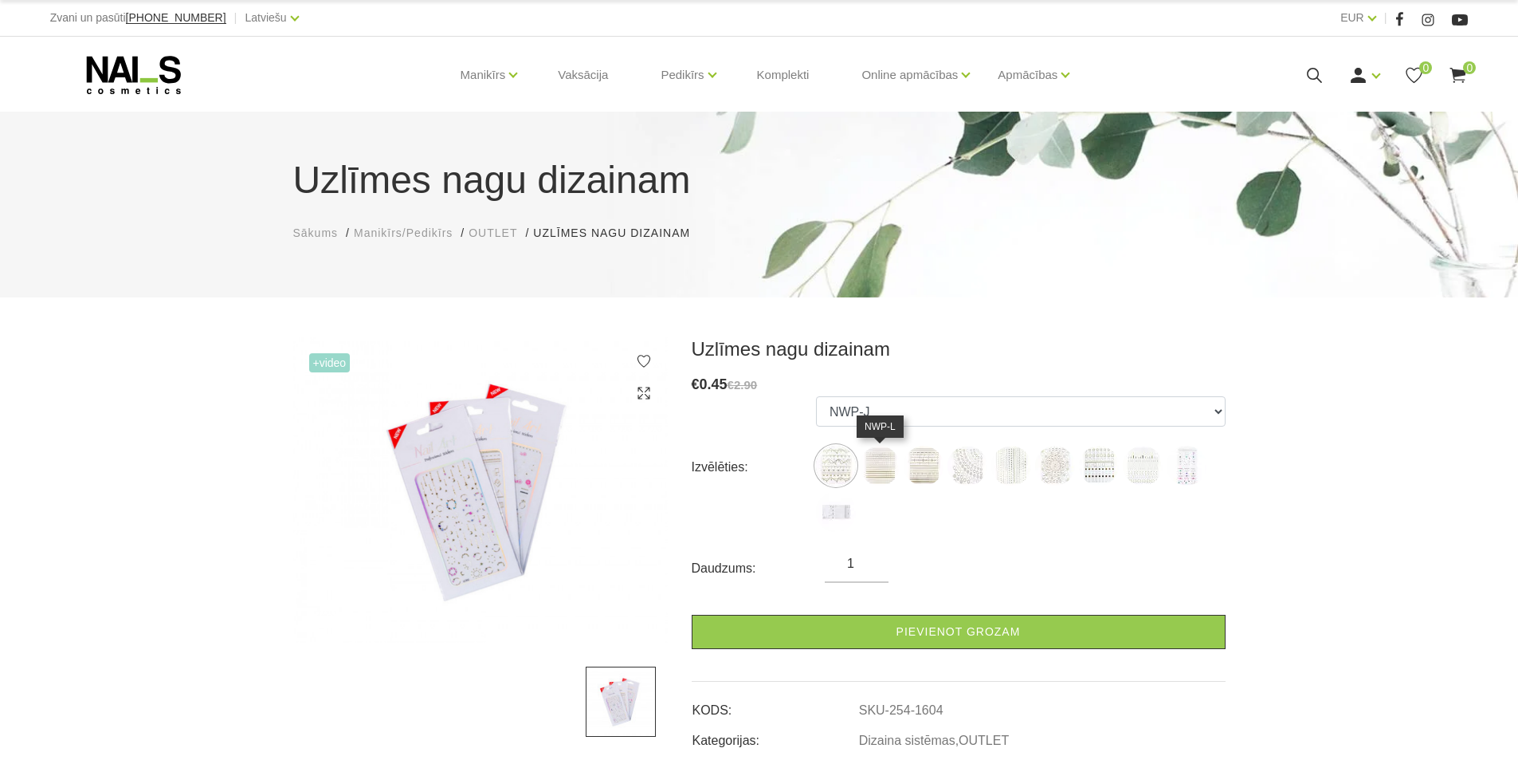
click at [886, 469] on img at bounding box center [880, 466] width 40 height 40
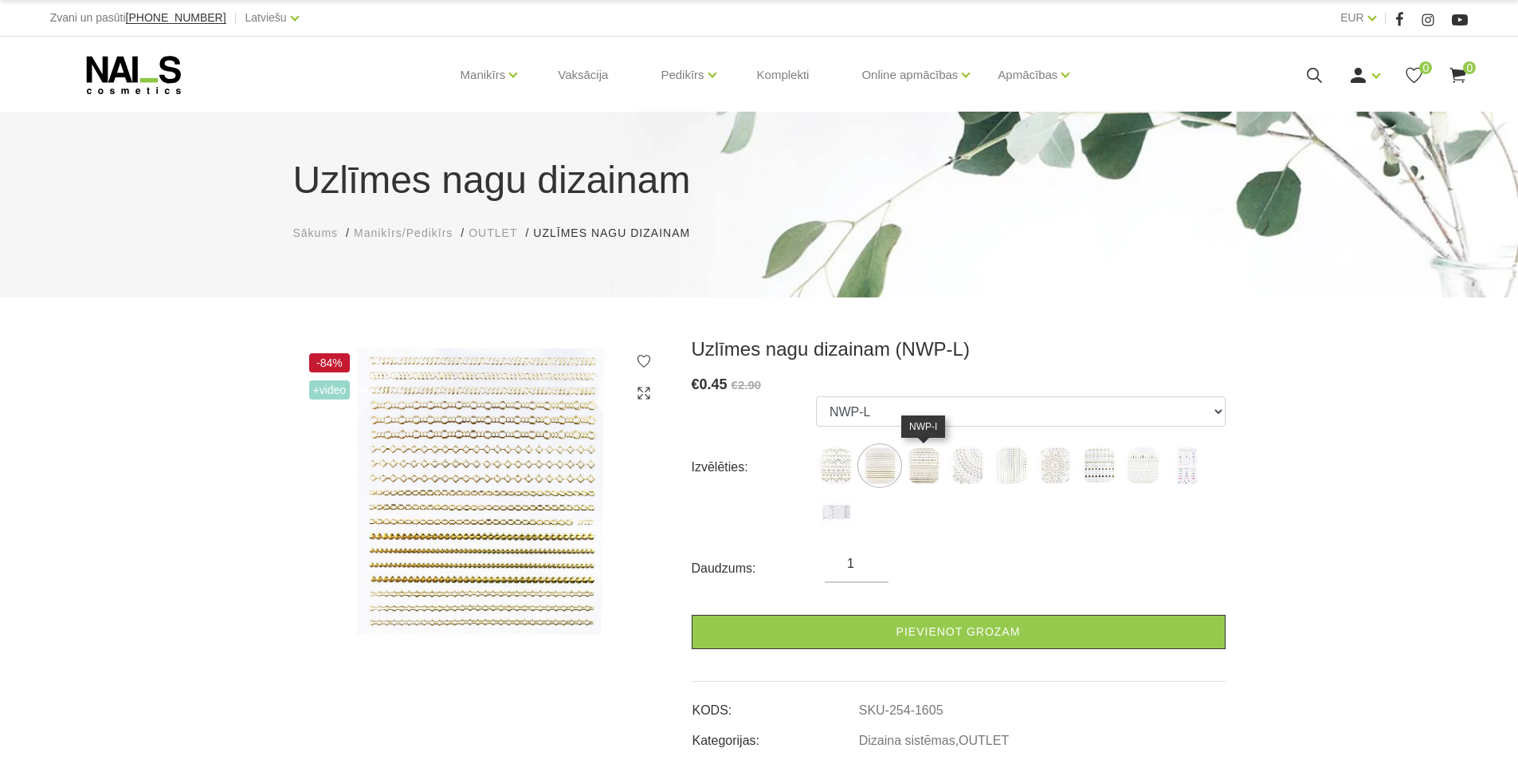
click at [918, 468] on img at bounding box center [924, 466] width 40 height 40
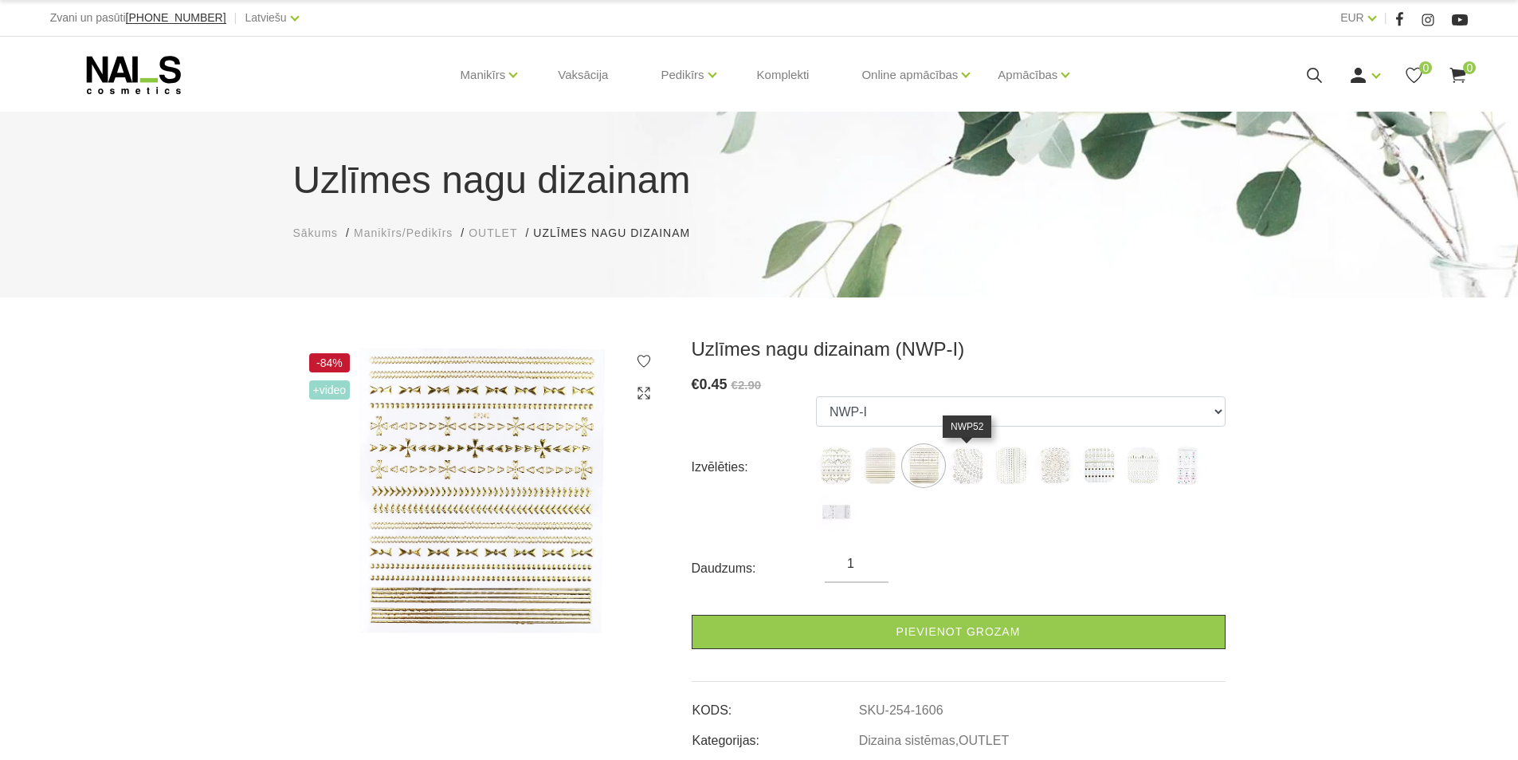
click at [960, 464] on img at bounding box center [968, 466] width 40 height 40
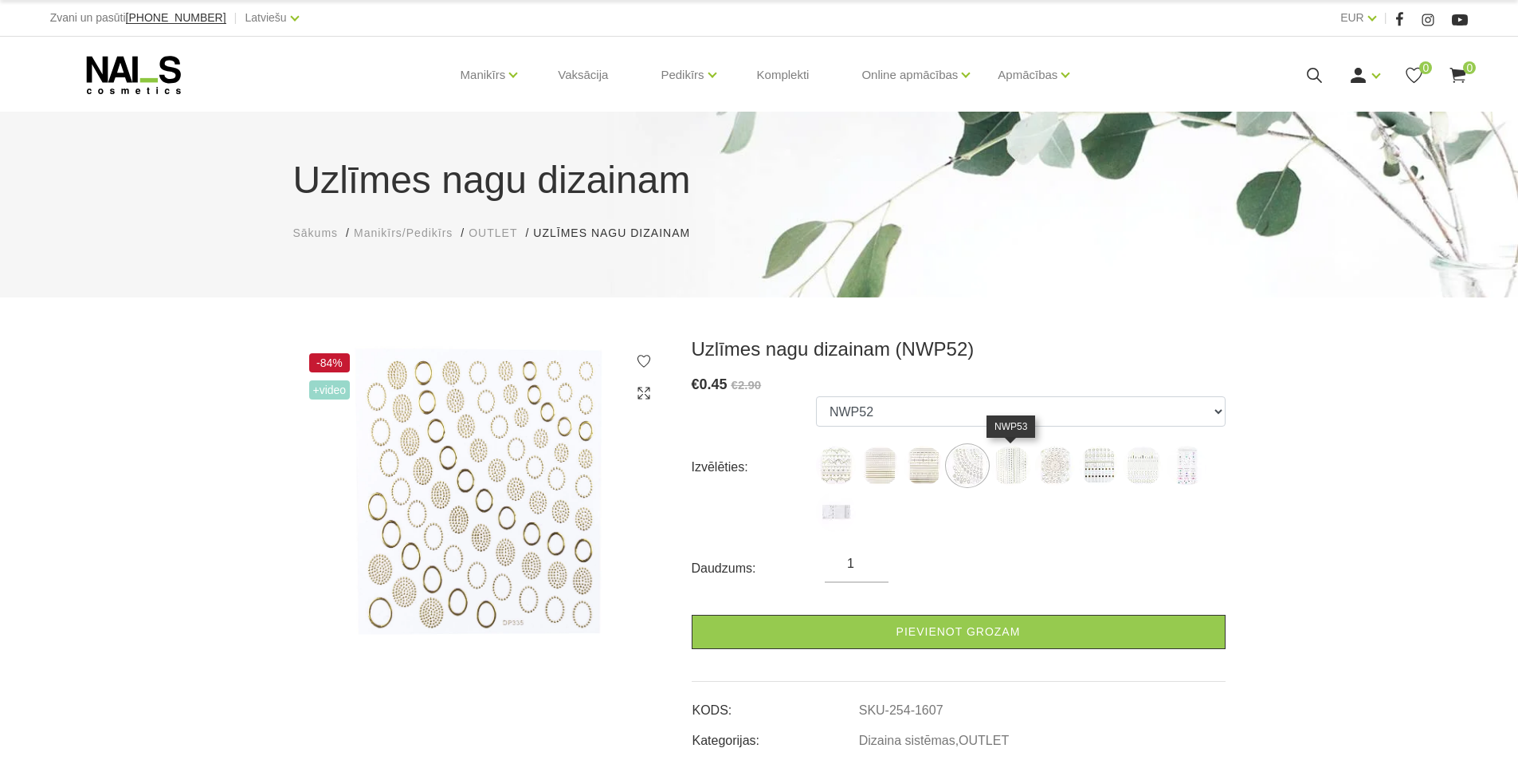
click at [1009, 461] on img at bounding box center [1011, 466] width 40 height 40
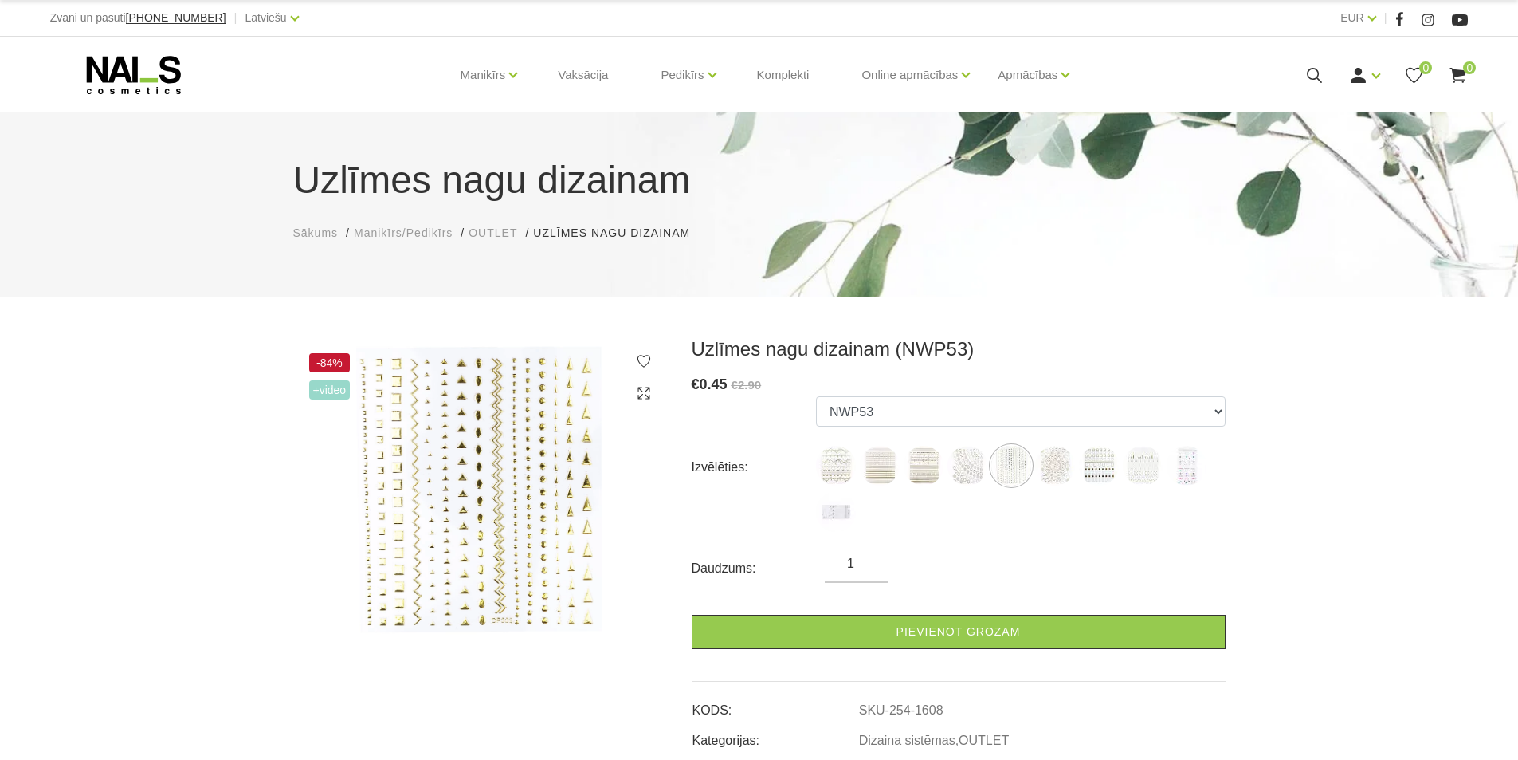
click at [1033, 461] on ul "NWP-J NWP-L NWP-I NWP52 NWP53 NWP55 NWP57 NWP58 ACS89 ACS92" at bounding box center [1021, 467] width 410 height 142
click at [1052, 462] on img at bounding box center [1055, 466] width 40 height 40
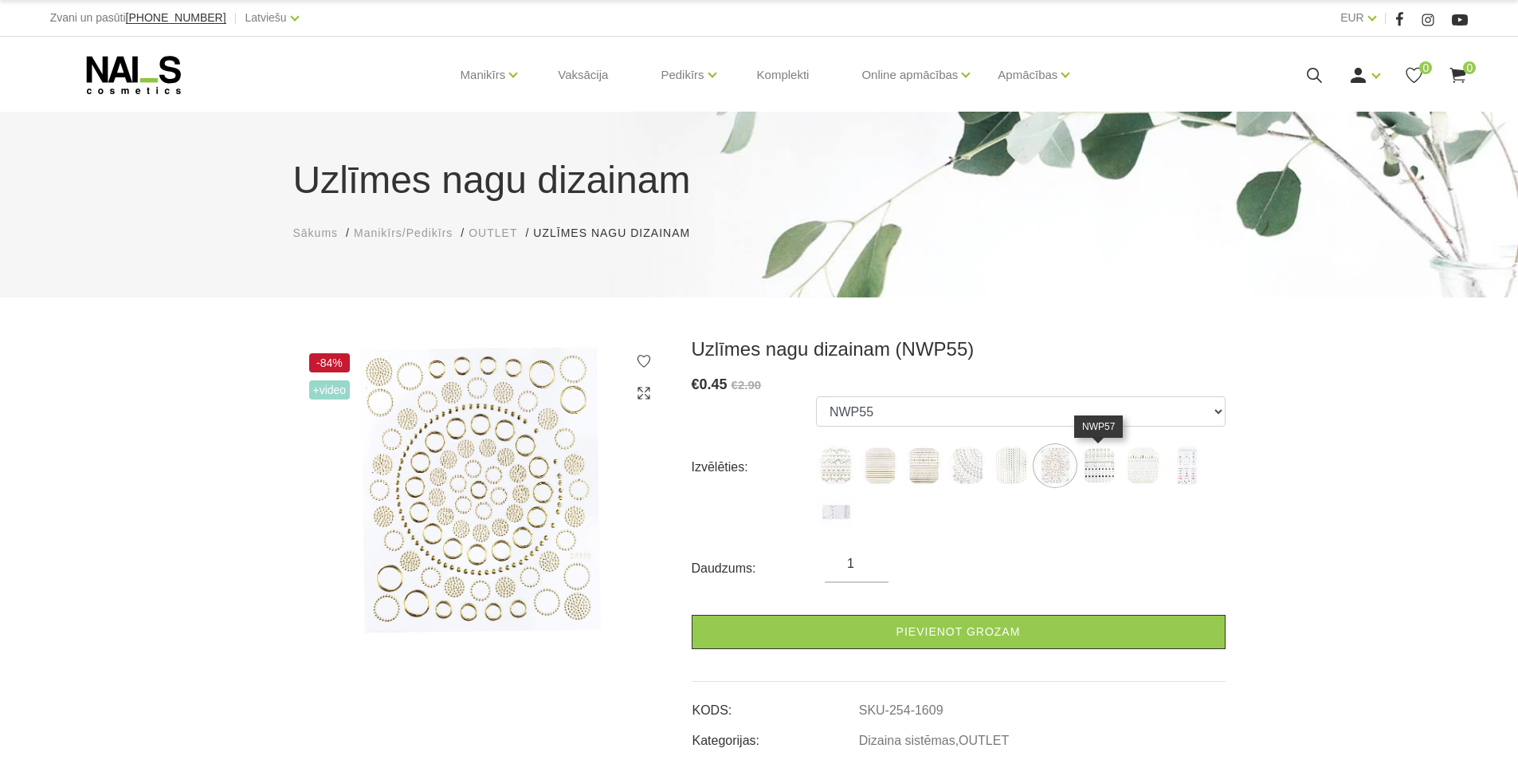
click at [1095, 460] on img at bounding box center [1099, 466] width 40 height 40
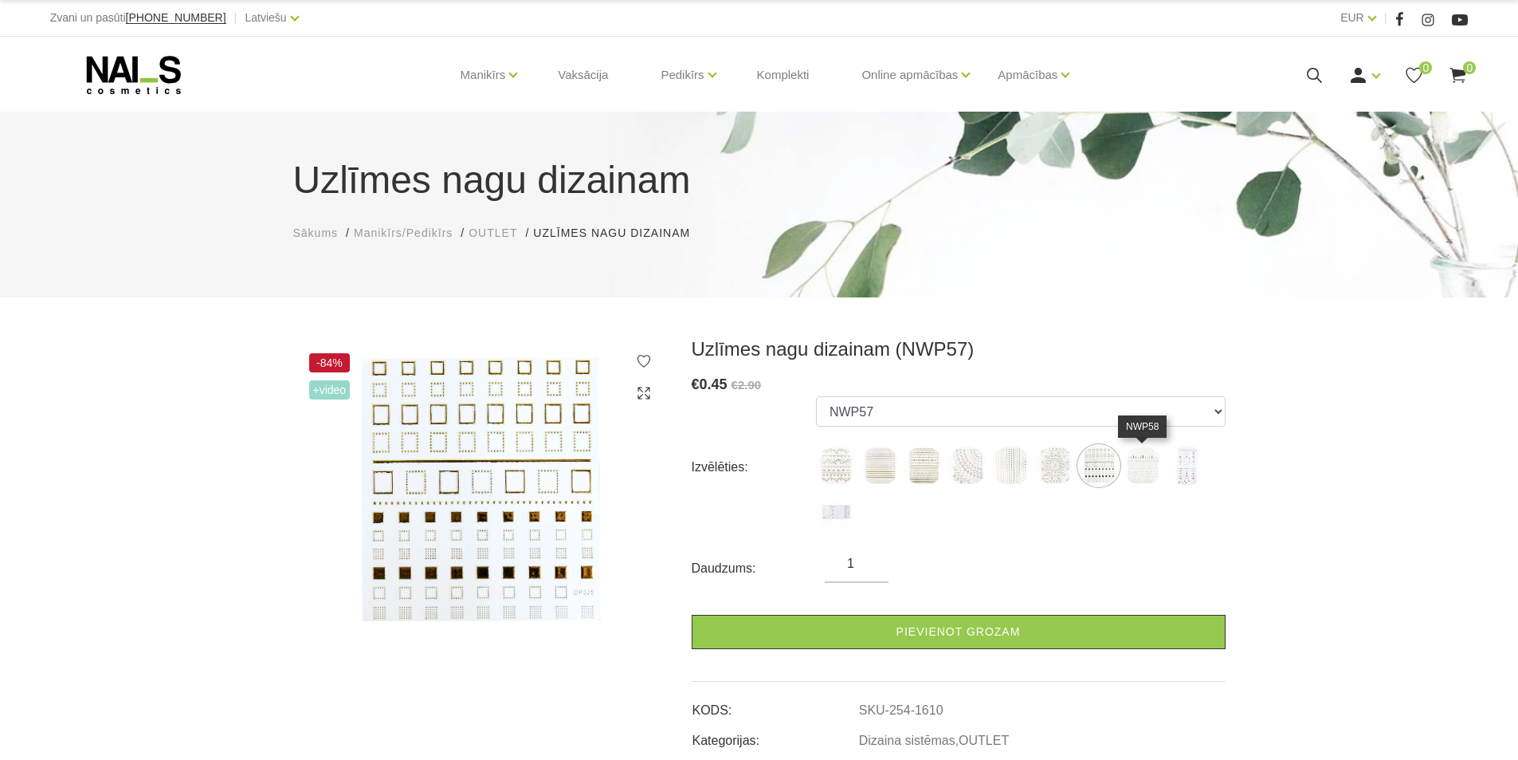
click at [1143, 469] on img at bounding box center [1143, 466] width 40 height 40
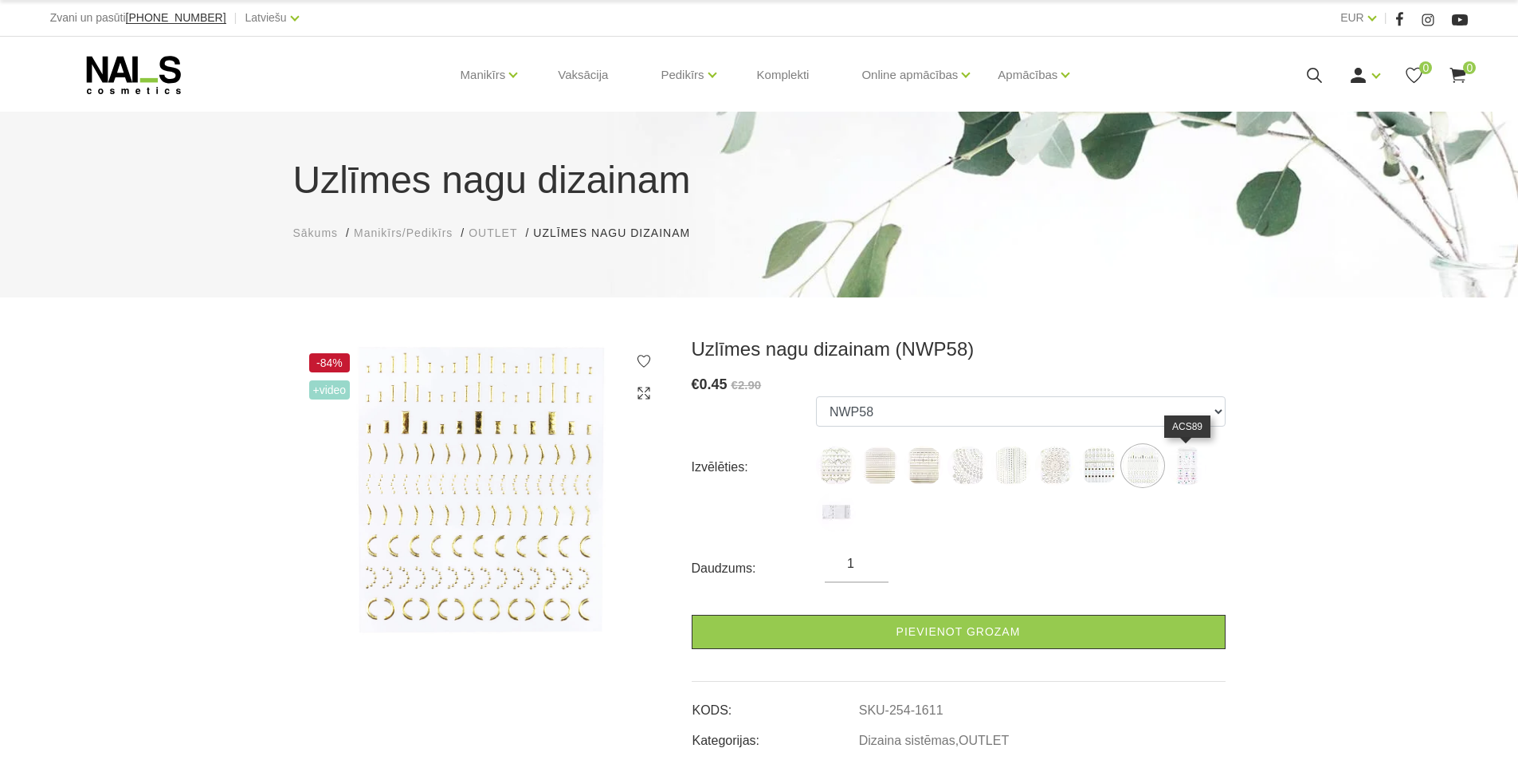
click at [1184, 469] on img at bounding box center [1187, 466] width 40 height 40
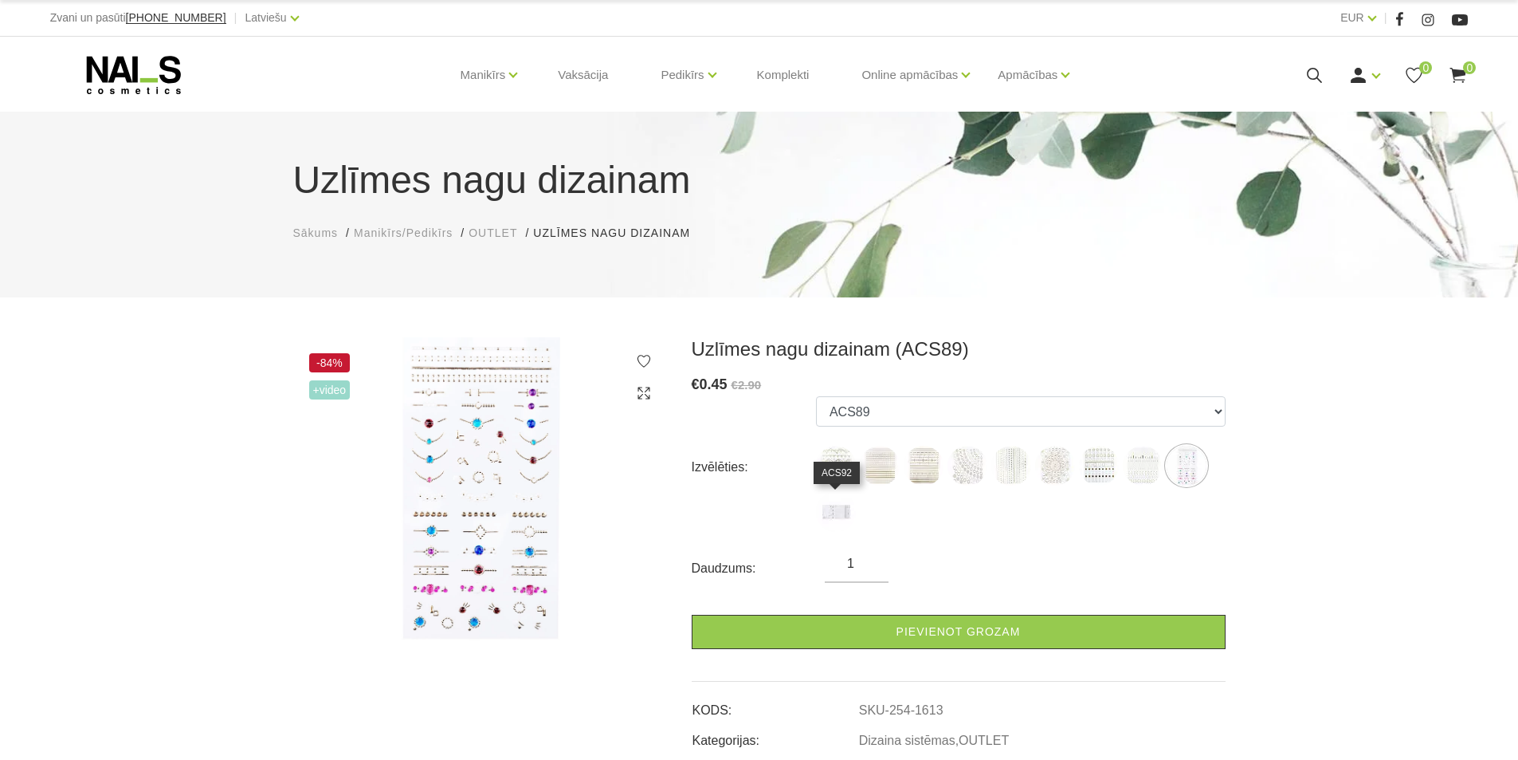
click at [832, 493] on img at bounding box center [836, 512] width 40 height 40
select select "1614"
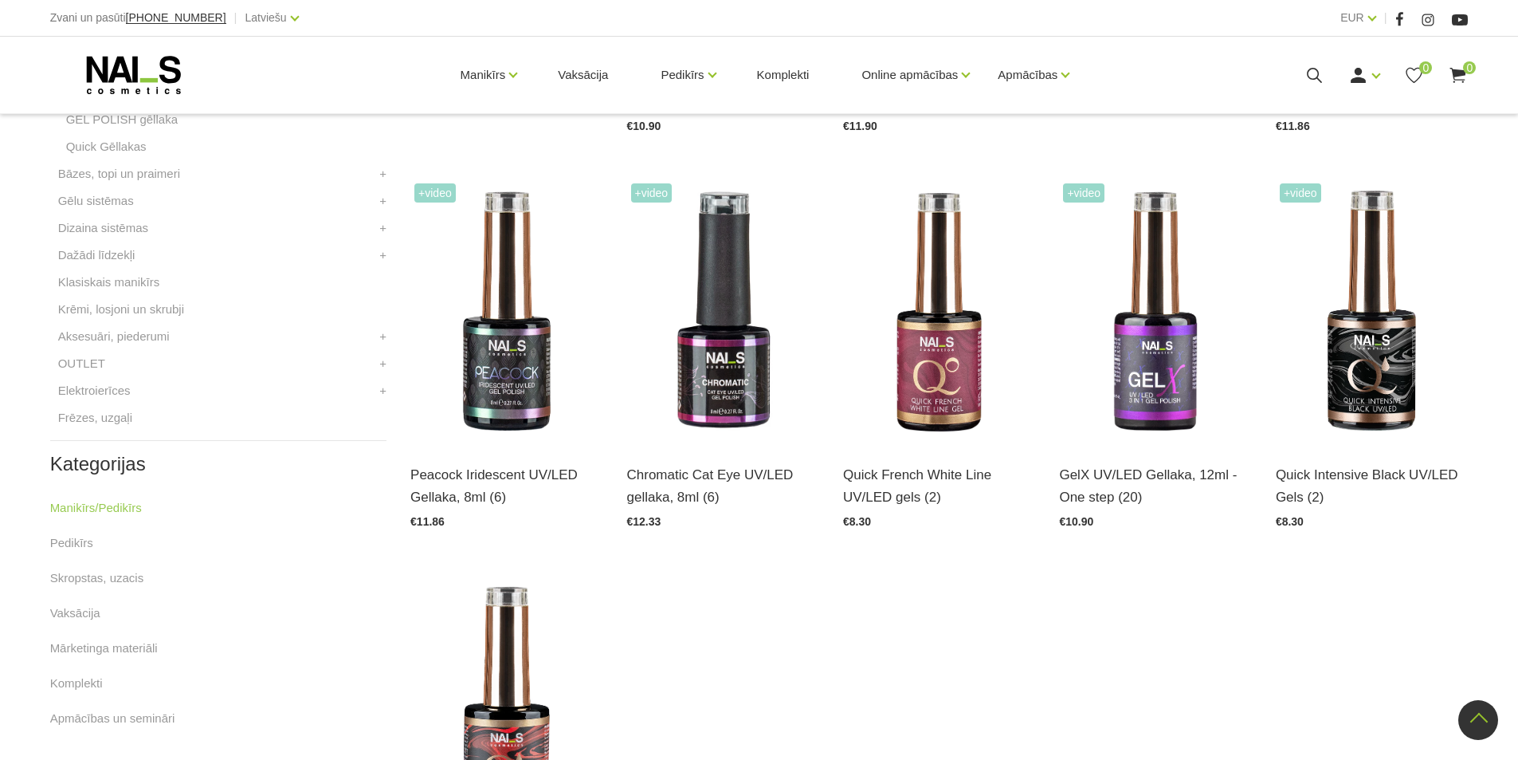
scroll to position [717, 0]
